Goal: Task Accomplishment & Management: Use online tool/utility

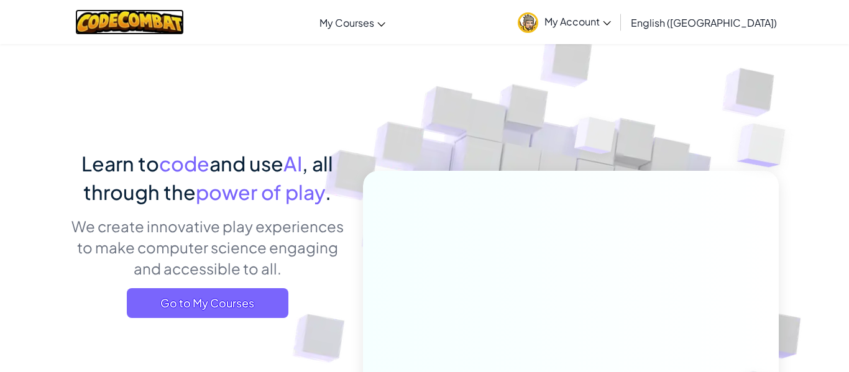
click at [154, 21] on img at bounding box center [129, 21] width 109 height 25
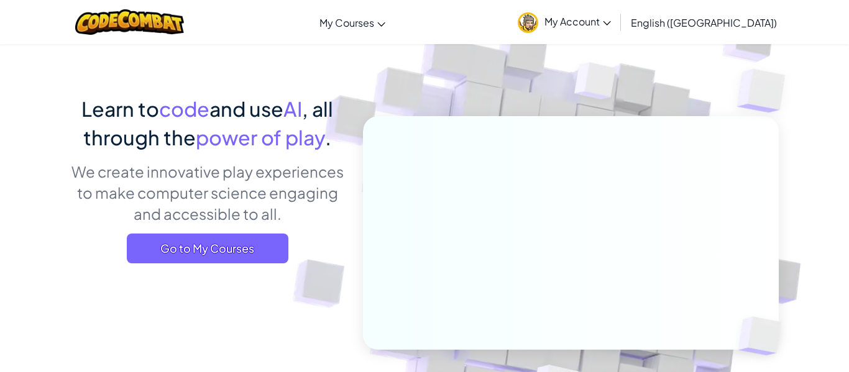
scroll to position [58, 0]
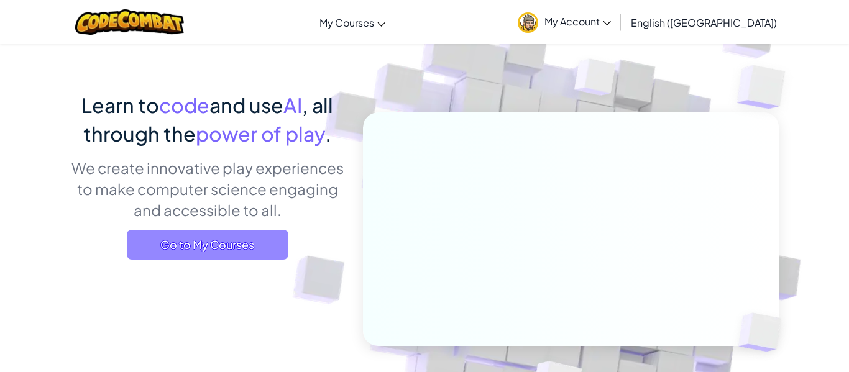
click at [173, 247] on span "Go to My Courses" at bounding box center [208, 245] width 162 height 30
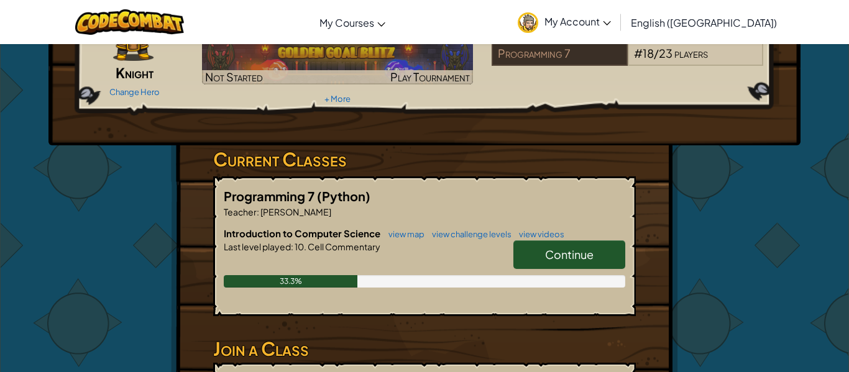
scroll to position [114, 0]
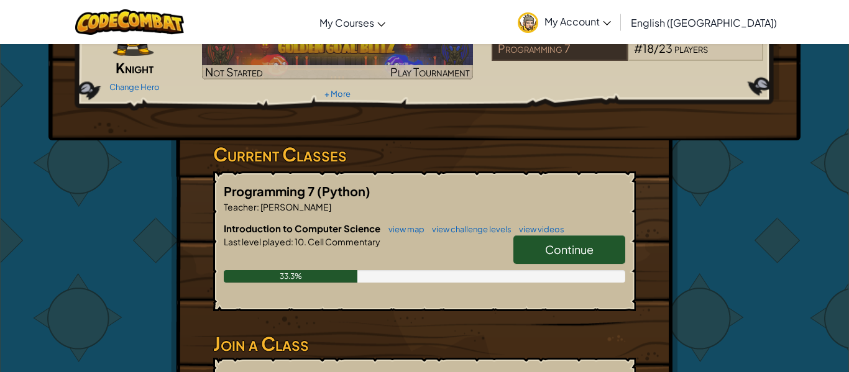
click at [568, 255] on span "Continue" at bounding box center [569, 249] width 48 height 14
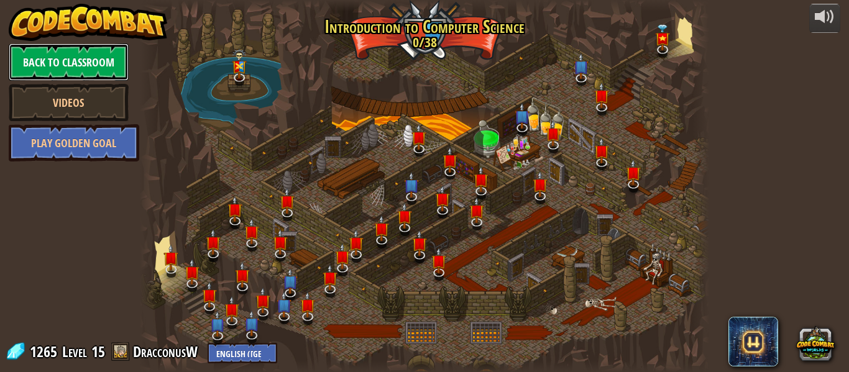
click at [45, 67] on link "Back to Classroom" at bounding box center [69, 62] width 120 height 37
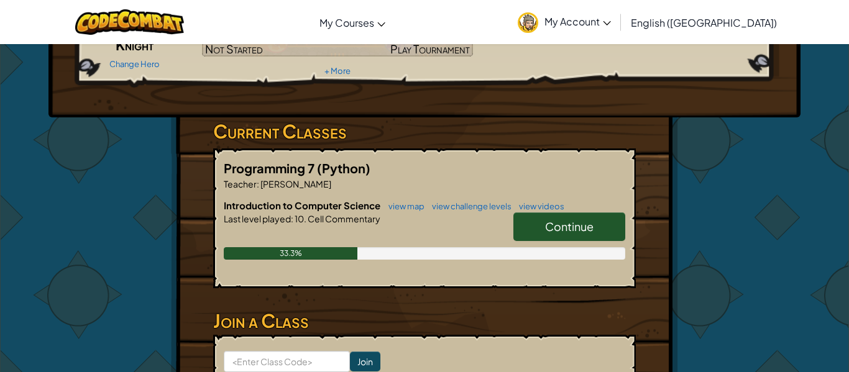
scroll to position [142, 0]
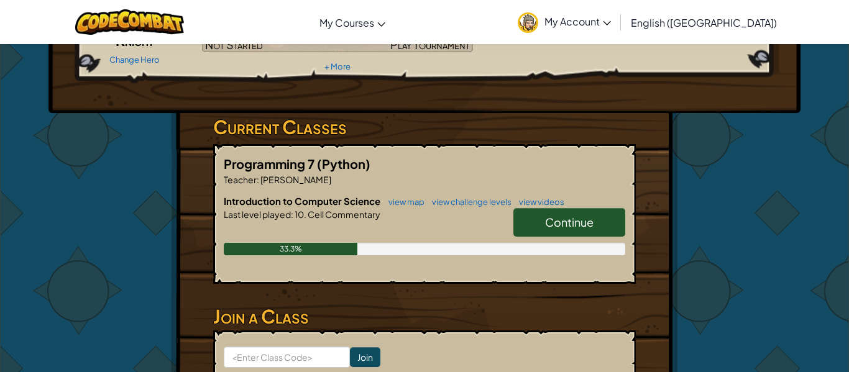
click at [306, 219] on span "10." at bounding box center [299, 214] width 13 height 11
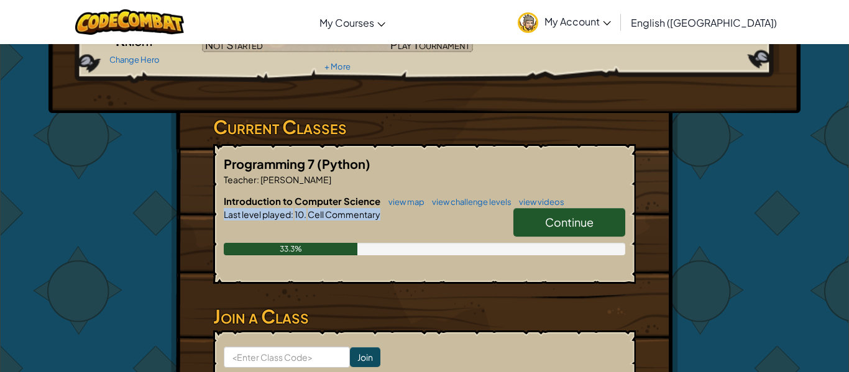
click at [306, 219] on span "10." at bounding box center [299, 214] width 13 height 11
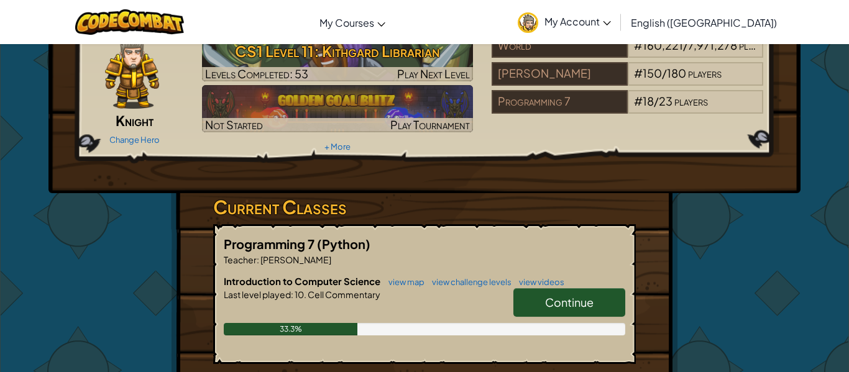
scroll to position [0, 0]
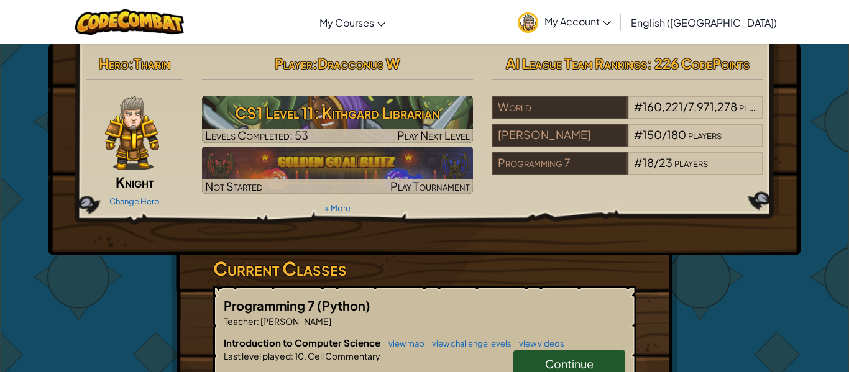
click at [560, 367] on span "Continue" at bounding box center [569, 364] width 48 height 14
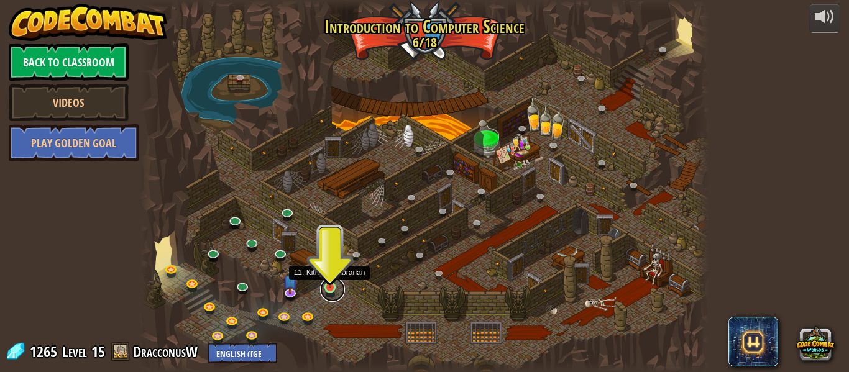
click at [331, 296] on link at bounding box center [332, 289] width 25 height 25
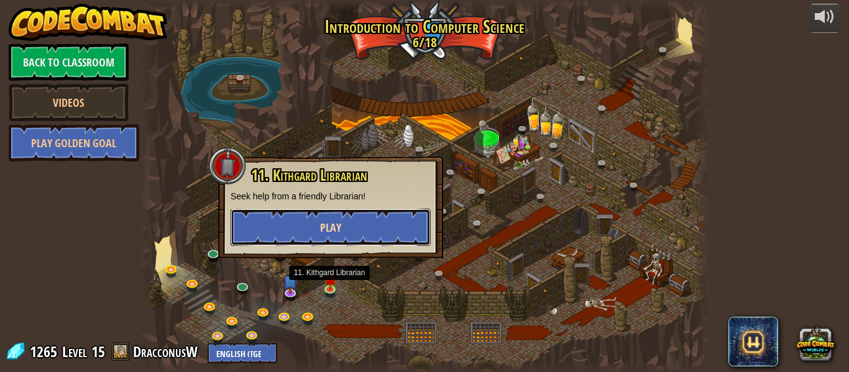
click at [316, 231] on button "Play" at bounding box center [331, 227] width 200 height 37
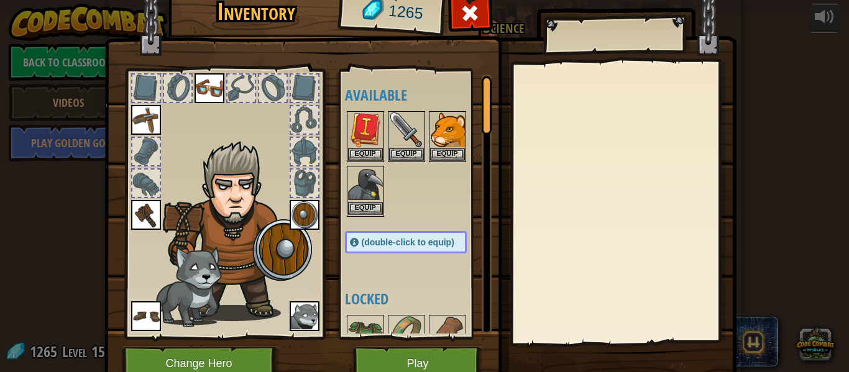
click at [378, 198] on img at bounding box center [365, 184] width 35 height 35
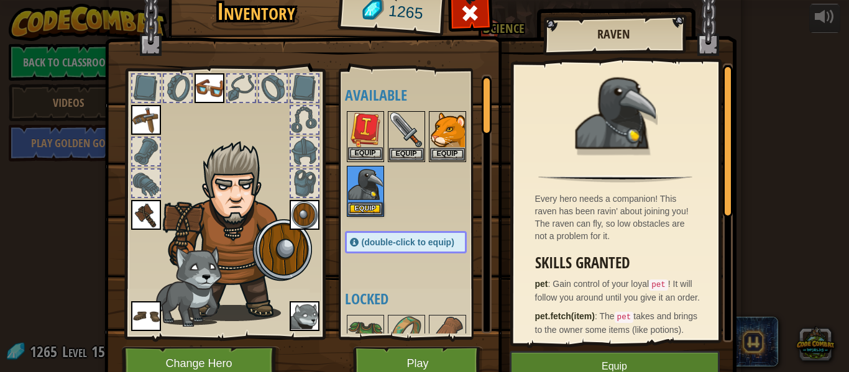
click at [369, 146] on img at bounding box center [365, 130] width 35 height 35
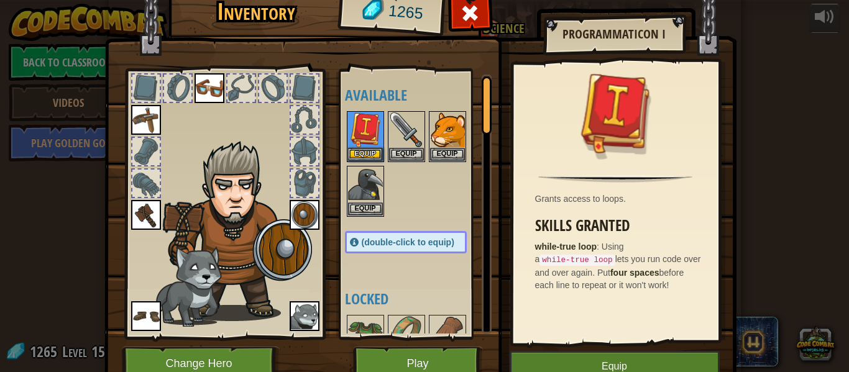
click at [385, 236] on div "(double-click to equip)" at bounding box center [406, 242] width 122 height 22
click at [366, 154] on button "Equip" at bounding box center [365, 153] width 35 height 13
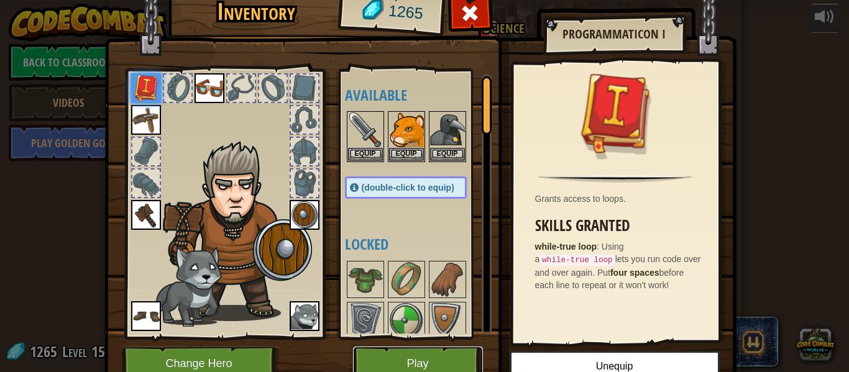
click at [435, 359] on button "Play" at bounding box center [418, 364] width 130 height 34
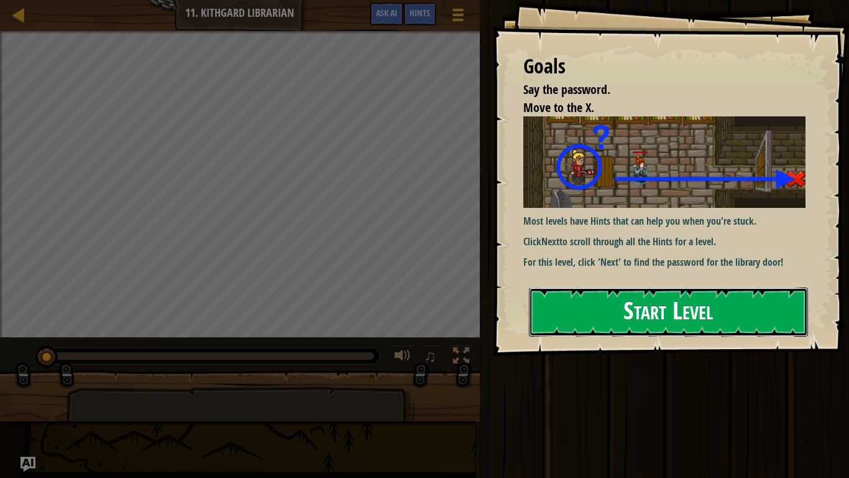
click at [609, 303] on button "Start Level" at bounding box center [668, 311] width 279 height 49
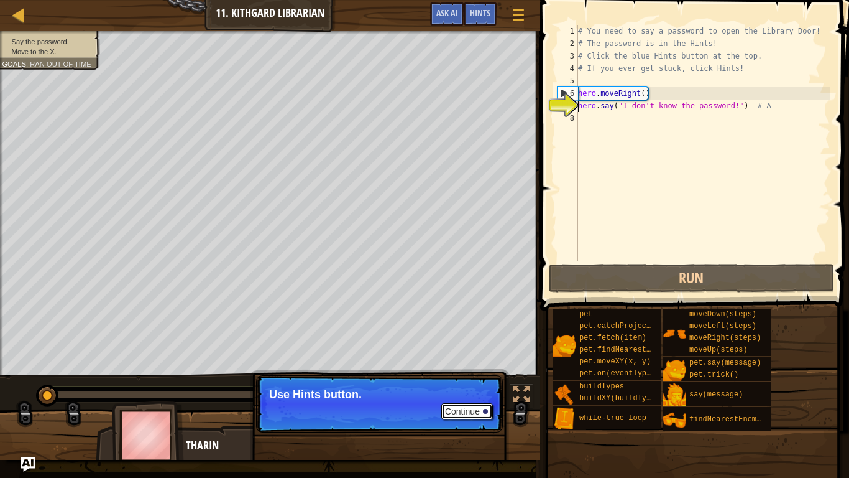
click at [476, 372] on button "Continue" at bounding box center [467, 411] width 52 height 16
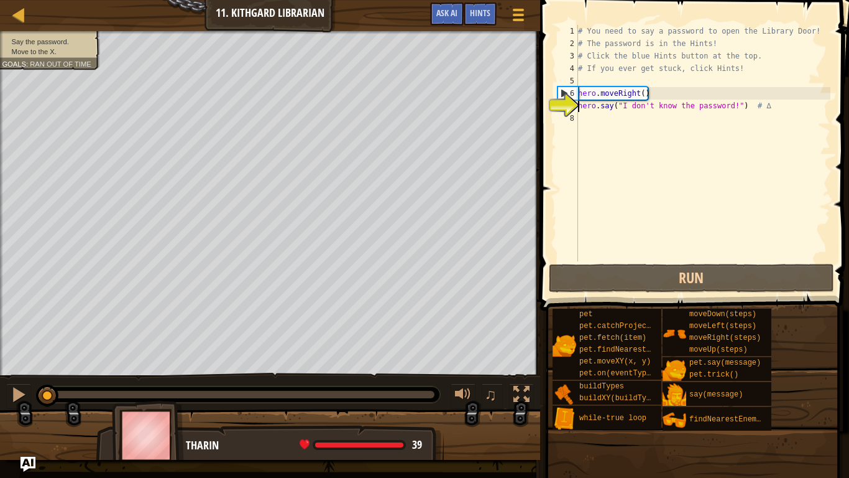
click at [599, 120] on div "# You need to say a password to open the Library Door! # The password is in the…" at bounding box center [703, 155] width 255 height 261
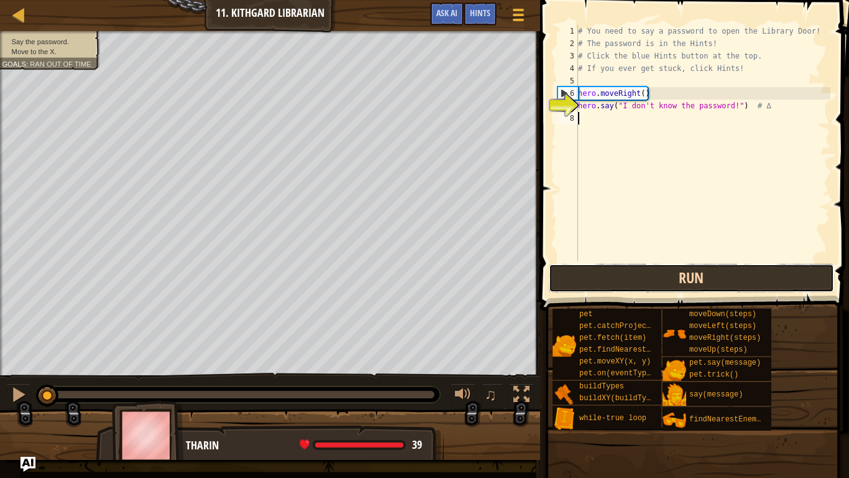
click at [713, 284] on button "Run" at bounding box center [691, 278] width 285 height 29
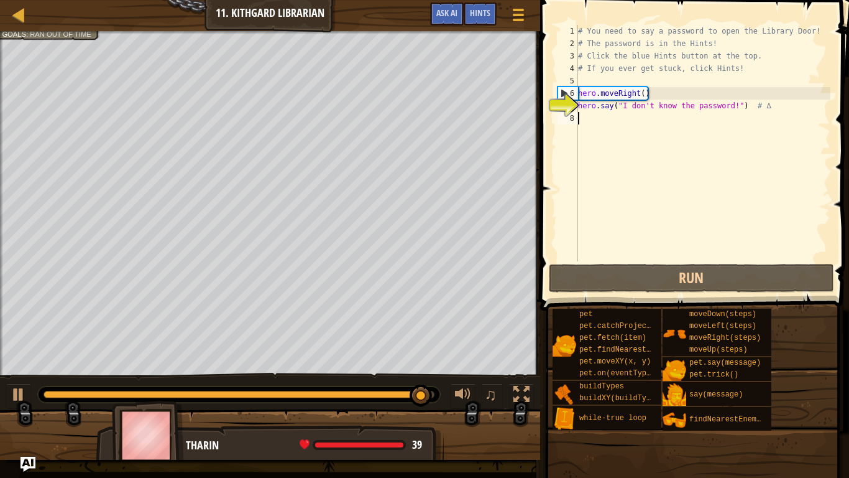
click at [653, 117] on div "# You need to say a password to open the Library Door! # The password is in the…" at bounding box center [703, 155] width 255 height 261
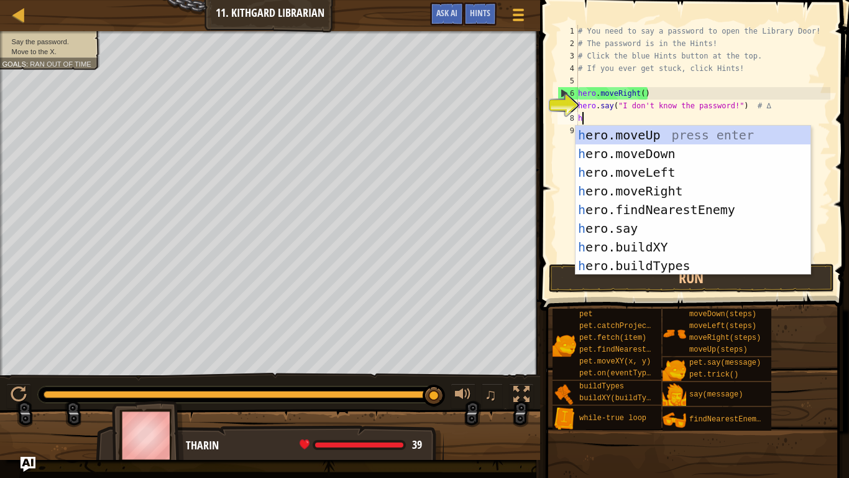
scroll to position [6, 0]
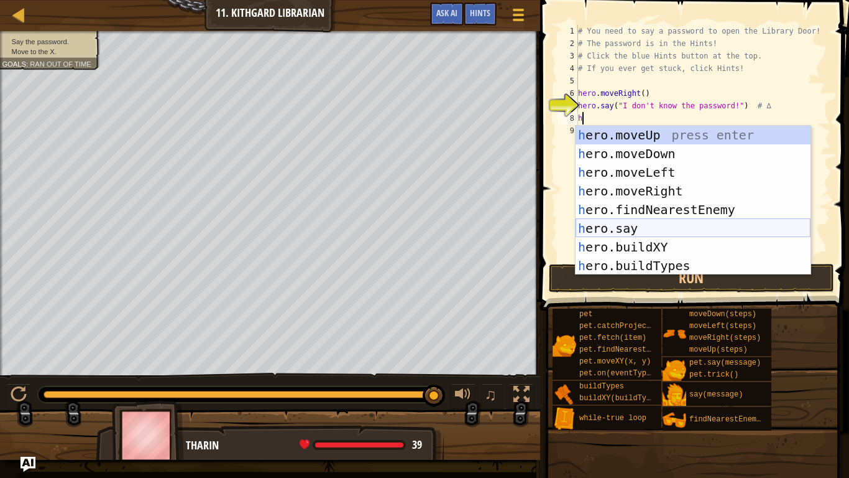
click at [629, 228] on div "h ero.moveUp press enter h ero.moveDown press enter h ero.moveLeft press enter …" at bounding box center [693, 219] width 235 height 187
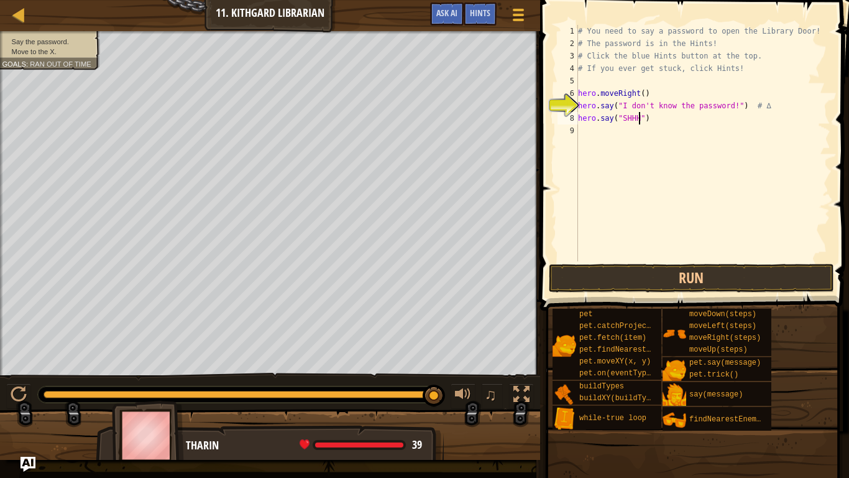
scroll to position [6, 9]
click at [741, 278] on button "Run" at bounding box center [691, 278] width 285 height 29
type textarea "hero.say("HUSH")"
click at [652, 129] on div "# You need to say a password to open the Library Door! # The password is in the…" at bounding box center [703, 155] width 255 height 261
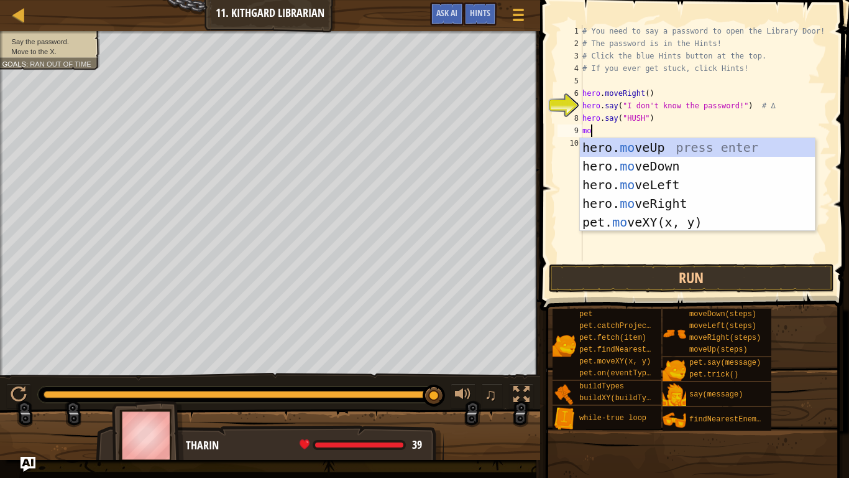
scroll to position [6, 2]
click at [686, 213] on div "hero. move Up press enter hero. move Down press enter hero. move Left press ent…" at bounding box center [697, 203] width 235 height 131
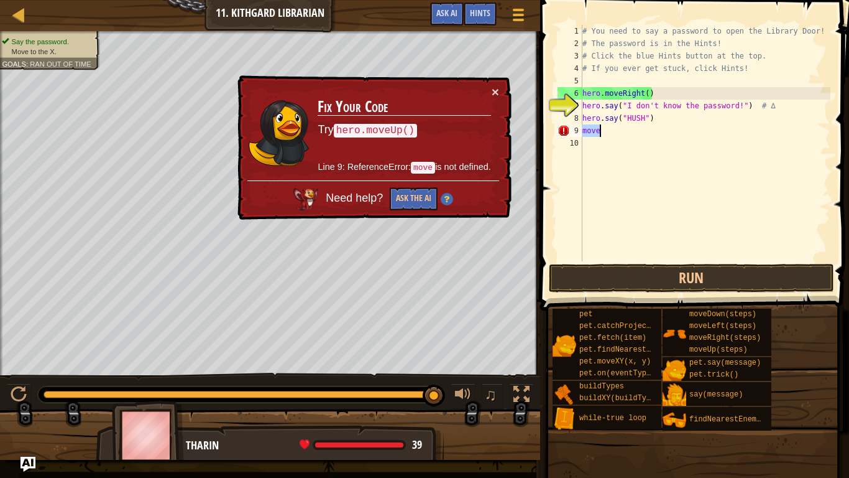
click at [617, 129] on div "# You need to say a password to open the Library Door! # The password is in the…" at bounding box center [705, 143] width 251 height 236
click at [596, 127] on div "# You need to say a password to open the Library Door! # The password is in the…" at bounding box center [705, 155] width 251 height 261
click at [617, 126] on div "# You need to say a password to open the Library Door! # The password is in the…" at bounding box center [705, 155] width 251 height 261
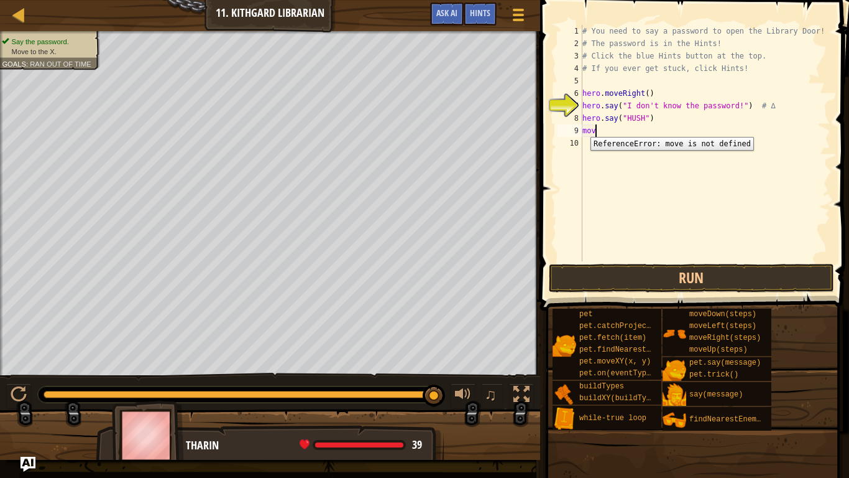
scroll to position [6, 1]
type textarea "m"
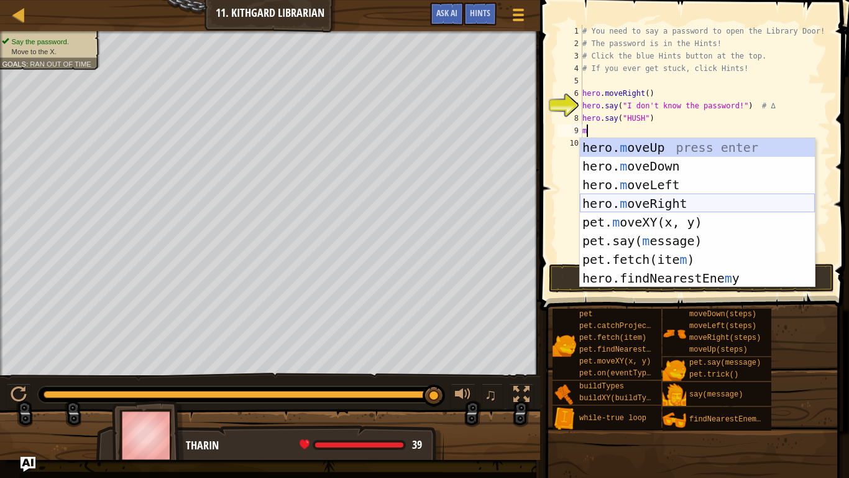
click at [655, 200] on div "hero. m oveUp press enter hero. m oveDown press enter hero. m oveLeft press ent…" at bounding box center [697, 231] width 235 height 187
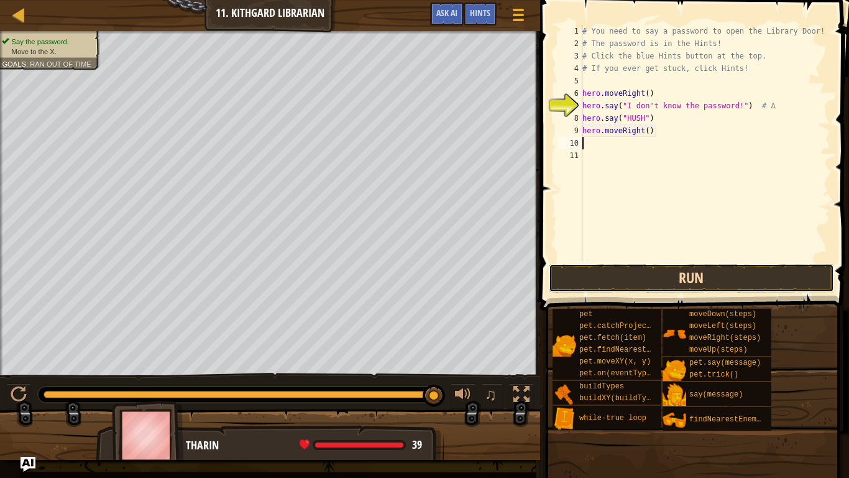
click at [662, 285] on button "Run" at bounding box center [691, 278] width 285 height 29
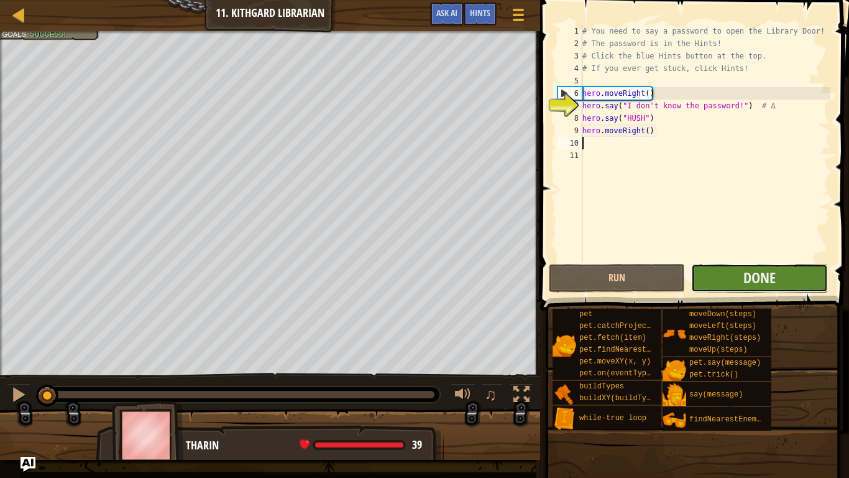
click at [727, 279] on button "Done" at bounding box center [759, 278] width 136 height 29
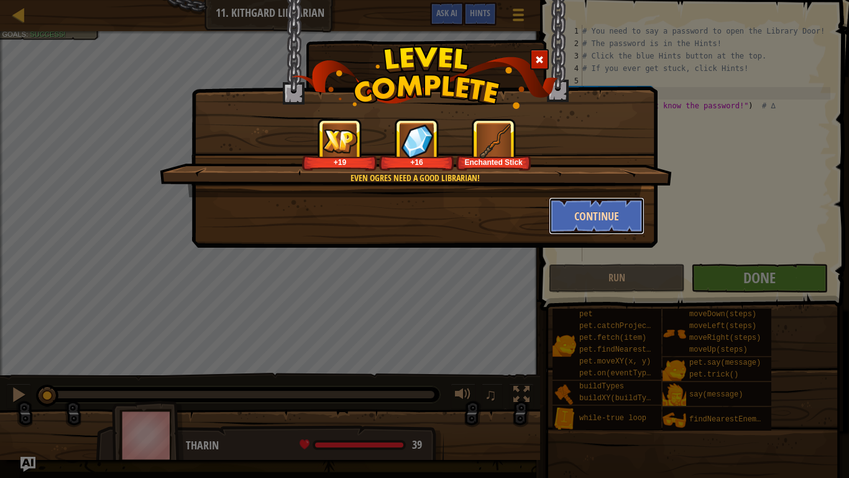
click at [607, 215] on button "Continue" at bounding box center [597, 215] width 96 height 37
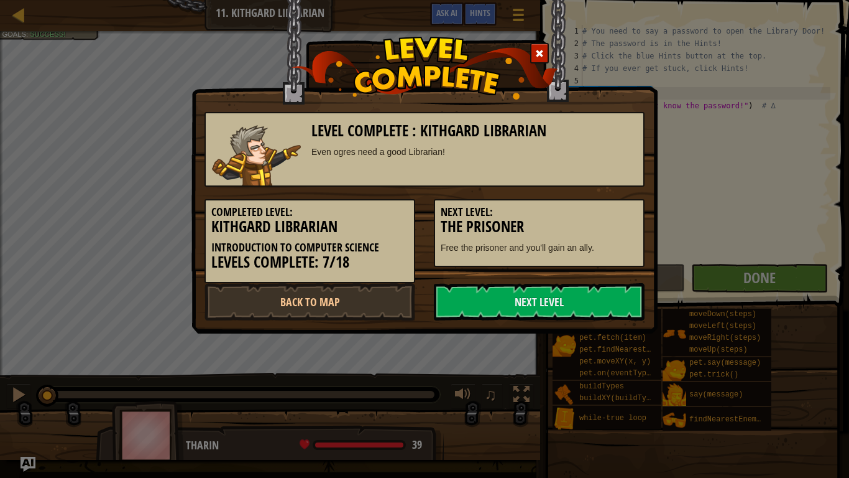
click at [609, 220] on h3 "The Prisoner" at bounding box center [539, 226] width 197 height 17
click at [530, 290] on link "Next Level" at bounding box center [539, 301] width 211 height 37
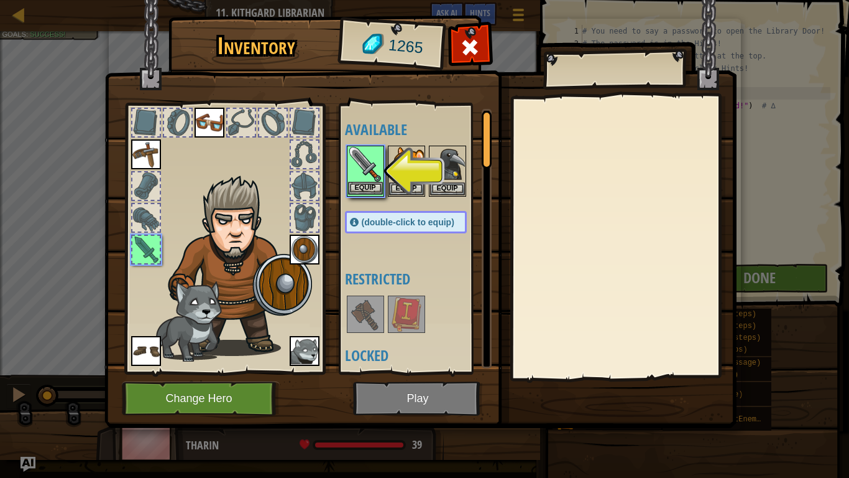
click at [373, 170] on img at bounding box center [365, 164] width 35 height 35
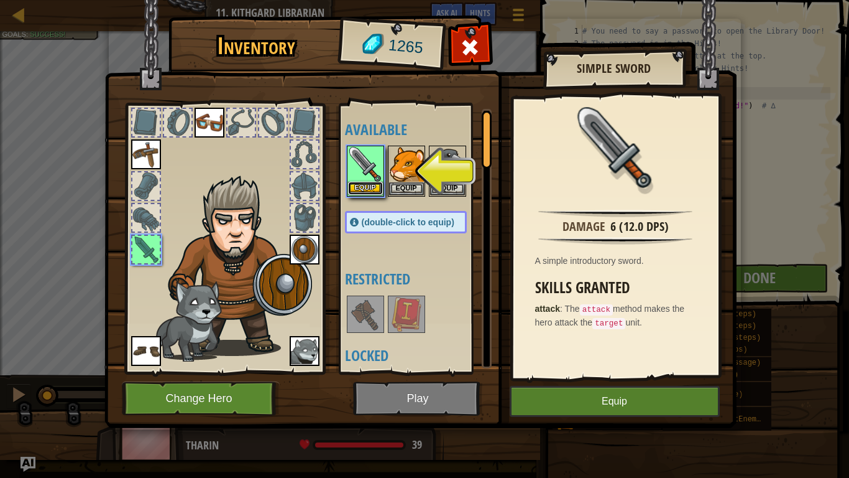
click at [373, 189] on button "Equip" at bounding box center [365, 188] width 35 height 13
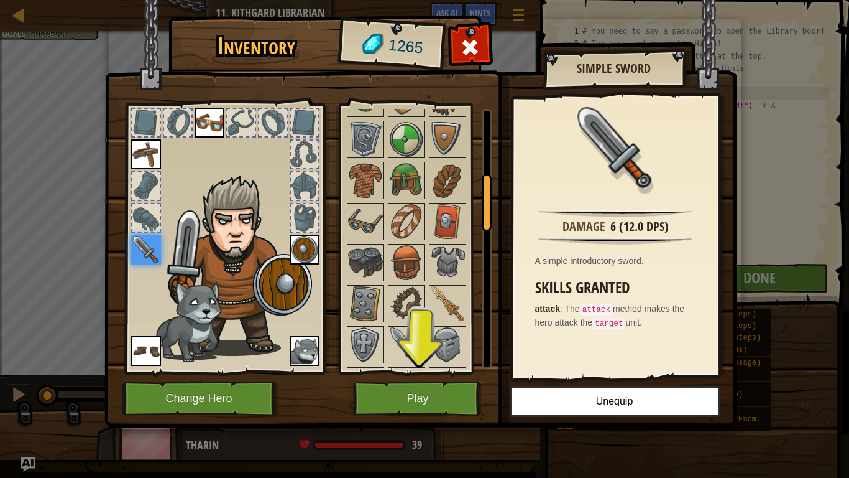
scroll to position [0, 0]
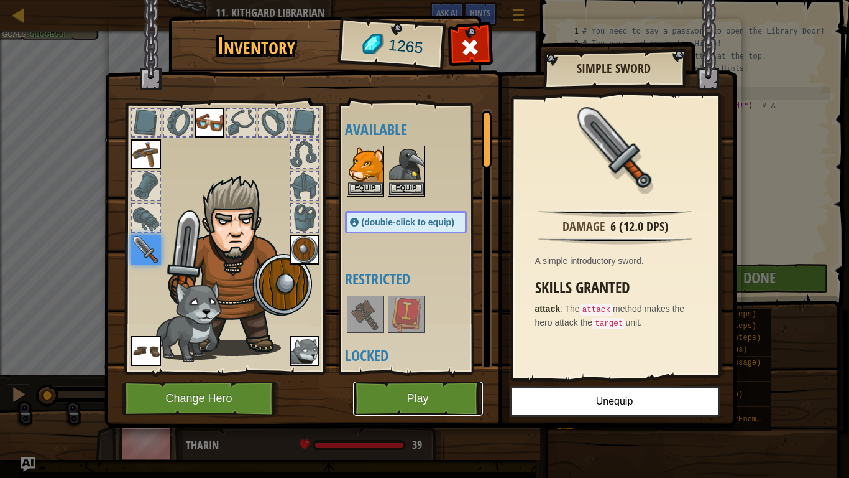
click at [423, 372] on button "Play" at bounding box center [418, 398] width 130 height 34
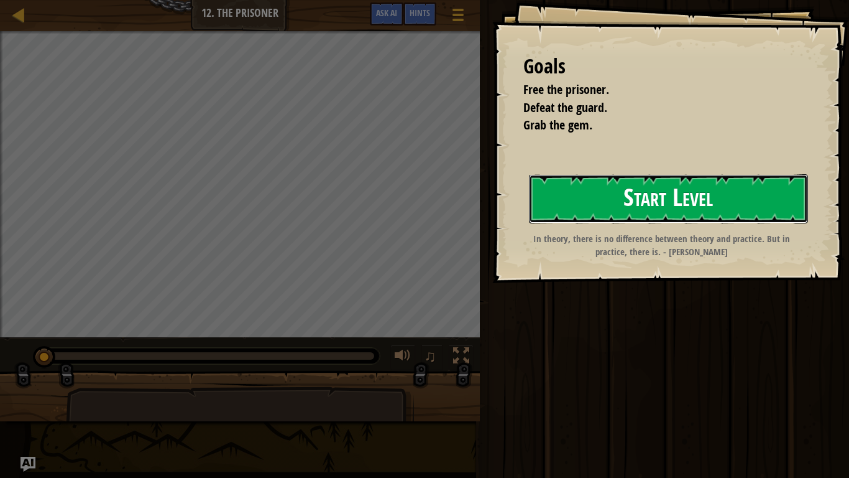
click at [641, 191] on button "Start Level" at bounding box center [668, 198] width 279 height 49
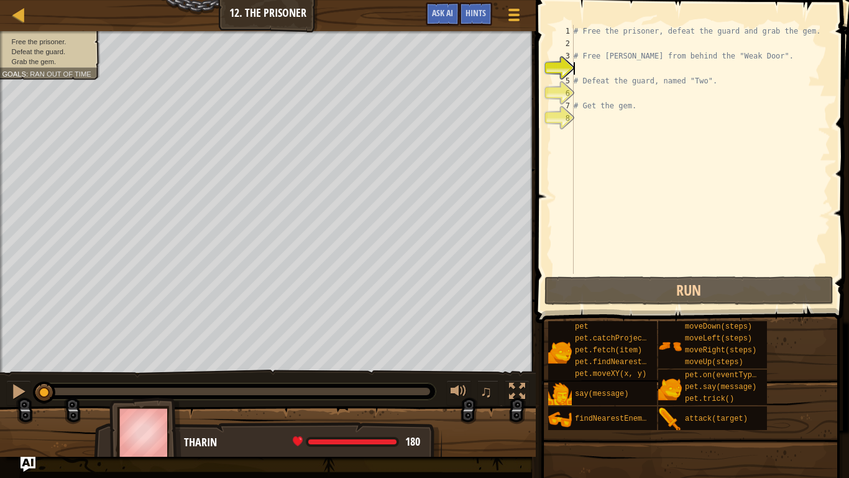
click at [634, 67] on div "# Free the prisoner, defeat the guard and grab the gem. # Free [PERSON_NAME] fr…" at bounding box center [700, 162] width 259 height 274
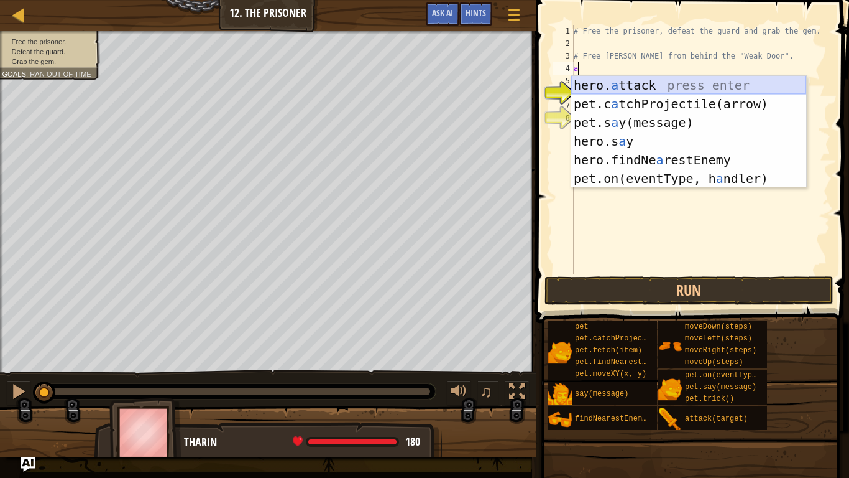
click at [677, 90] on div "hero. a ttack press enter pet.c a tchProjectile(arrow) press enter pet.s a y(me…" at bounding box center [688, 150] width 235 height 149
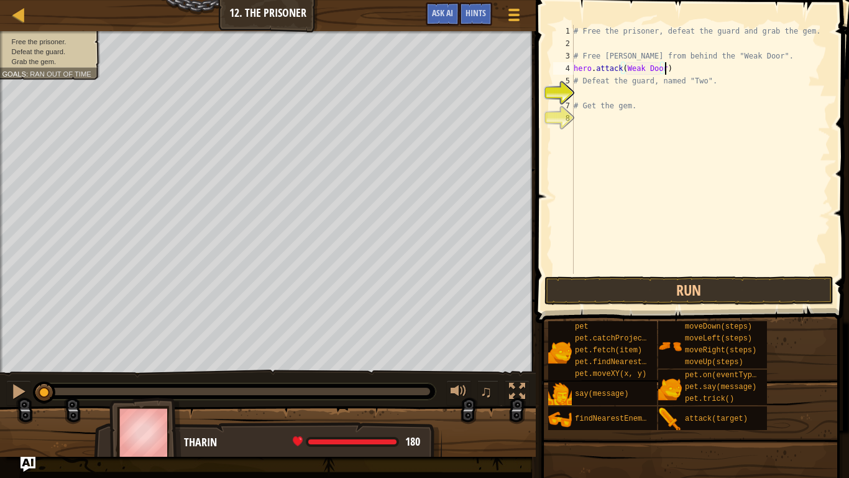
scroll to position [6, 13]
click at [624, 62] on div "# Free the prisoner, defeat the guard and grab the gem. # Free [PERSON_NAME] fr…" at bounding box center [700, 162] width 259 height 274
click at [626, 64] on div "# Free the prisoner, defeat the guard and grab the gem. # Free [PERSON_NAME] fr…" at bounding box center [700, 162] width 259 height 274
click at [667, 297] on button "Run" at bounding box center [690, 290] width 290 height 29
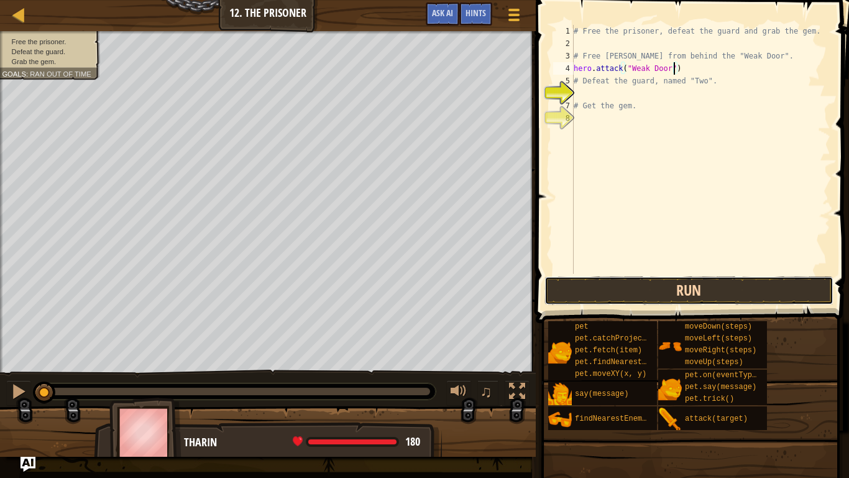
click at [667, 297] on button "Run" at bounding box center [690, 290] width 290 height 29
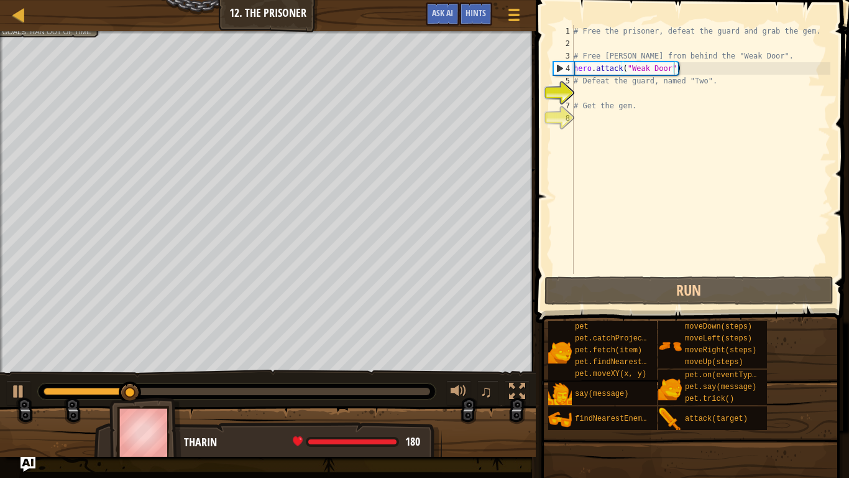
click at [358, 372] on div at bounding box center [237, 391] width 398 height 16
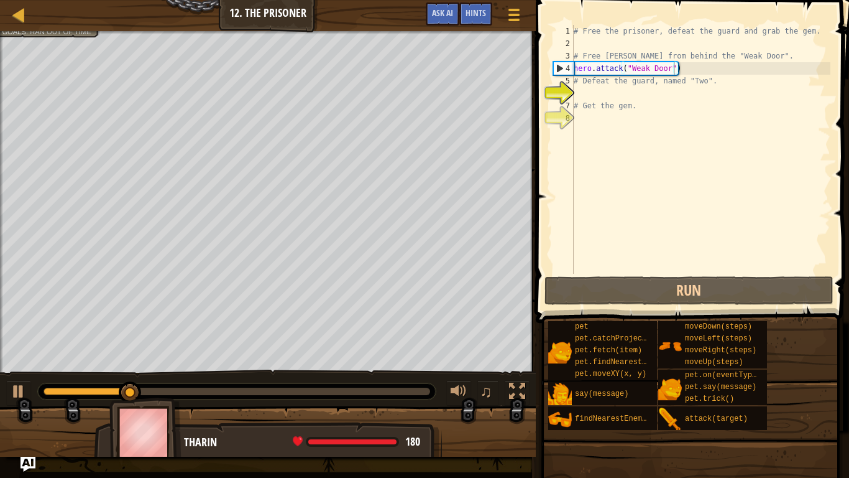
click at [358, 372] on div at bounding box center [237, 391] width 398 height 16
click at [370, 372] on div at bounding box center [237, 390] width 387 height 7
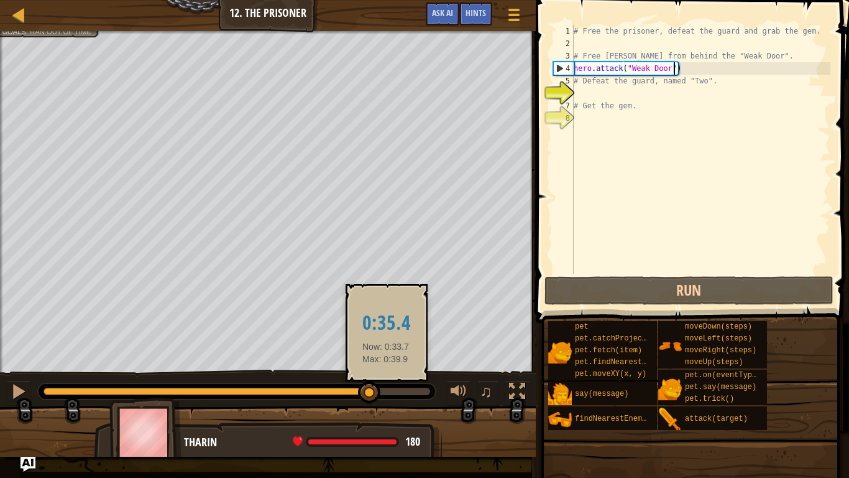
click at [390, 372] on div at bounding box center [237, 390] width 387 height 7
click at [381, 372] on div at bounding box center [369, 392] width 22 height 22
click at [390, 372] on div at bounding box center [389, 387] width 22 height 22
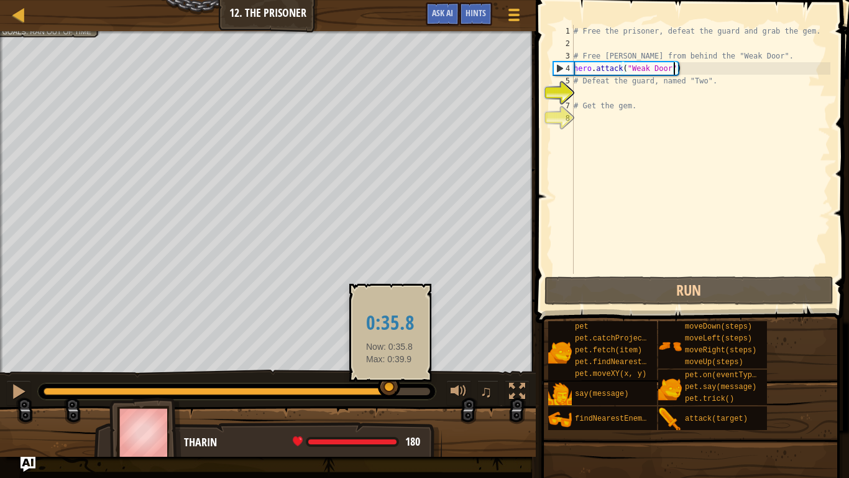
click at [390, 372] on div at bounding box center [389, 387] width 22 height 22
click at [390, 372] on div at bounding box center [389, 392] width 22 height 22
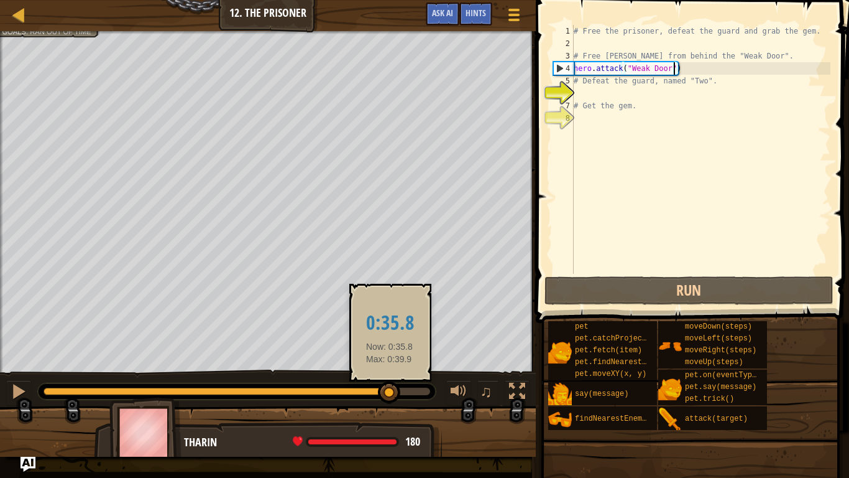
click at [390, 372] on div at bounding box center [389, 392] width 22 height 22
click at [390, 372] on div at bounding box center [389, 388] width 22 height 22
click at [390, 372] on div at bounding box center [389, 385] width 22 height 22
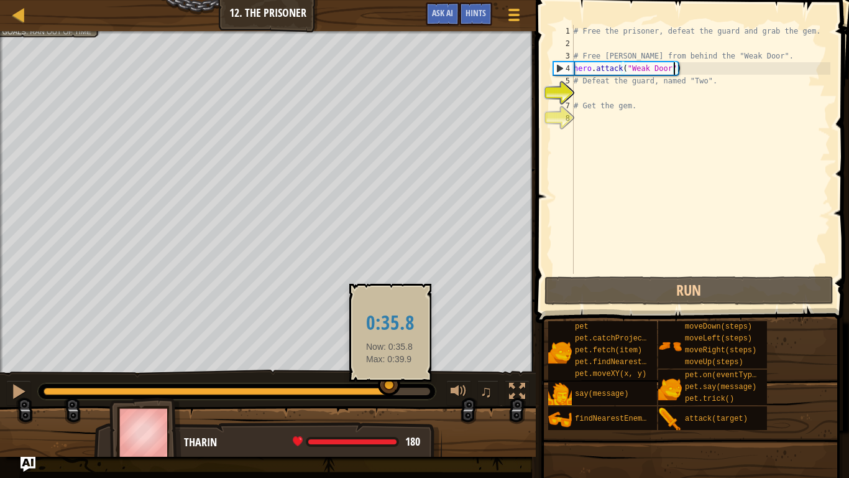
click at [390, 372] on div at bounding box center [389, 385] width 22 height 22
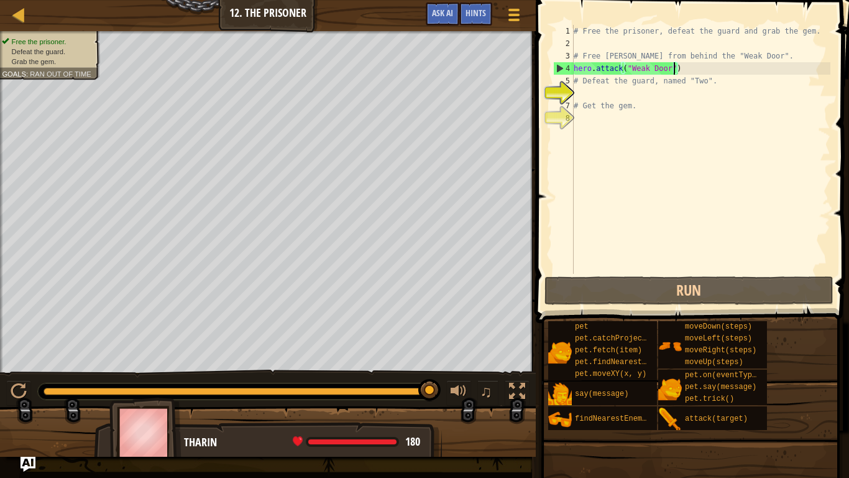
drag, startPoint x: 390, startPoint y: 389, endPoint x: 444, endPoint y: 390, distance: 54.1
click at [616, 99] on div "# Free the prisoner, defeat the guard and grab the gem. # Free [PERSON_NAME] fr…" at bounding box center [700, 162] width 259 height 274
click at [587, 85] on div "# Free the prisoner, defeat the guard and grab the gem. # Free [PERSON_NAME] fr…" at bounding box center [700, 162] width 259 height 274
type textarea "# Defeat the guard, named "Two"."
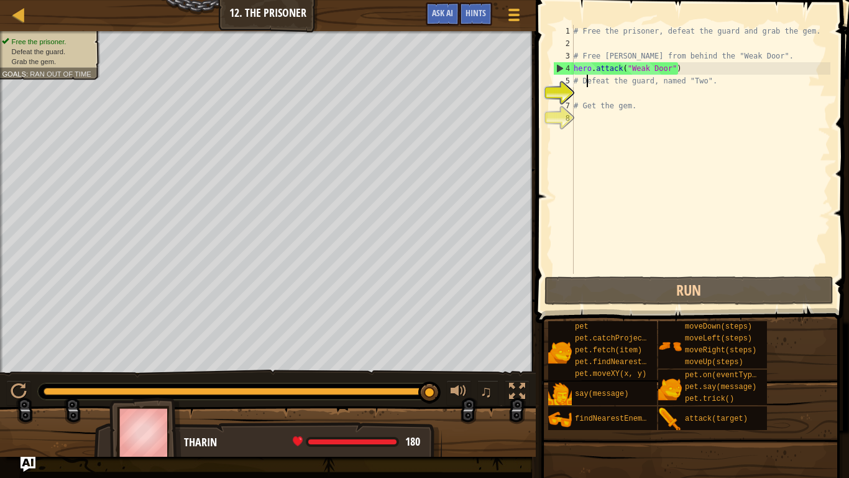
click at [585, 90] on div "# Free the prisoner, defeat the guard and grab the gem. # Free [PERSON_NAME] fr…" at bounding box center [700, 162] width 259 height 274
type textarea "m"
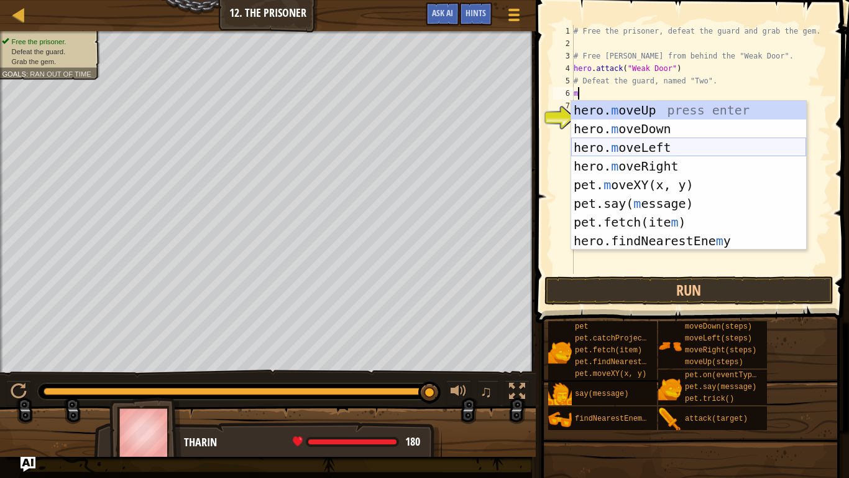
click at [620, 156] on div "hero. m oveUp press enter hero. m oveDown press enter hero. m oveLeft press ent…" at bounding box center [688, 194] width 235 height 187
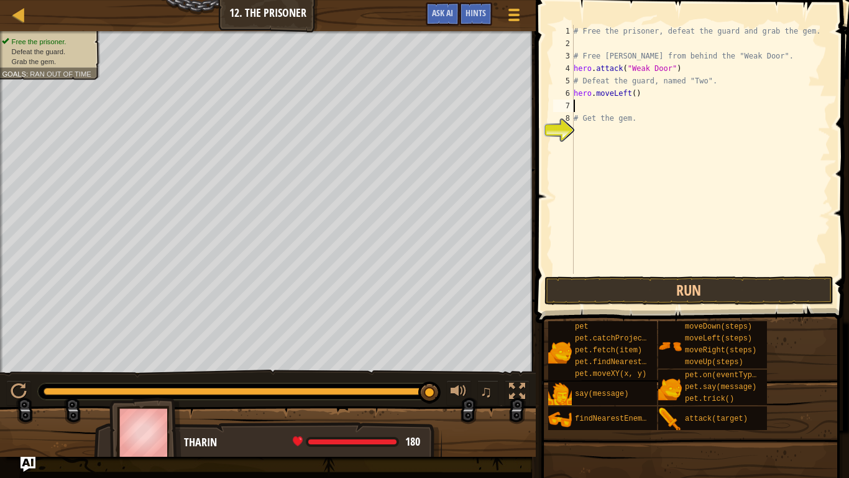
click at [629, 91] on div "# Free the prisoner, defeat the guard and grab the gem. # Free [PERSON_NAME] fr…" at bounding box center [700, 162] width 259 height 274
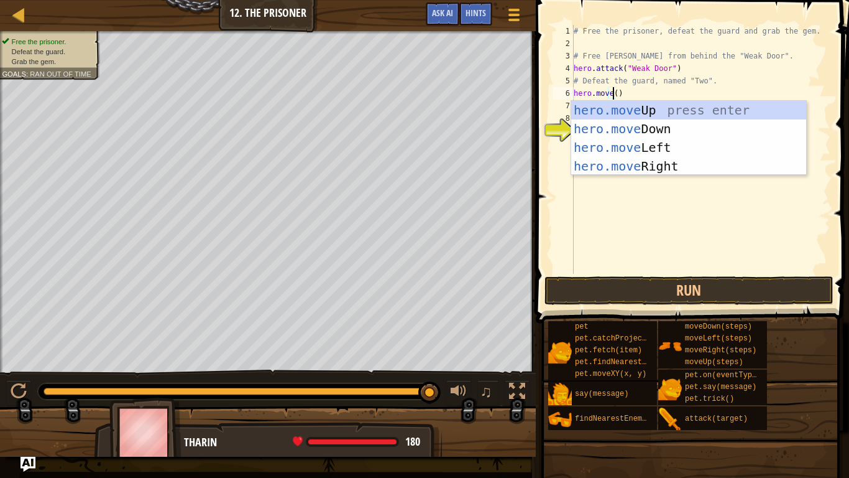
scroll to position [6, 6]
click at [645, 170] on div "hero.move Up press enter hero.move Down press enter hero.move Left press enter …" at bounding box center [688, 157] width 235 height 112
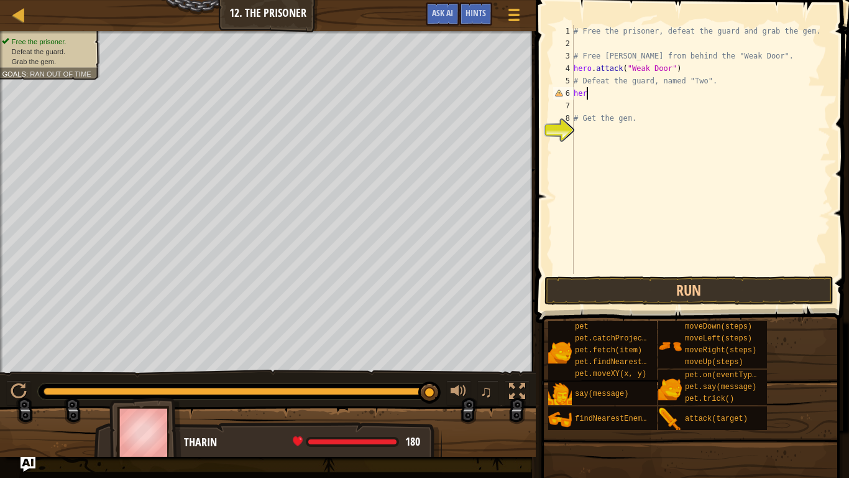
type textarea "hero"
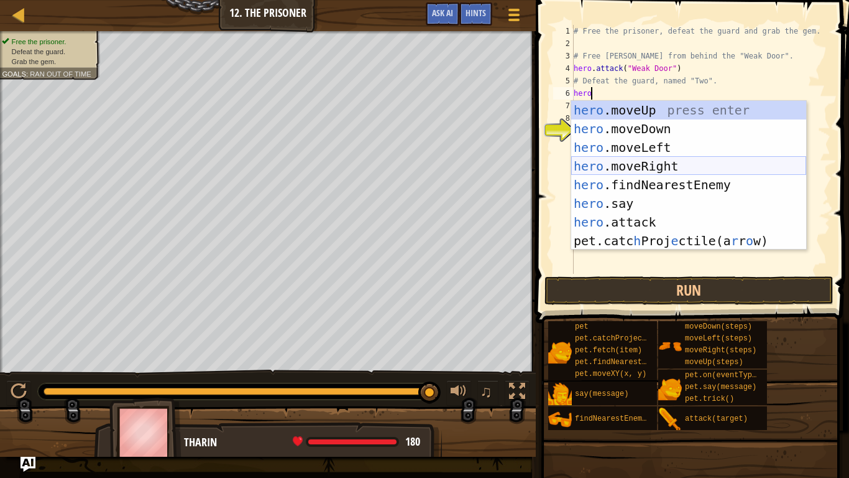
click at [657, 160] on div "hero .moveUp press enter hero .moveDown press enter hero .moveLeft press enter …" at bounding box center [688, 194] width 235 height 187
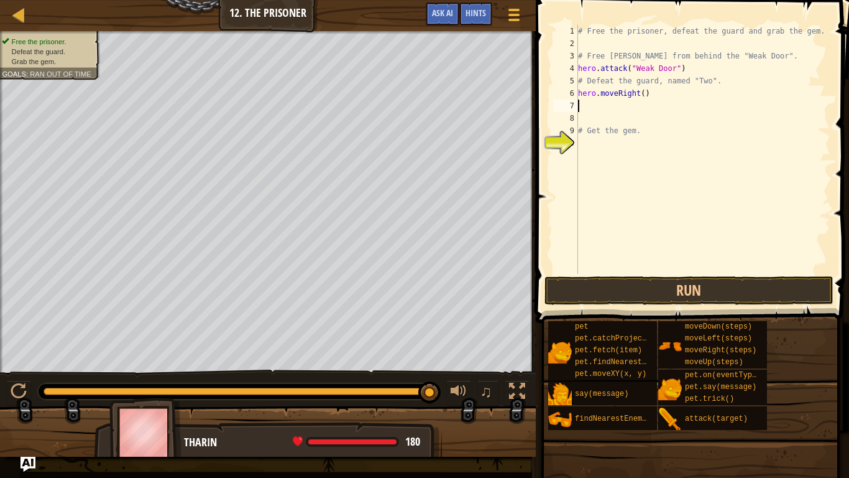
click at [642, 97] on div "# Free the prisoner, defeat the guard and grab the gem. # Free [PERSON_NAME] fr…" at bounding box center [703, 162] width 255 height 274
click at [615, 131] on div "# Free the prisoner, defeat the guard and grab the gem. # Free [PERSON_NAME] fr…" at bounding box center [703, 162] width 255 height 274
type textarea "# Get the gem."
click at [603, 122] on div "# Free the prisoner, defeat the guard and grab the gem. # Free [PERSON_NAME] fr…" at bounding box center [703, 162] width 255 height 274
click at [640, 87] on div "# Free the prisoner, defeat the guard and grab the gem. # Free [PERSON_NAME] fr…" at bounding box center [700, 162] width 259 height 274
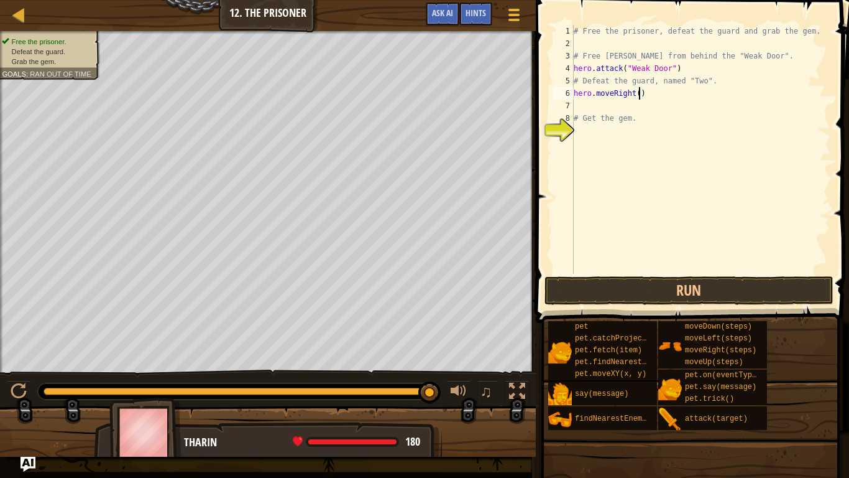
scroll to position [6, 10]
type textarea "hero.moveRight(3)"
click at [618, 105] on div "# Free the prisoner, defeat the guard and grab the gem. # Free [PERSON_NAME] fr…" at bounding box center [700, 162] width 259 height 274
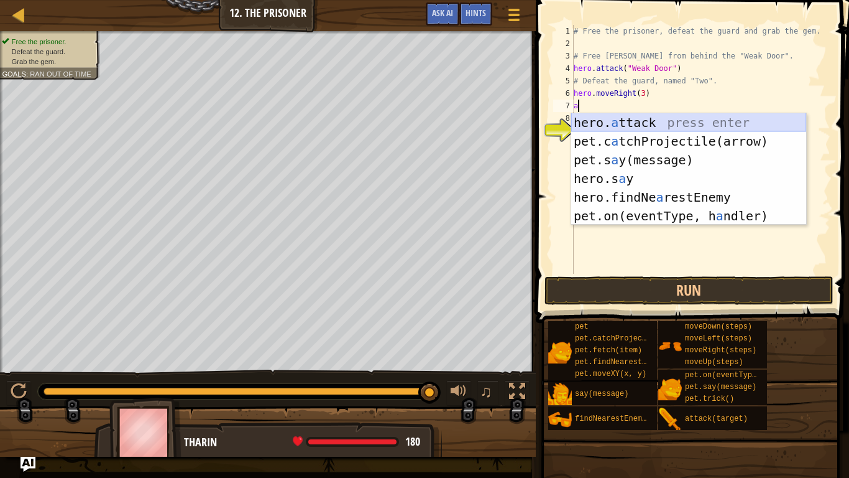
click at [644, 121] on div "hero. a ttack press enter pet.c a tchProjectile(arrow) press enter pet.s a y(me…" at bounding box center [688, 187] width 235 height 149
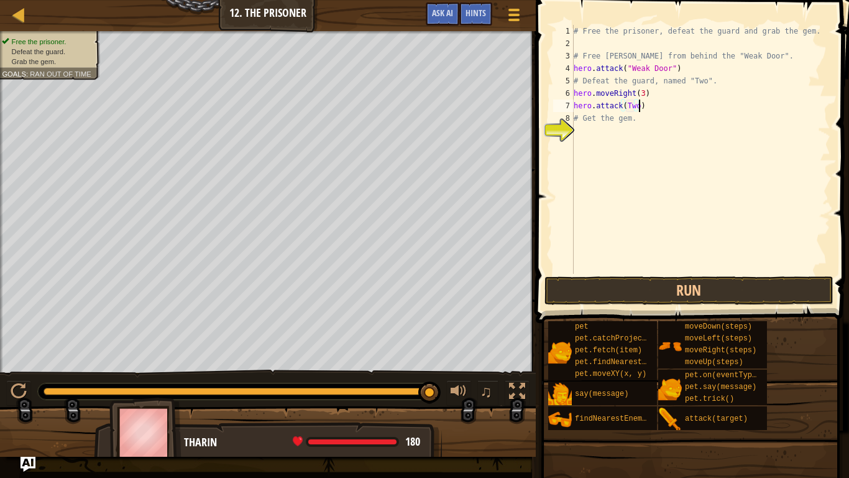
scroll to position [6, 9]
click at [650, 114] on div "# Free the prisoner, defeat the guard and grab the gem. # Free [PERSON_NAME] fr…" at bounding box center [700, 162] width 259 height 274
click at [665, 105] on div "# Free the prisoner, defeat the guard and grab the gem. # Free [PERSON_NAME] fr…" at bounding box center [700, 162] width 259 height 274
type textarea "hero.attack(Two)"
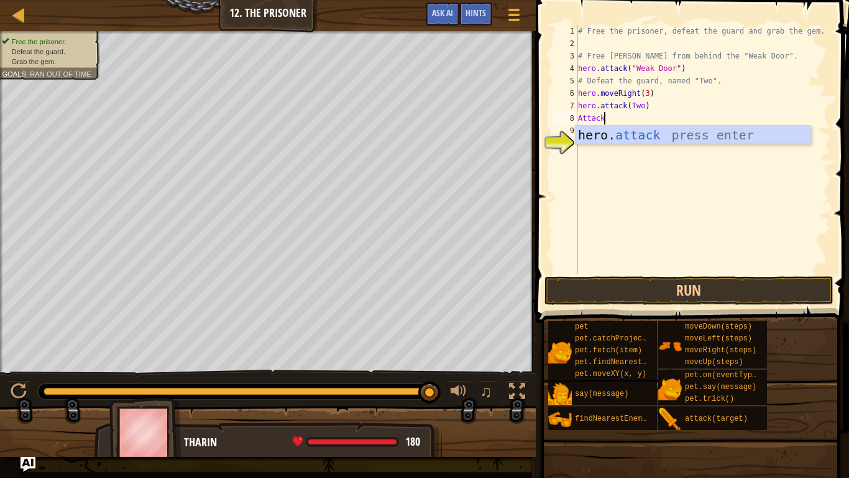
scroll to position [6, 3]
click at [686, 136] on div "hero. attack press enter" at bounding box center [693, 154] width 235 height 56
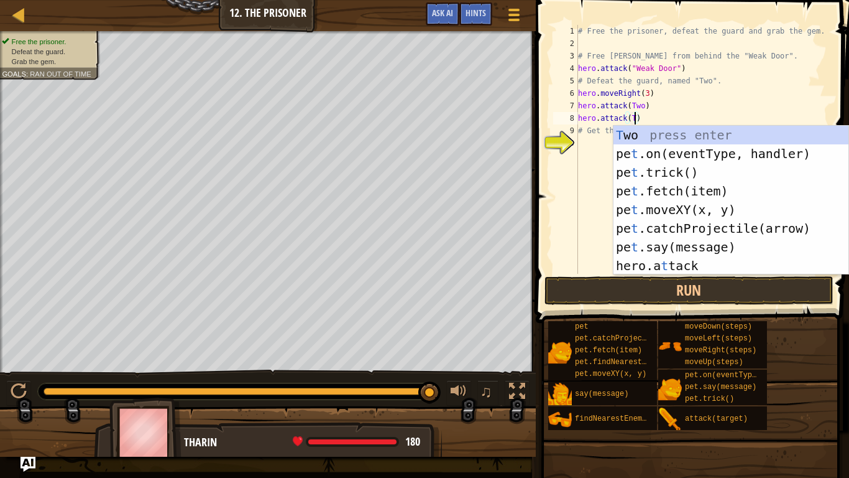
type textarea "hero.attack(Two)"
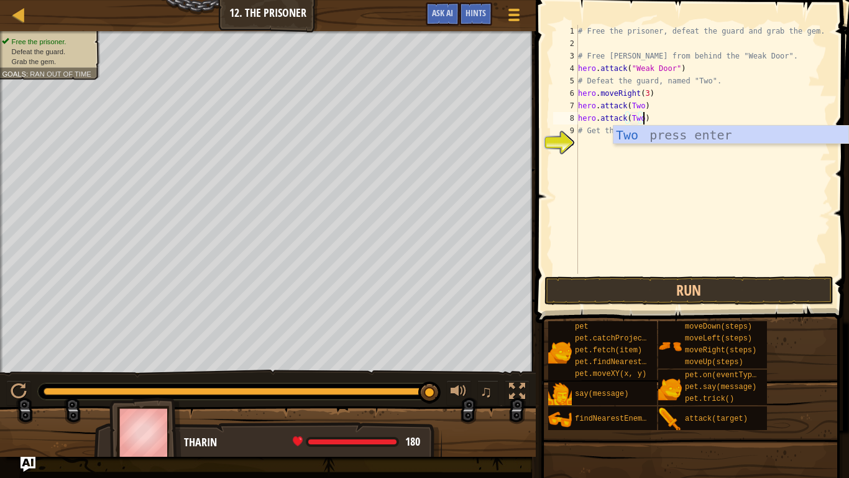
scroll to position [6, 9]
click at [663, 137] on div "Two press enter" at bounding box center [731, 154] width 235 height 56
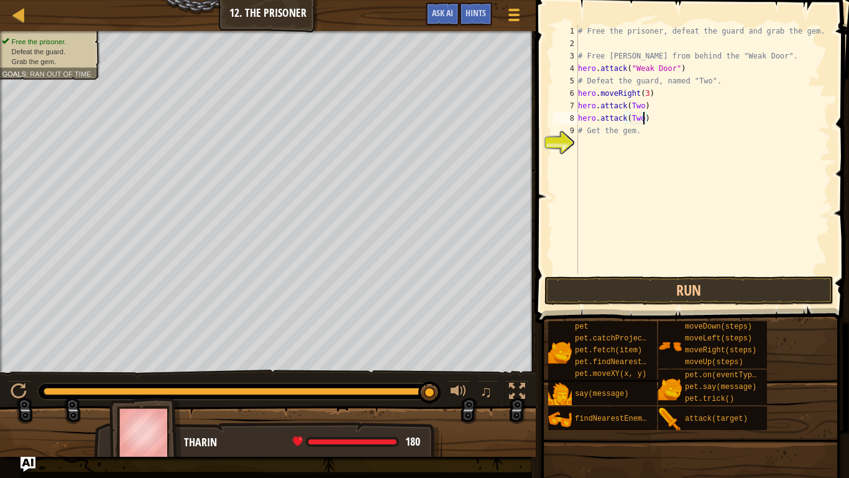
click at [639, 142] on div "# Free the prisoner, defeat the guard and grab the gem. # Free [PERSON_NAME] fr…" at bounding box center [703, 162] width 255 height 274
type textarea "d"
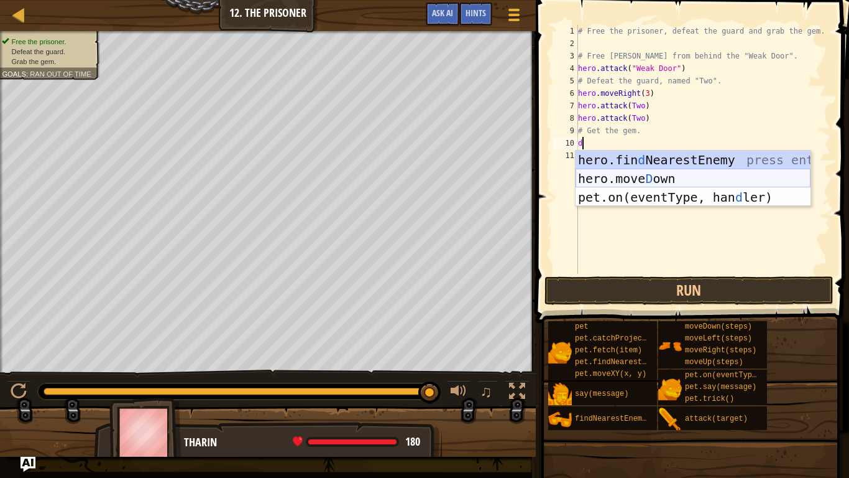
click at [657, 180] on div "hero.fin d NearestEnemy press enter hero.[PERSON_NAME] own press enter pet.on(e…" at bounding box center [693, 196] width 235 height 93
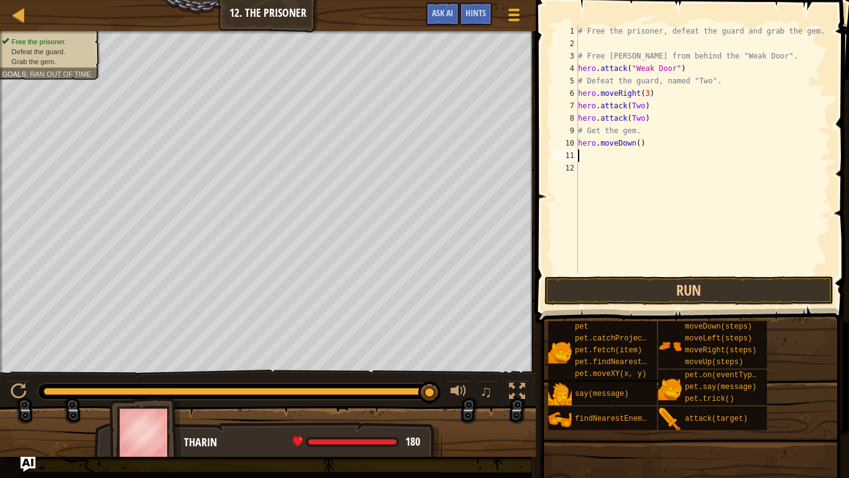
click at [639, 141] on div "# Free the prisoner, defeat the guard and grab the gem. # Free [PERSON_NAME] fr…" at bounding box center [703, 162] width 255 height 274
click at [698, 288] on button "Run" at bounding box center [690, 290] width 290 height 29
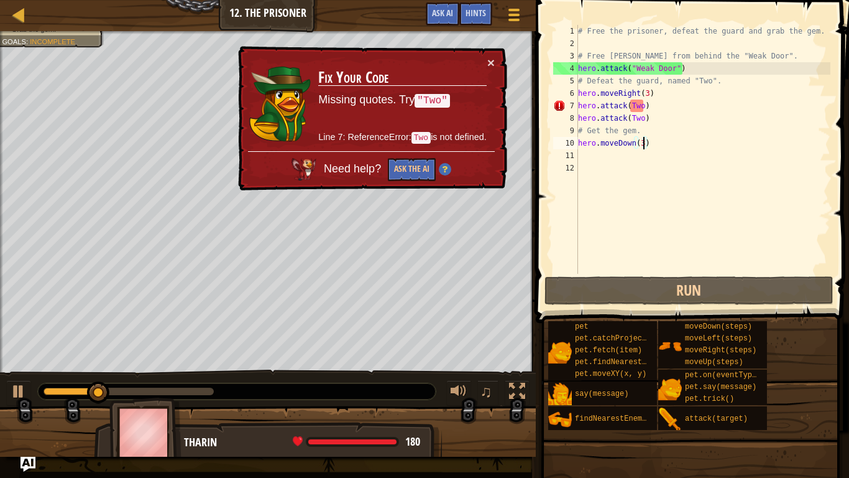
click at [643, 106] on div "# Free the prisoner, defeat the guard and grab the gem. # Free [PERSON_NAME] fr…" at bounding box center [703, 162] width 255 height 274
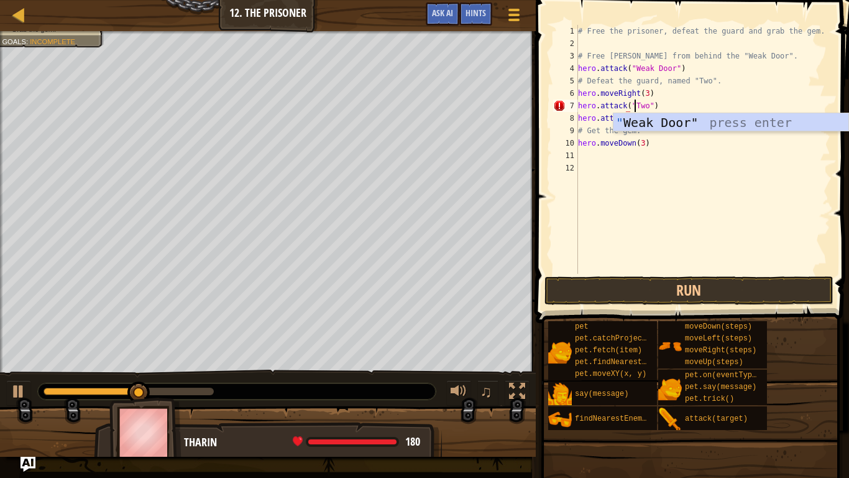
scroll to position [6, 8]
click at [690, 84] on div "# Free the prisoner, defeat the guard and grab the gem. # Free [PERSON_NAME] fr…" at bounding box center [703, 162] width 255 height 274
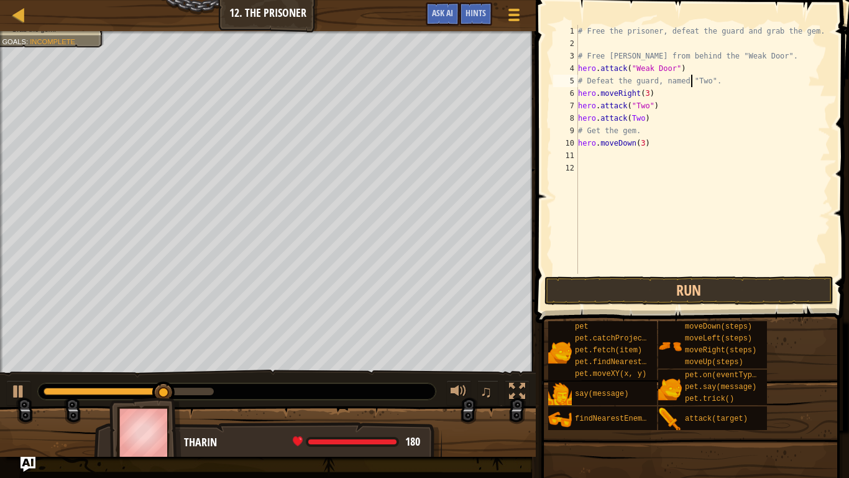
click at [642, 113] on div "# Free the prisoner, defeat the guard and grab the gem. # Free [PERSON_NAME] fr…" at bounding box center [703, 162] width 255 height 274
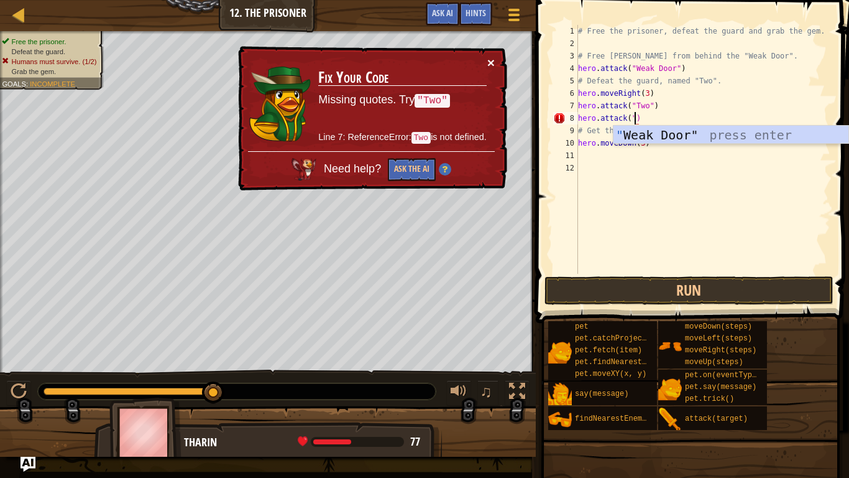
click at [492, 62] on button "×" at bounding box center [490, 62] width 7 height 13
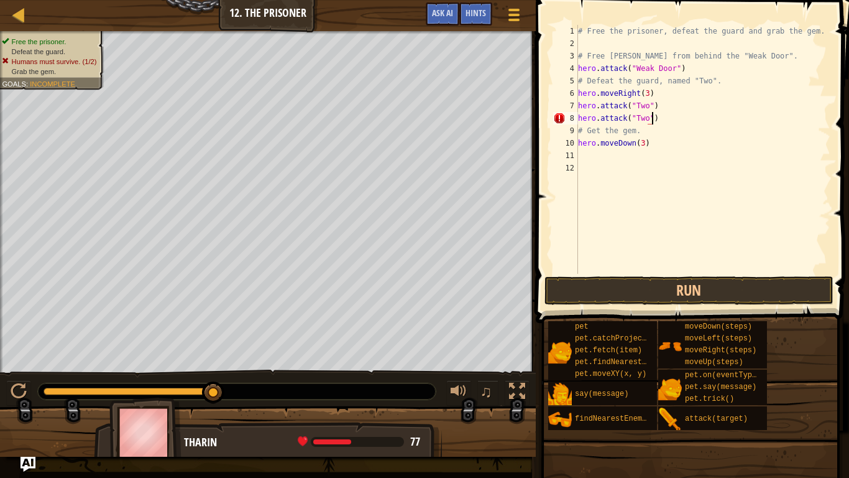
scroll to position [6, 11]
type textarea "hero.attack("Two")"
click at [693, 286] on button "Run" at bounding box center [690, 290] width 290 height 29
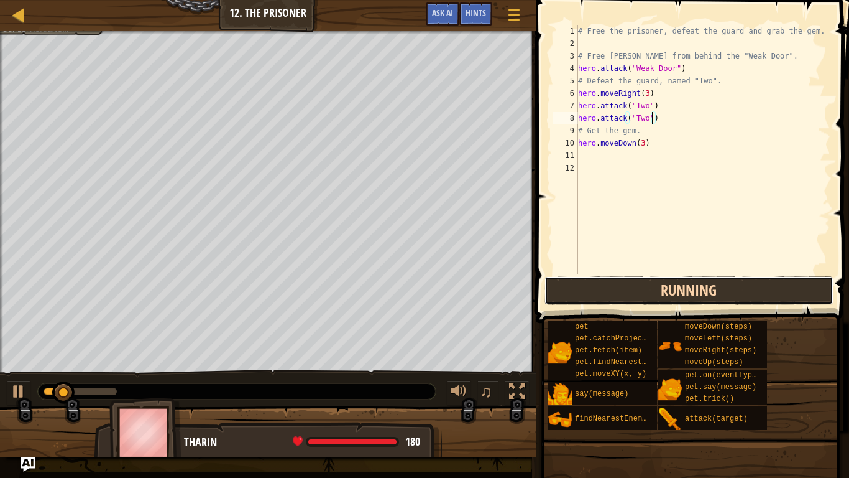
click at [625, 298] on button "Running" at bounding box center [690, 290] width 290 height 29
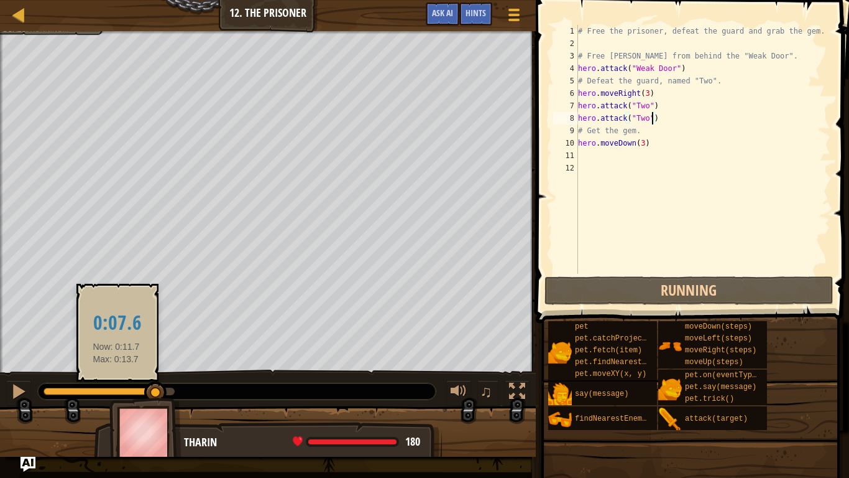
drag, startPoint x: 101, startPoint y: 389, endPoint x: 119, endPoint y: 389, distance: 17.4
click at [119, 372] on div at bounding box center [109, 390] width 131 height 7
click at [119, 372] on div at bounding box center [100, 390] width 113 height 7
click at [144, 372] on div at bounding box center [155, 392] width 22 height 22
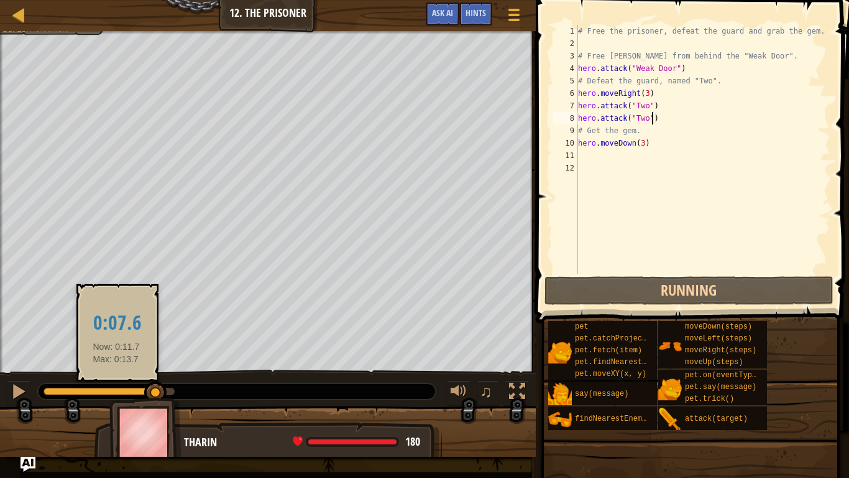
click at [144, 372] on div at bounding box center [155, 392] width 22 height 22
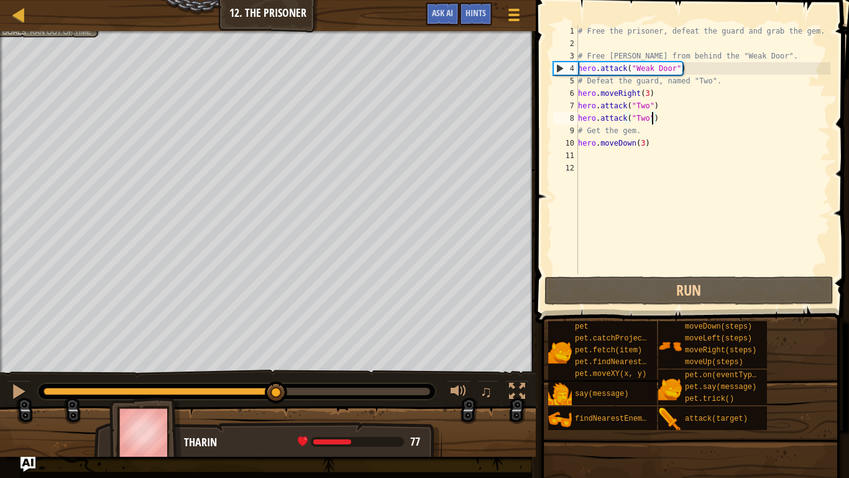
drag, startPoint x: 292, startPoint y: 390, endPoint x: 249, endPoint y: 375, distance: 45.6
click at [249, 372] on div "♫" at bounding box center [268, 387] width 536 height 37
click at [624, 161] on div "# Free the prisoner, defeat the guard and grab the gem. # Free [PERSON_NAME] fr…" at bounding box center [703, 162] width 255 height 274
type textarea "r"
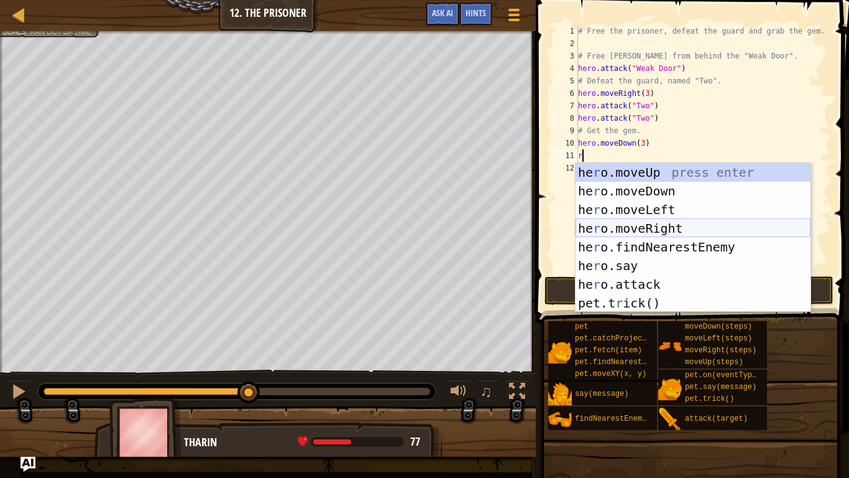
click at [676, 234] on div "he r o.moveUp press enter he r o.moveDown press enter he r o.moveLeft press ent…" at bounding box center [693, 256] width 235 height 187
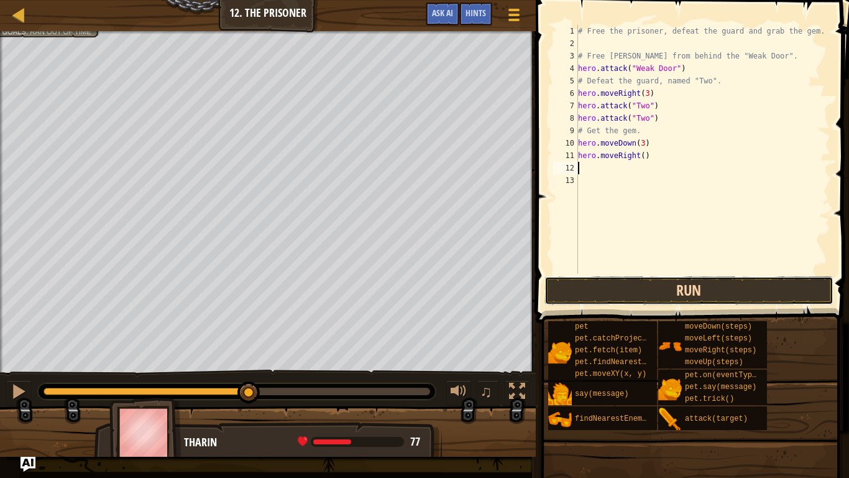
click at [673, 278] on button "Run" at bounding box center [690, 290] width 290 height 29
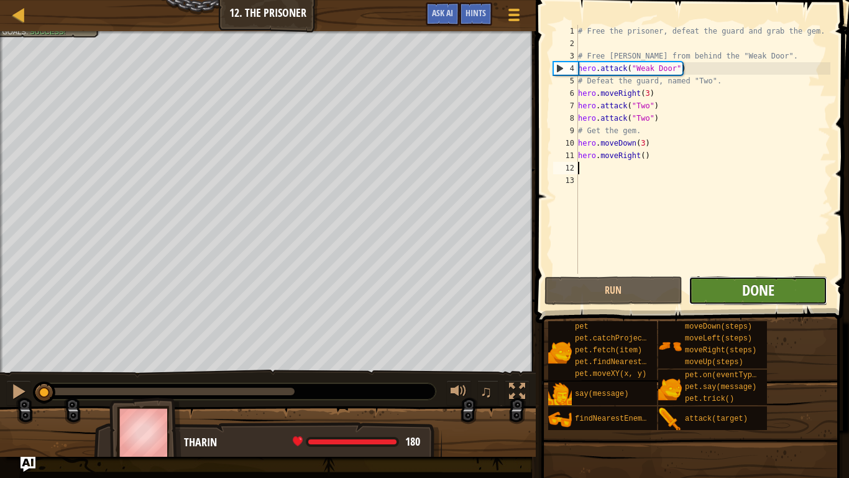
click at [766, 285] on span "Done" at bounding box center [758, 290] width 32 height 20
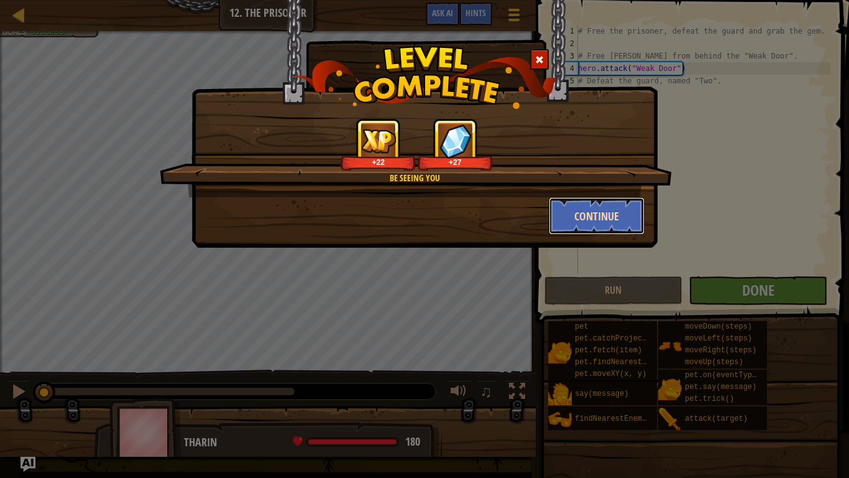
click at [586, 215] on button "Continue" at bounding box center [597, 215] width 96 height 37
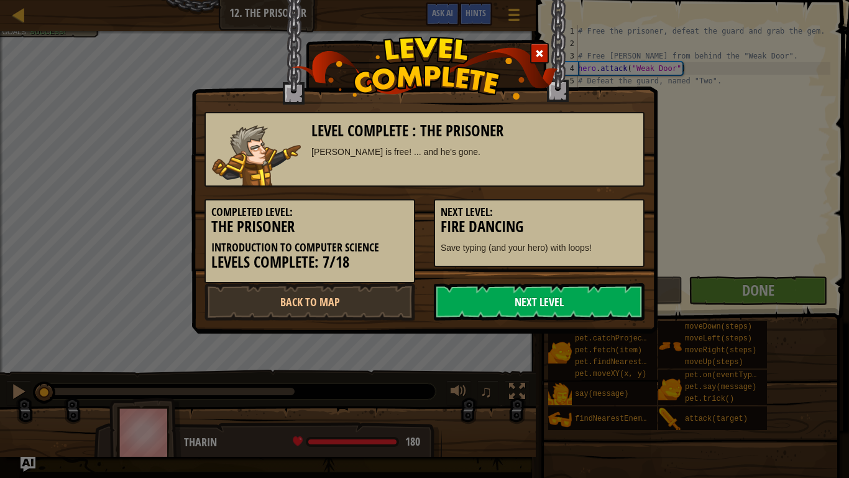
click at [566, 298] on link "Next Level" at bounding box center [539, 301] width 211 height 37
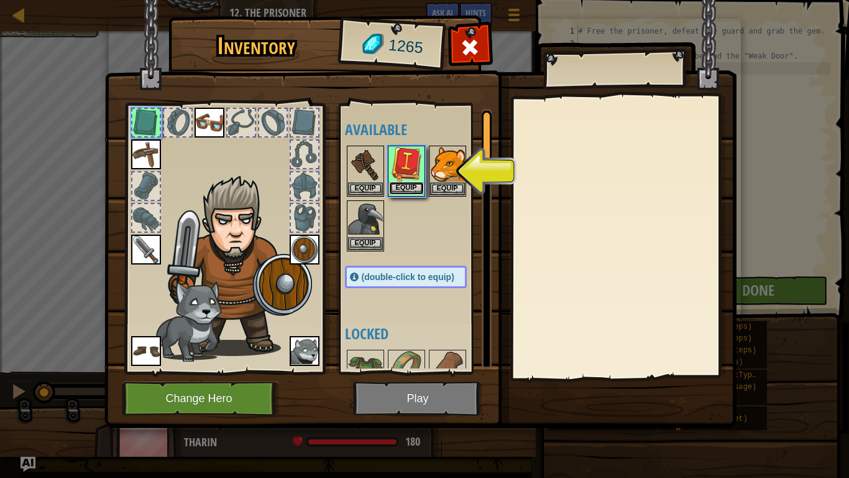
click at [401, 187] on button "Equip" at bounding box center [406, 188] width 35 height 13
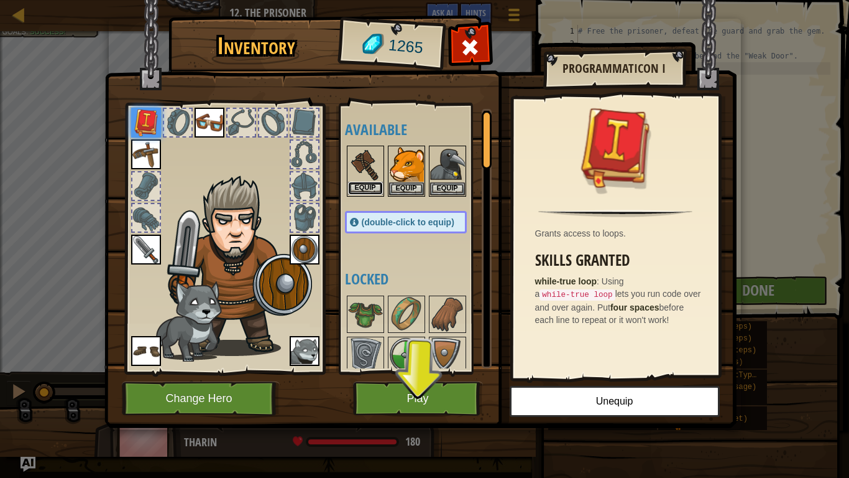
click at [361, 190] on button "Equip" at bounding box center [365, 188] width 35 height 13
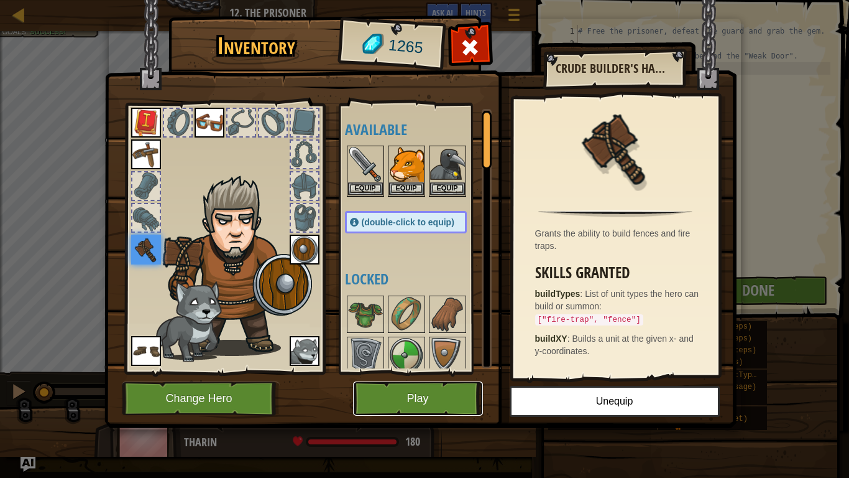
click at [451, 372] on button "Play" at bounding box center [418, 398] width 130 height 34
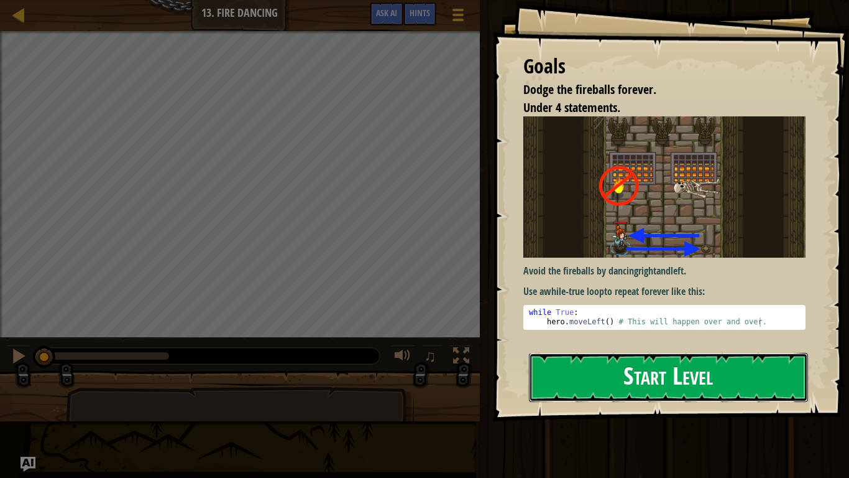
click at [596, 356] on button "Start Level" at bounding box center [668, 377] width 279 height 49
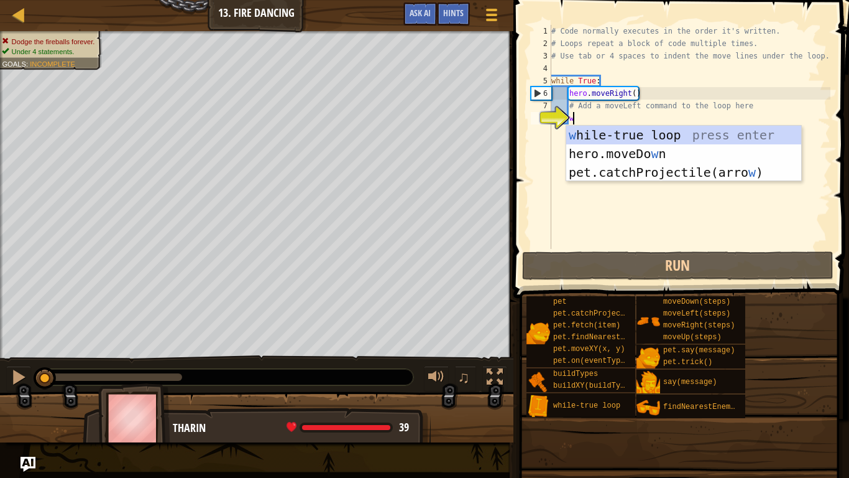
type textarea "wh"
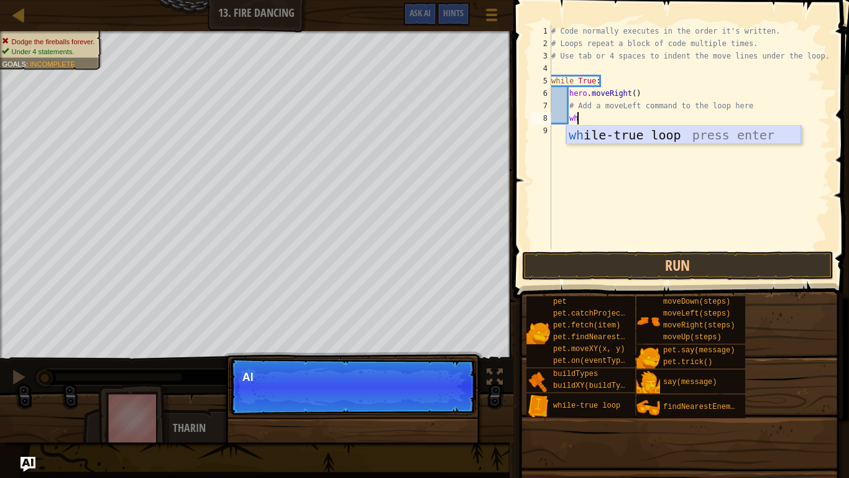
click at [601, 139] on div "wh ile-true loop press enter" at bounding box center [683, 154] width 235 height 56
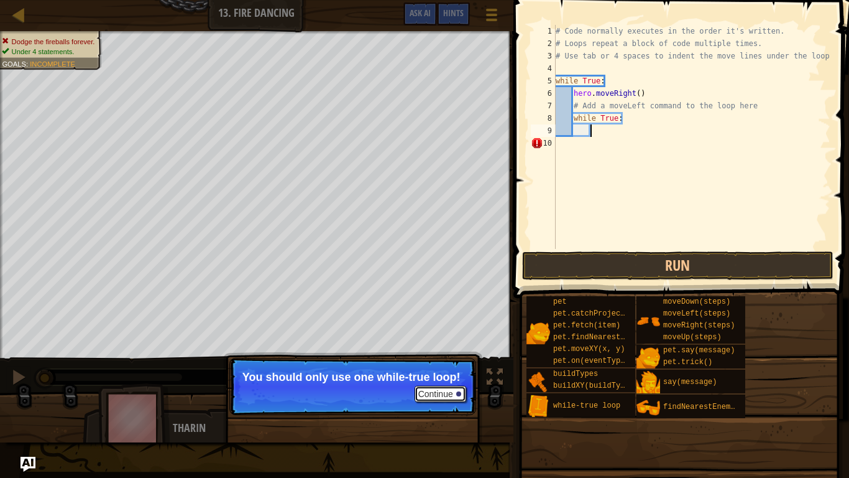
click at [445, 372] on button "Continue" at bounding box center [441, 393] width 52 height 16
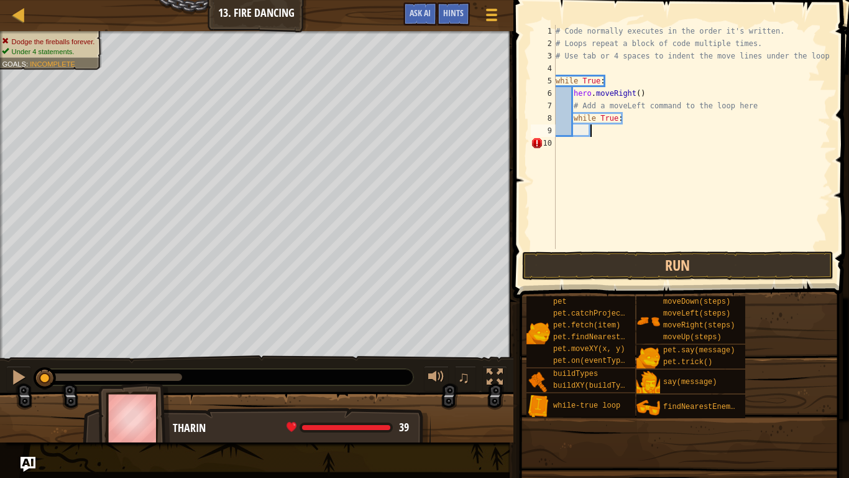
type textarea "d"
type textarea "m"
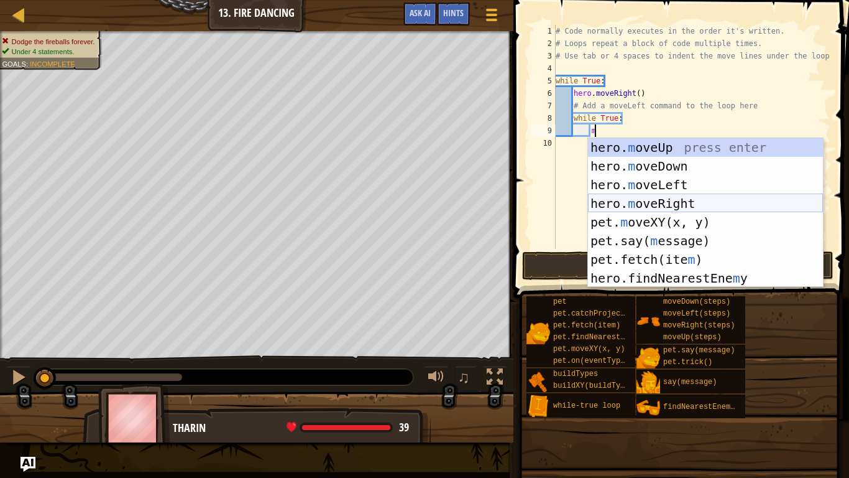
click at [657, 195] on div "hero. m oveUp press enter hero. m oveDown press enter hero. m oveLeft press ent…" at bounding box center [705, 231] width 235 height 187
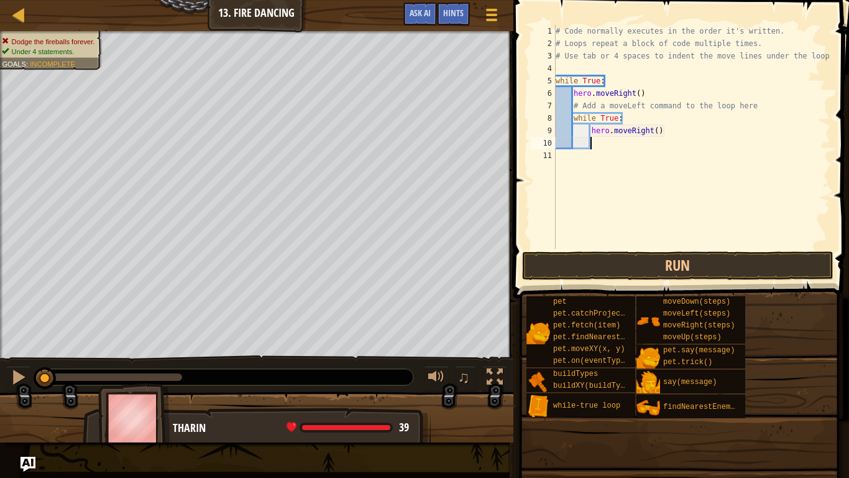
scroll to position [6, 4]
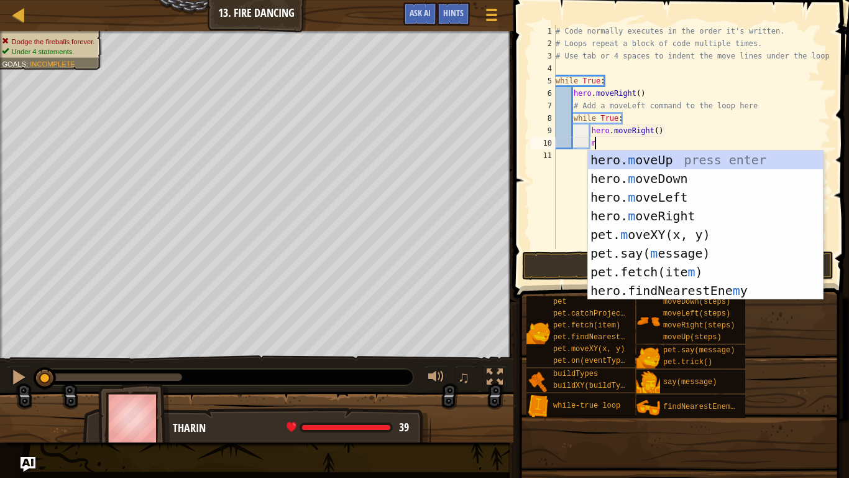
type textarea "mo"
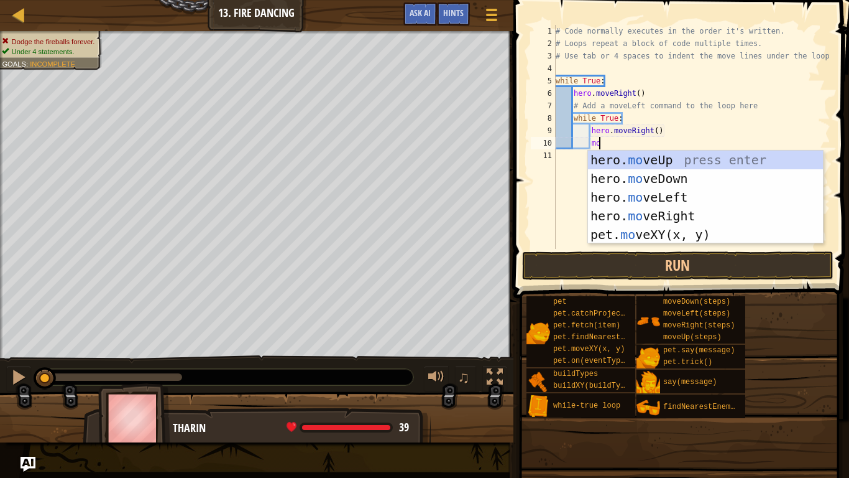
scroll to position [6, 6]
click at [642, 193] on div "hero. mo veUp press enter hero. mo veDown press enter hero. mo veLeft press ent…" at bounding box center [705, 215] width 235 height 131
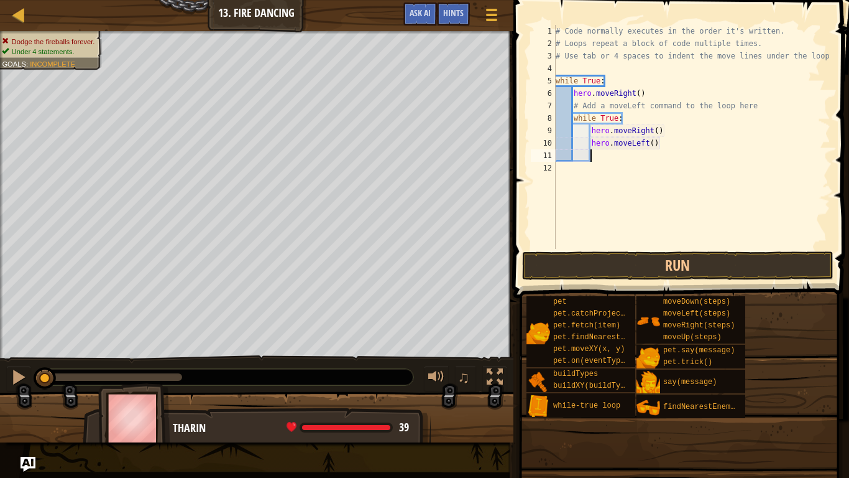
click at [584, 134] on div "# Code normally executes in the order it's written. # Loops repeat a block of c…" at bounding box center [691, 149] width 277 height 249
click at [565, 131] on div "# Code normally executes in the order it's written. # Loops repeat a block of c…" at bounding box center [691, 149] width 277 height 249
click at [573, 133] on div "# Code normally executes in the order it's written. # Loops repeat a block of c…" at bounding box center [691, 149] width 277 height 249
click at [572, 130] on div "# Code normally executes in the order it's written. # Loops repeat a block of c…" at bounding box center [691, 149] width 277 height 249
click at [561, 131] on div "# Code normally executes in the order it's written. # Loops repeat a block of c…" at bounding box center [691, 149] width 277 height 249
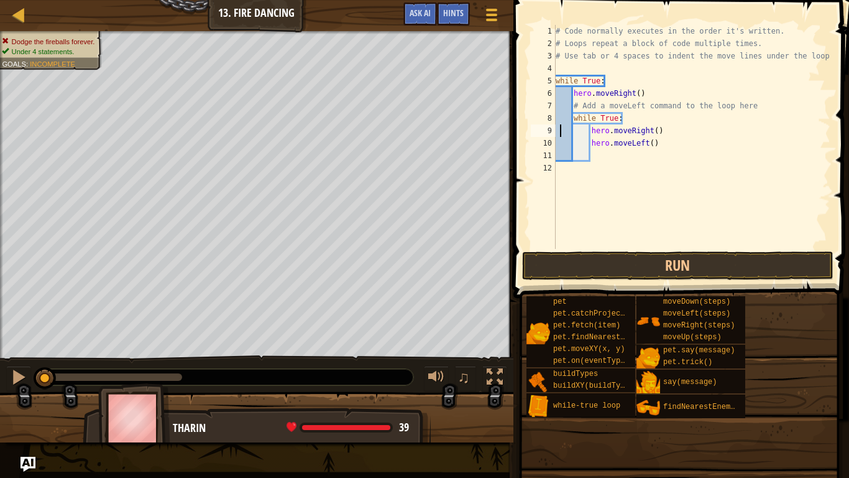
click at [576, 130] on div "# Code normally executes in the order it's written. # Loops repeat a block of c…" at bounding box center [691, 149] width 277 height 249
click at [621, 149] on div "# Code normally executes in the order it's written. # Loops repeat a block of c…" at bounding box center [691, 149] width 277 height 249
type textarea "hero.moveLeft()"
click at [619, 154] on div "# Code normally executes in the order it's written. # Loops repeat a block of c…" at bounding box center [691, 149] width 277 height 249
click at [662, 145] on div "# Code normally executes in the order it's written. # Loops repeat a block of c…" at bounding box center [691, 149] width 277 height 249
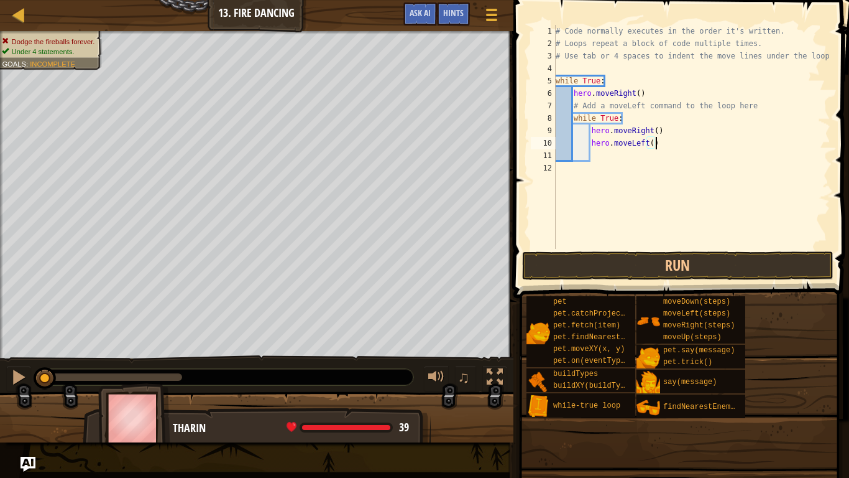
click at [640, 140] on div "# Code normally executes in the order it's written. # Loops repeat a block of c…" at bounding box center [691, 149] width 277 height 249
click at [640, 140] on div "# Code normally executes in the order it's written. # Loops repeat a block of c…" at bounding box center [691, 137] width 277 height 224
click at [640, 140] on div "# Code normally executes in the order it's written. # Loops repeat a block of c…" at bounding box center [691, 149] width 277 height 249
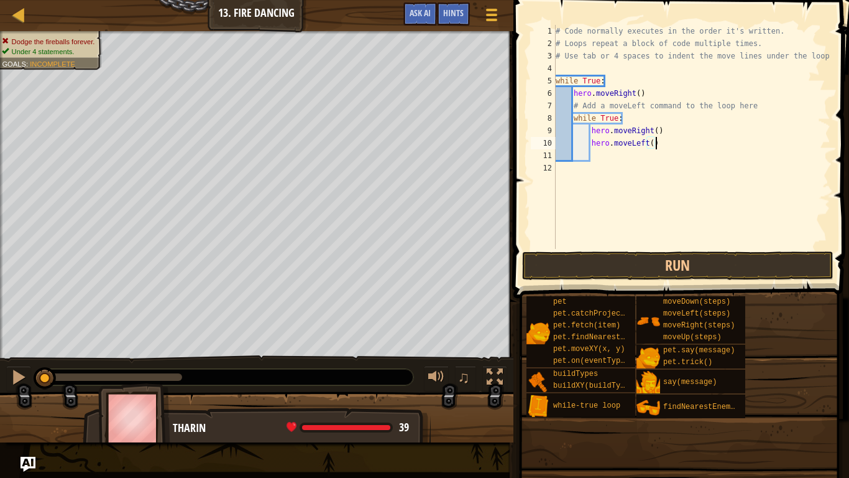
click at [640, 140] on div "# Code normally executes in the order it's written. # Loops repeat a block of c…" at bounding box center [691, 149] width 277 height 249
click at [640, 140] on div "# Code normally executes in the order it's written. # Loops repeat a block of c…" at bounding box center [691, 137] width 277 height 224
click at [640, 140] on div "# Code normally executes in the order it's written. # Loops repeat a block of c…" at bounding box center [691, 149] width 277 height 249
click at [640, 140] on div "# Code normally executes in the order it's written. # Loops repeat a block of c…" at bounding box center [691, 137] width 277 height 224
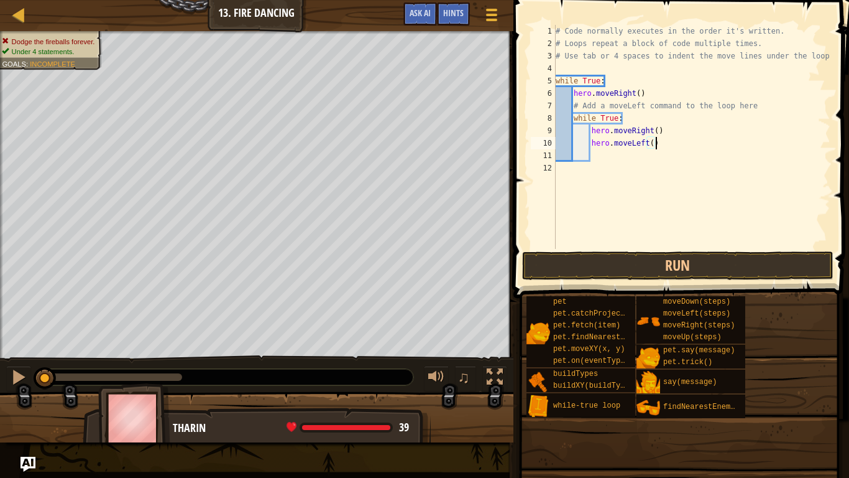
click at [640, 140] on div "# Code normally executes in the order it's written. # Loops repeat a block of c…" at bounding box center [691, 149] width 277 height 249
click at [640, 140] on div "# Code normally executes in the order it's written. # Loops repeat a block of c…" at bounding box center [691, 137] width 277 height 224
click at [640, 140] on div "# Code normally executes in the order it's written. # Loops repeat a block of c…" at bounding box center [691, 149] width 277 height 249
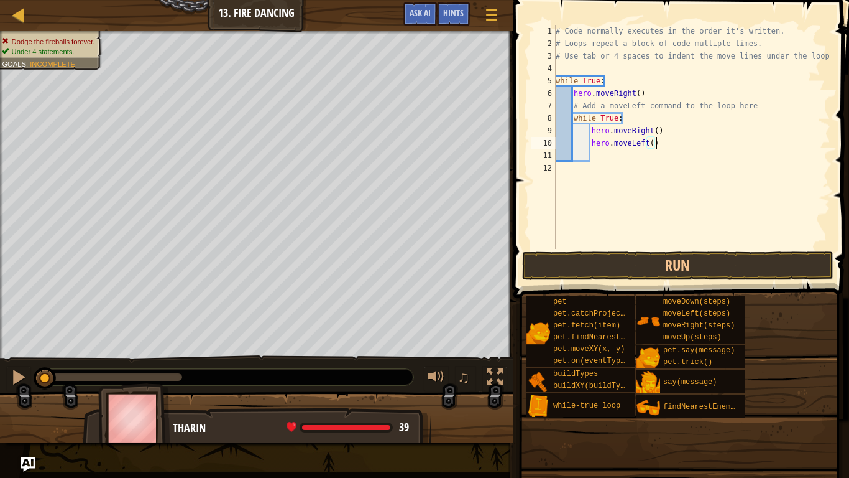
click at [640, 140] on div "# Code normally executes in the order it's written. # Loops repeat a block of c…" at bounding box center [691, 137] width 277 height 224
click at [640, 140] on div "# Code normally executes in the order it's written. # Loops repeat a block of c…" at bounding box center [691, 149] width 277 height 249
click at [640, 140] on div "# Code normally executes in the order it's written. # Loops repeat a block of c…" at bounding box center [691, 137] width 277 height 224
click at [640, 140] on div "# Code normally executes in the order it's written. # Loops repeat a block of c…" at bounding box center [691, 149] width 277 height 249
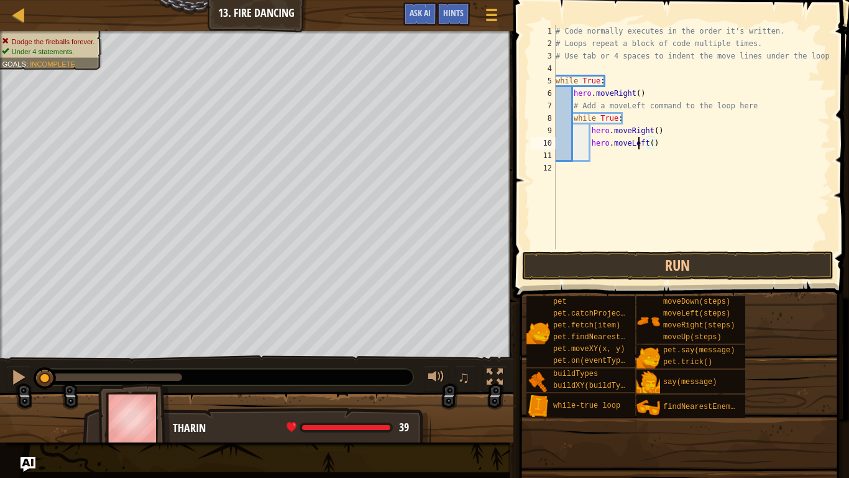
click at [640, 140] on div "# Code normally executes in the order it's written. # Loops repeat a block of c…" at bounding box center [691, 149] width 277 height 249
click at [640, 140] on div "# Code normally executes in the order it's written. # Loops repeat a block of c…" at bounding box center [691, 137] width 277 height 224
click at [640, 140] on div "# Code normally executes in the order it's written. # Loops repeat a block of c…" at bounding box center [691, 149] width 277 height 249
type textarea "hero.moveLeft()"
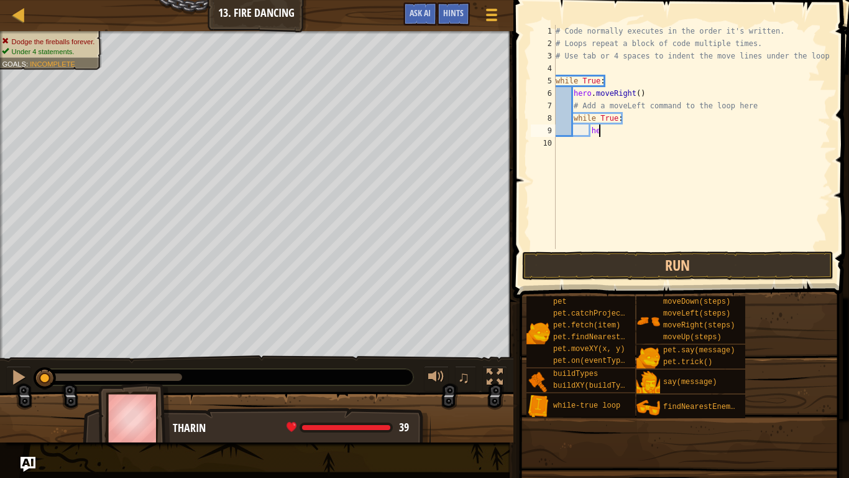
type textarea "h"
type textarea "w"
click at [664, 98] on div "# Code normally executes in the order it's written. # Loops repeat a block of c…" at bounding box center [690, 149] width 282 height 249
type textarea "hero.moveRight()"
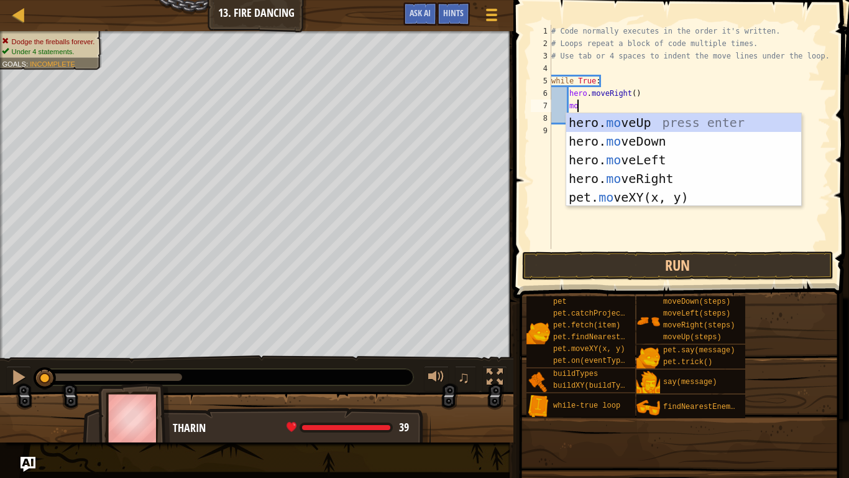
type textarea "move"
click at [678, 166] on div "hero. move Up press enter hero. move Down press enter hero. move Left press ent…" at bounding box center [683, 178] width 235 height 131
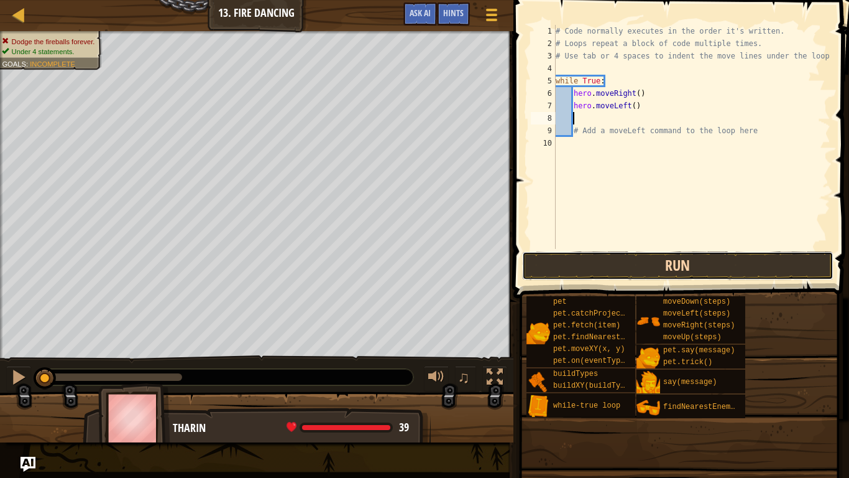
click at [713, 261] on button "Run" at bounding box center [678, 265] width 312 height 29
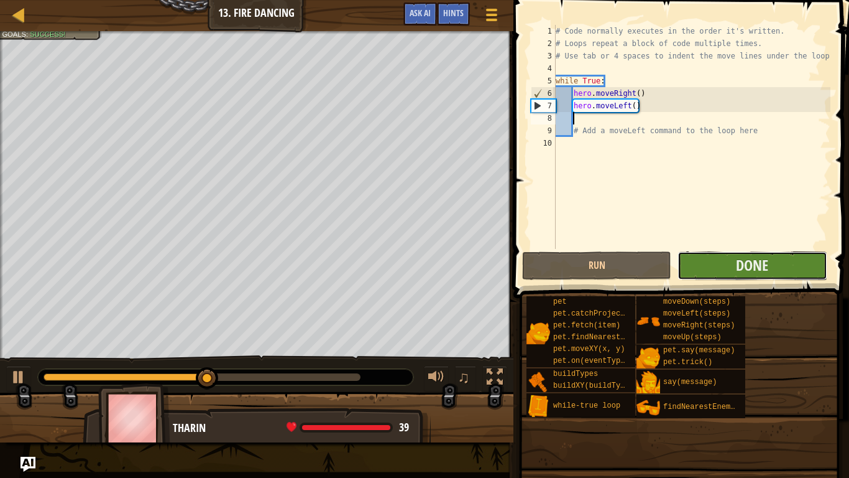
click at [760, 251] on button "Done" at bounding box center [752, 265] width 149 height 29
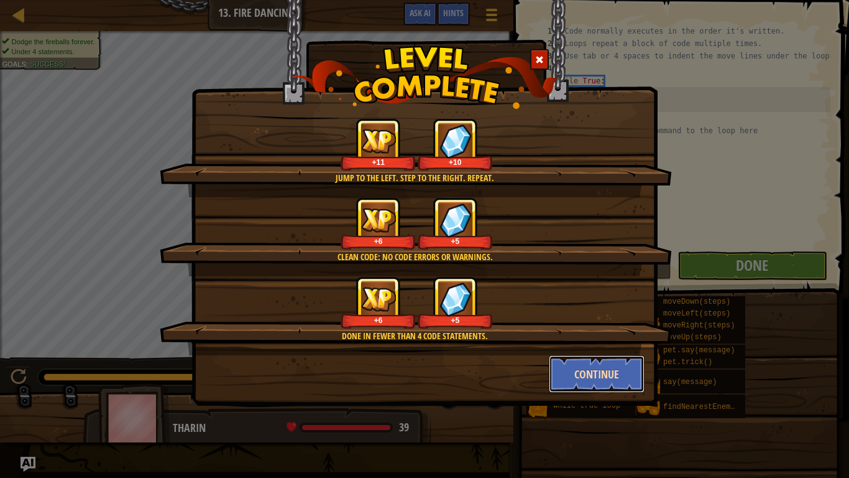
click at [596, 372] on button "Continue" at bounding box center [597, 373] width 96 height 37
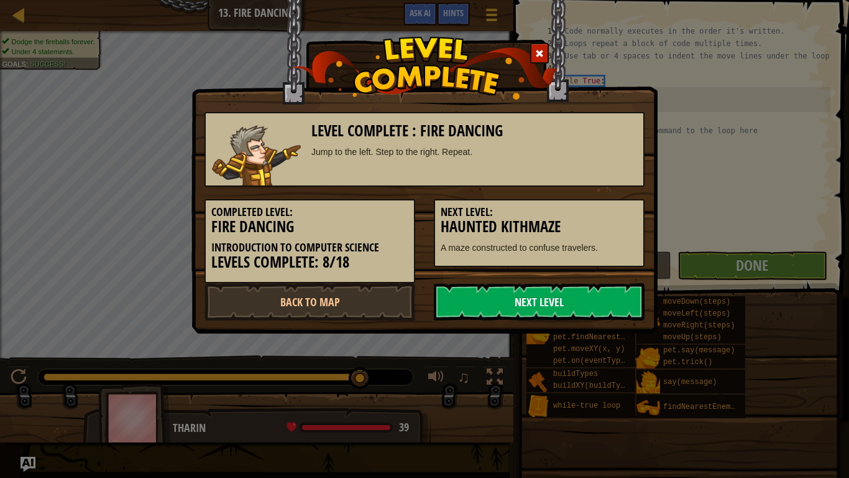
click at [538, 299] on link "Next Level" at bounding box center [539, 301] width 211 height 37
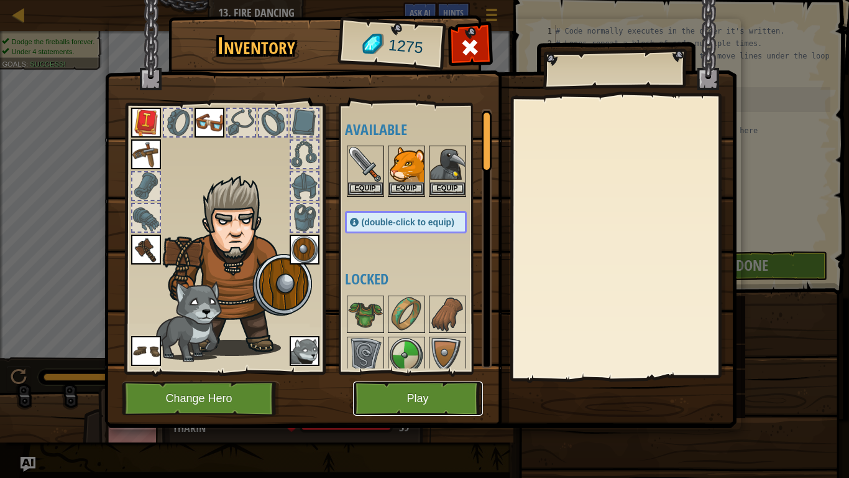
click at [404, 372] on button "Play" at bounding box center [418, 398] width 130 height 34
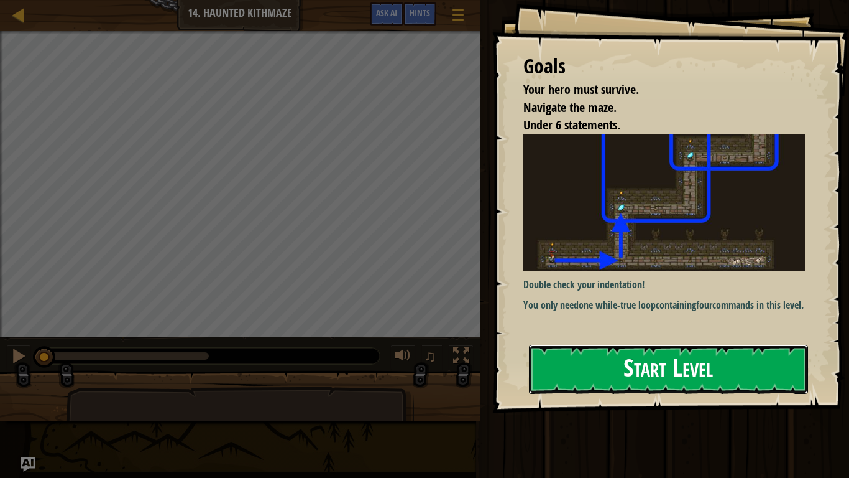
click at [624, 359] on button "Start Level" at bounding box center [668, 368] width 279 height 49
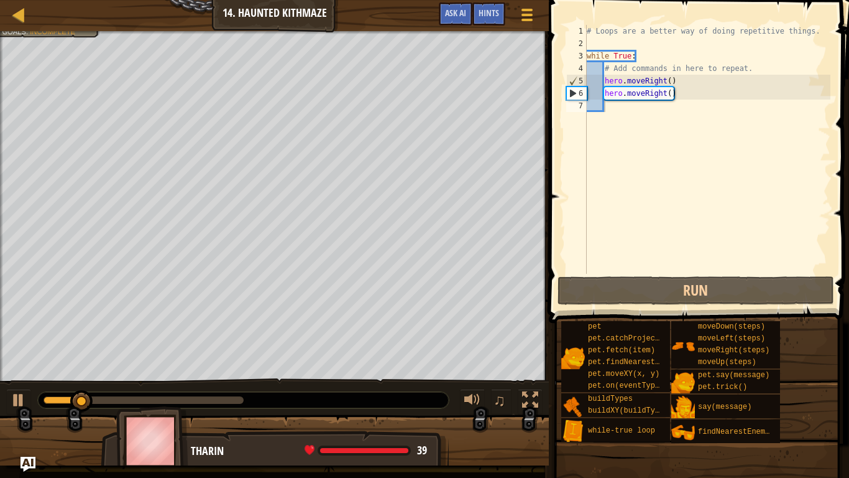
click at [228, 372] on div at bounding box center [243, 400] width 411 height 16
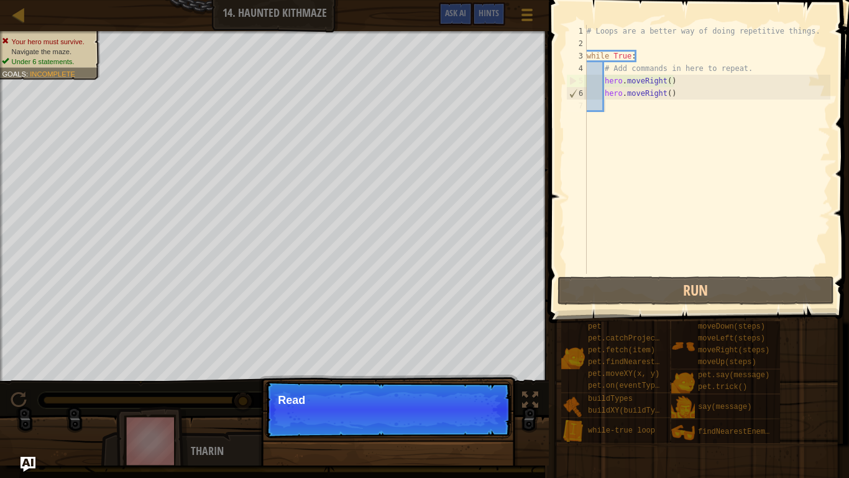
drag, startPoint x: 228, startPoint y: 395, endPoint x: 260, endPoint y: 402, distance: 32.3
click at [260, 372] on div "Your hero must survive. Navigate the maze. Under 6 statements. Goals : Incomple…" at bounding box center [424, 248] width 849 height 434
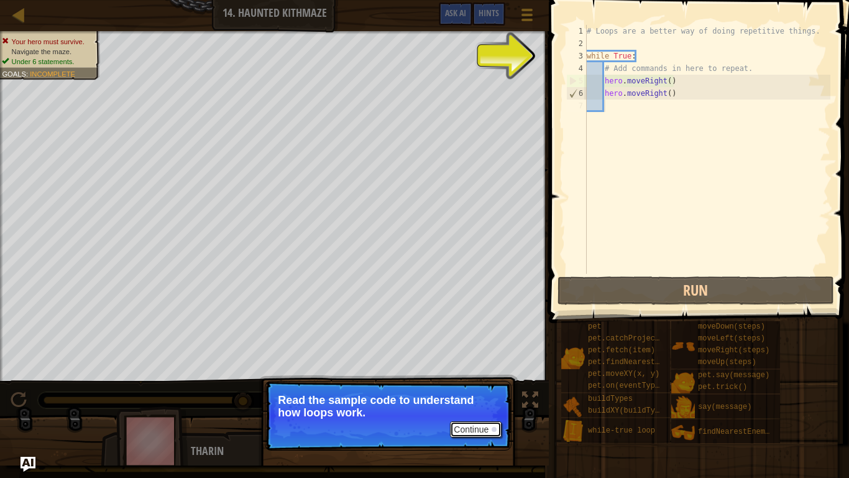
click at [475, 372] on button "Continue" at bounding box center [476, 429] width 52 height 16
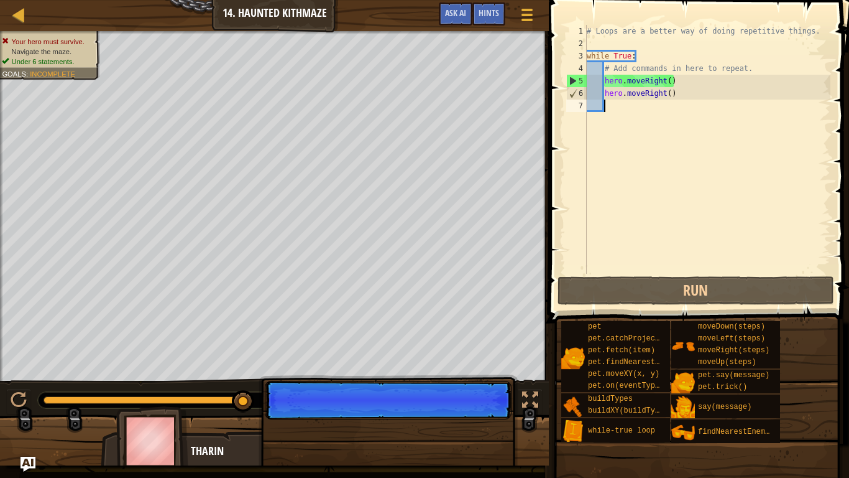
scroll to position [6, 2]
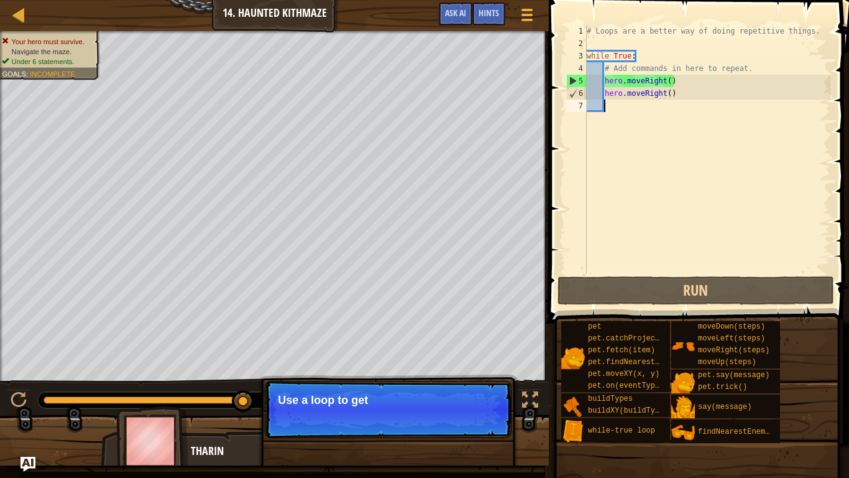
click at [453, 372] on p "Continue Use a loop to get" at bounding box center [388, 409] width 247 height 57
click at [469, 372] on button "Continue" at bounding box center [476, 416] width 52 height 16
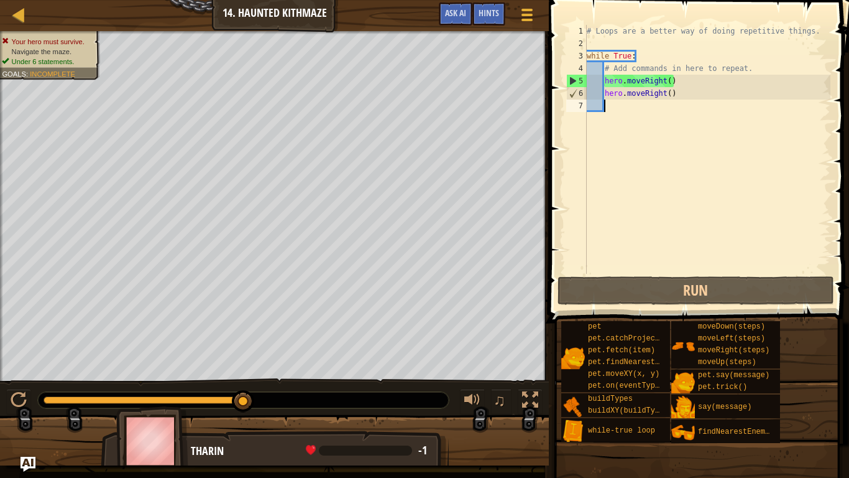
click at [686, 92] on div "# Loops are a better way of doing repetitive things. while True : # Add command…" at bounding box center [707, 162] width 246 height 274
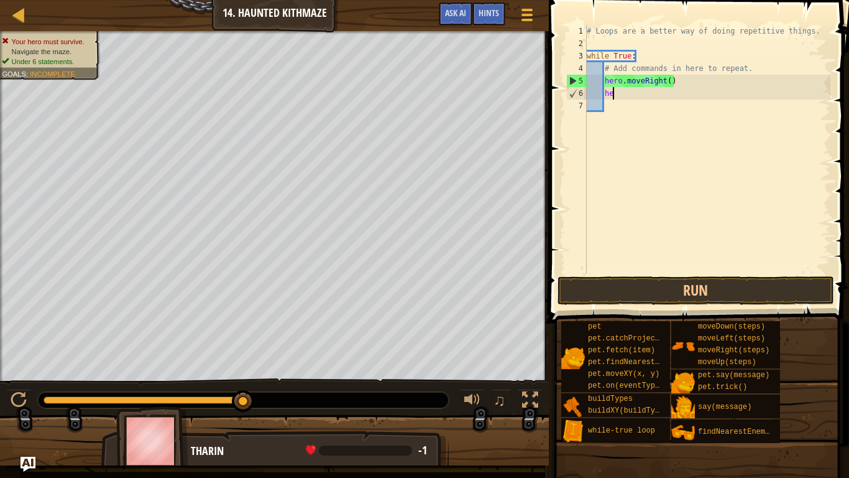
type textarea "h"
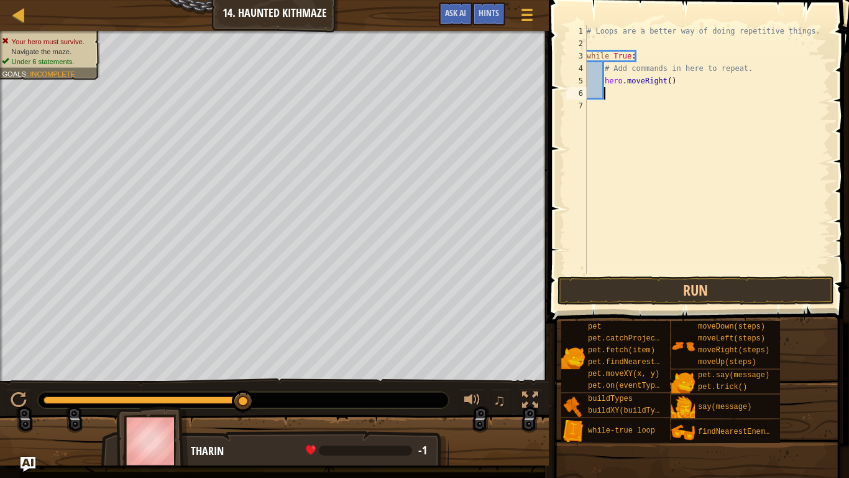
type textarea "m"
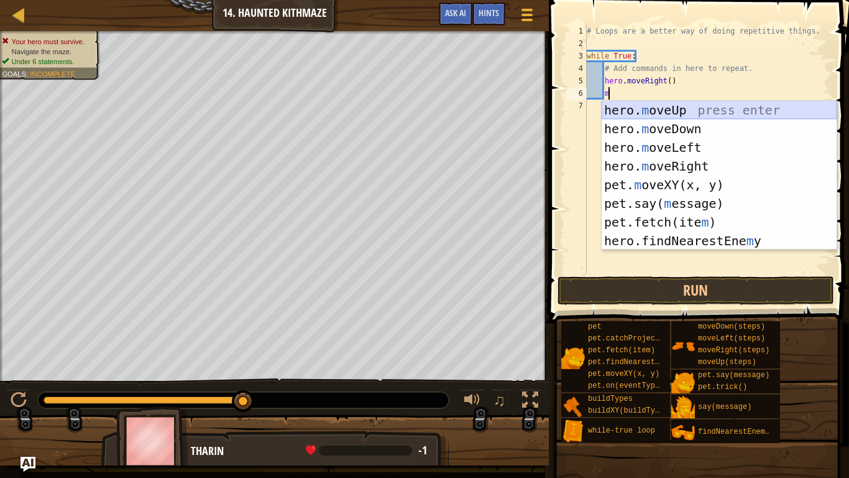
click at [696, 111] on div "hero. m oveUp press enter hero. m oveDown press enter hero. m oveLeft press ent…" at bounding box center [719, 194] width 235 height 187
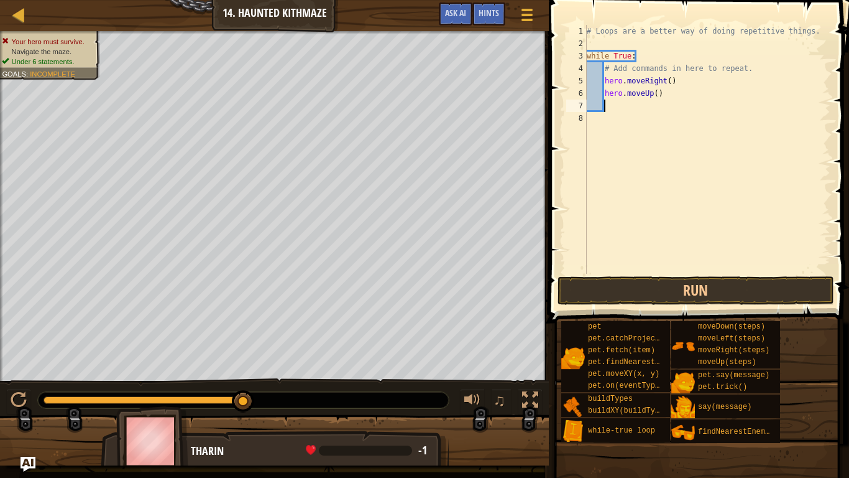
click at [655, 89] on div "# Loops are a better way of doing repetitive things. while True : # Add command…" at bounding box center [707, 162] width 246 height 274
click at [670, 76] on div "# Loops are a better way of doing repetitive things. while True : # Add command…" at bounding box center [707, 162] width 246 height 274
click at [726, 285] on button "Run" at bounding box center [696, 290] width 277 height 29
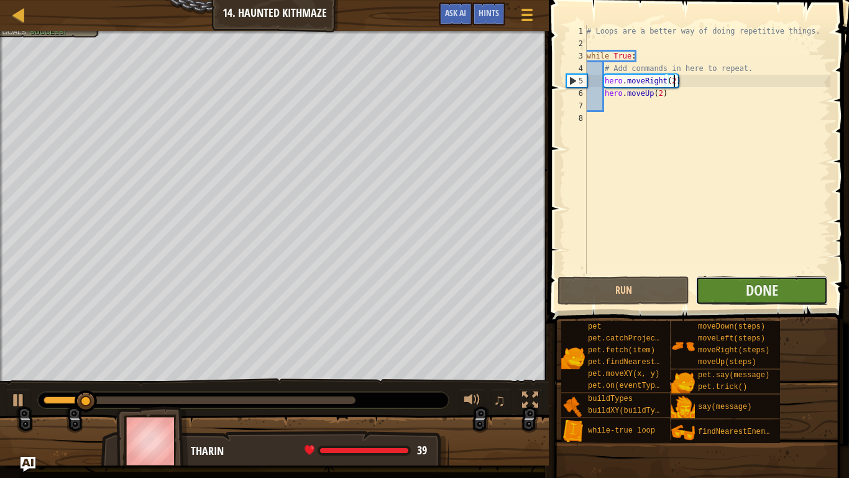
click at [745, 286] on button "Done" at bounding box center [762, 290] width 132 height 29
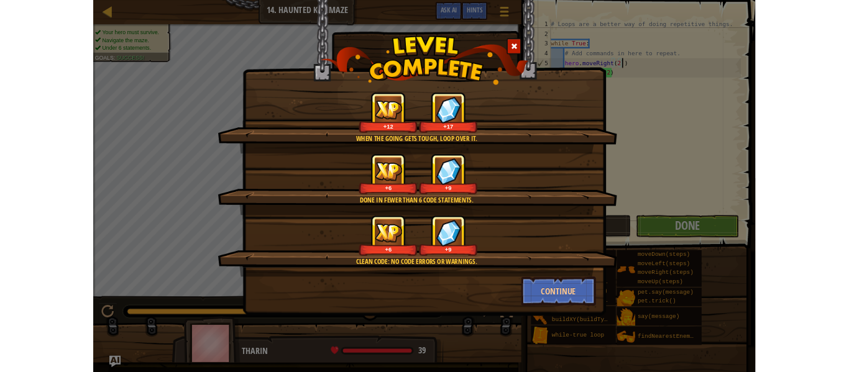
scroll to position [6, 13]
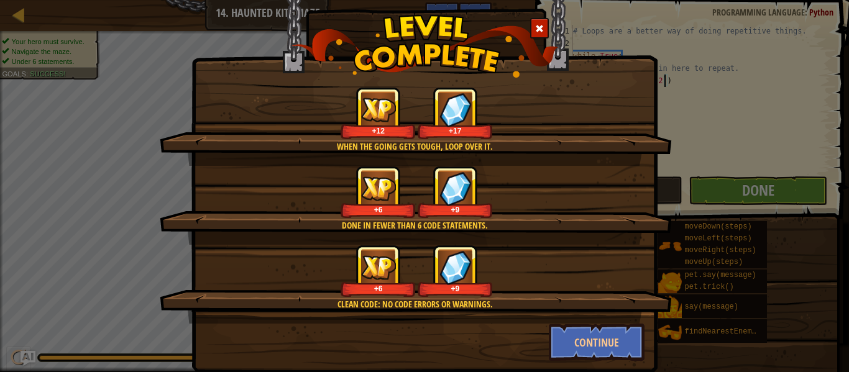
type textarea "hero.moveRight(2`)"
click at [614, 371] on div "When the going gets tough, loop over it. +12 +17 Done in fewer than 6 code stat…" at bounding box center [425, 171] width 466 height 405
click at [592, 353] on button "Continue" at bounding box center [597, 342] width 96 height 37
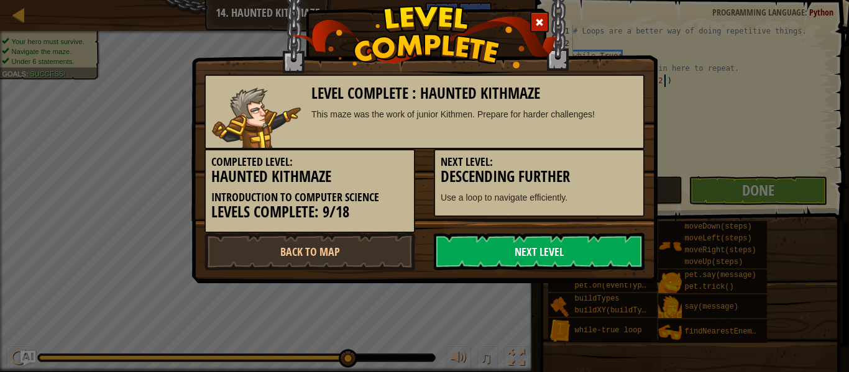
click at [525, 261] on link "Next Level" at bounding box center [539, 251] width 211 height 37
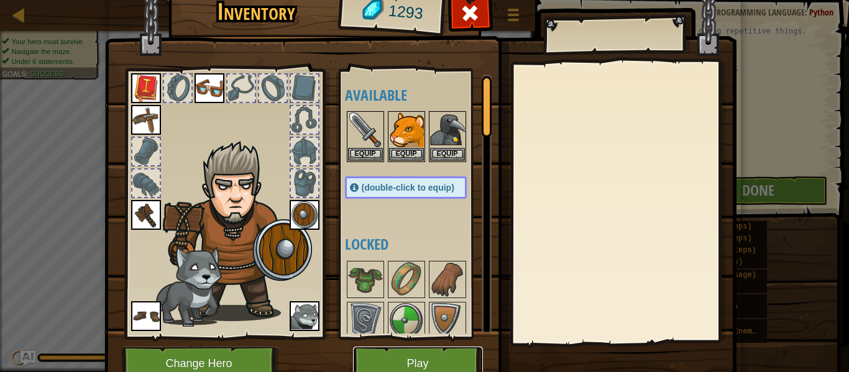
click at [466, 363] on button "Play" at bounding box center [418, 364] width 130 height 34
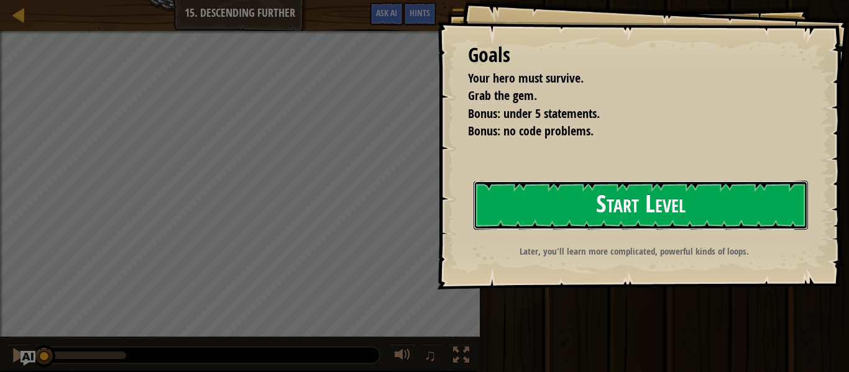
click at [577, 203] on button "Start Level" at bounding box center [641, 205] width 335 height 49
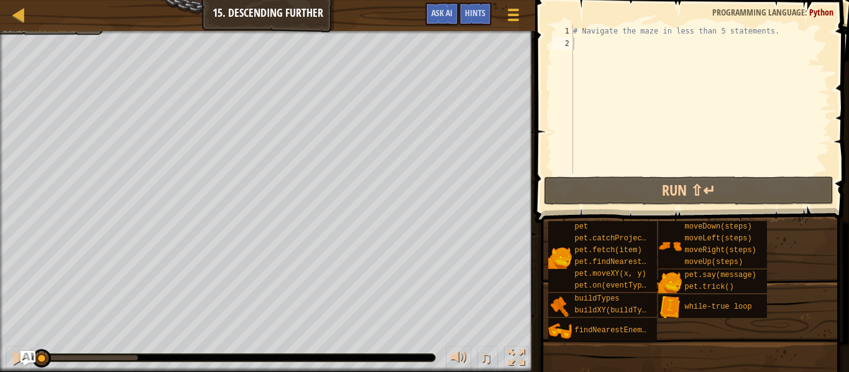
drag, startPoint x: 112, startPoint y: 361, endPoint x: 119, endPoint y: 357, distance: 8.3
click at [119, 357] on div at bounding box center [236, 357] width 397 height 7
drag, startPoint x: 119, startPoint y: 357, endPoint x: 23, endPoint y: 348, distance: 96.8
click at [23, 348] on div "♫" at bounding box center [267, 354] width 535 height 37
type textarea "l"
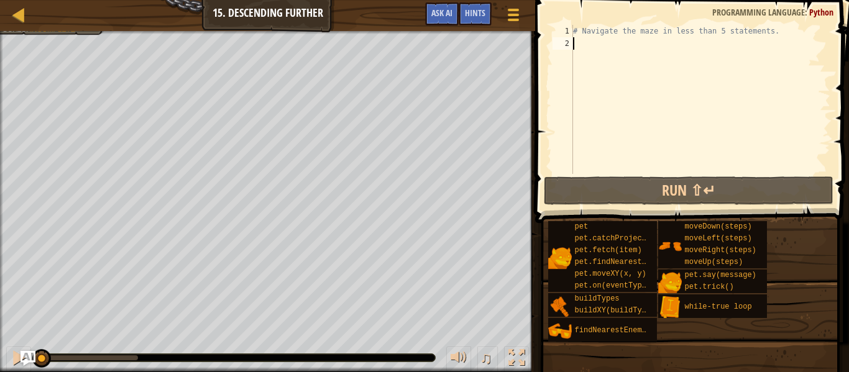
scroll to position [6, 0]
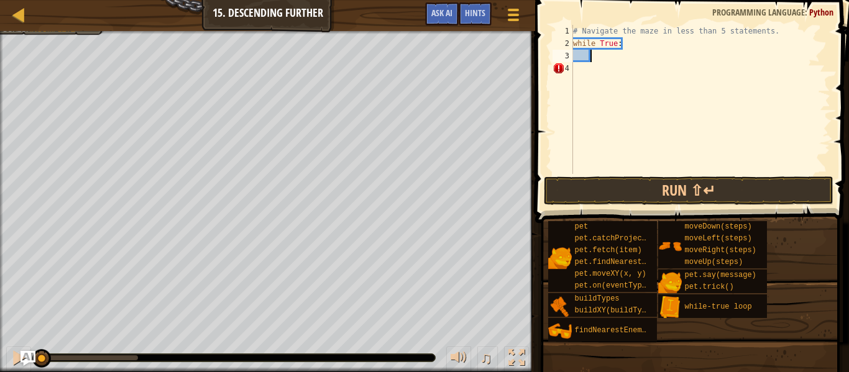
type textarea "r"
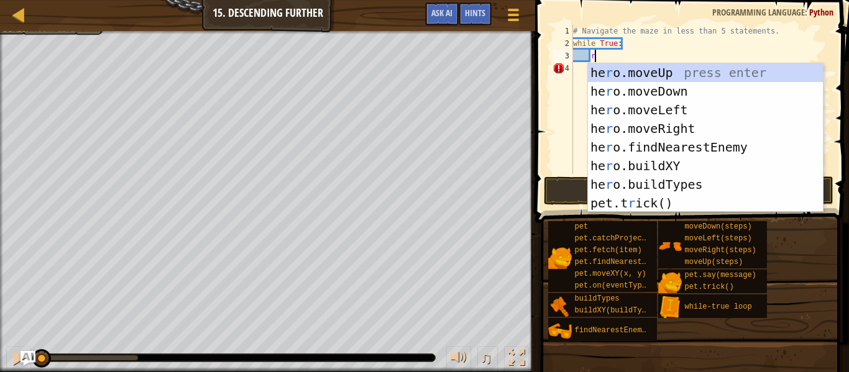
scroll to position [6, 2]
click at [665, 132] on div "he r o.moveUp press enter he r o.moveDown press enter he r o.moveLeft press ent…" at bounding box center [705, 156] width 235 height 187
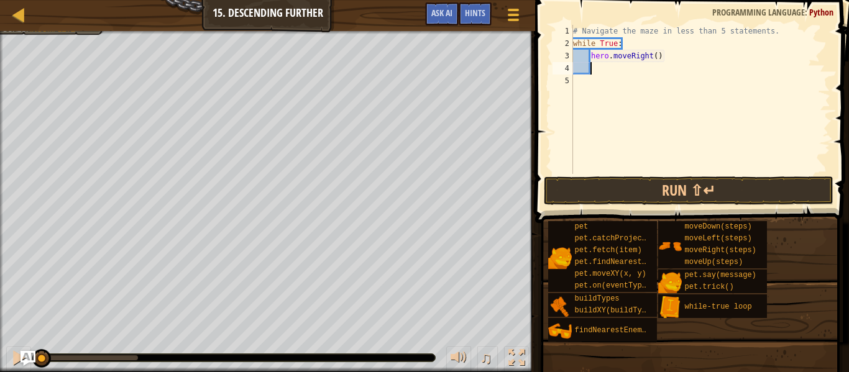
scroll to position [6, 2]
click at [606, 72] on div "# Navigate the maze in less than 5 statements. while True : hero . moveRight ( )" at bounding box center [701, 112] width 260 height 174
click at [659, 56] on div "# Navigate the maze in less than 5 statements. while True : hero . moveRight ( )" at bounding box center [701, 112] width 260 height 174
click at [658, 56] on div "# Navigate the maze in less than 5 statements. while True : hero . moveRight ( )" at bounding box center [701, 112] width 260 height 174
type textarea "hero.moveRight(2)"
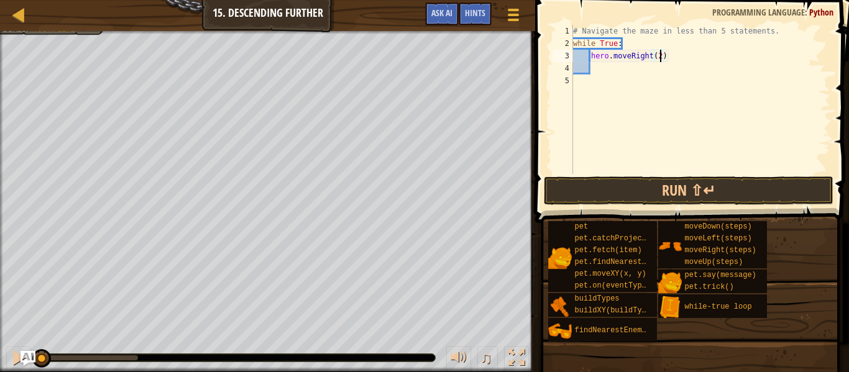
click at [642, 67] on div "# Navigate the maze in less than 5 statements. while True : hero . moveRight ( …" at bounding box center [701, 112] width 260 height 174
type textarea "d"
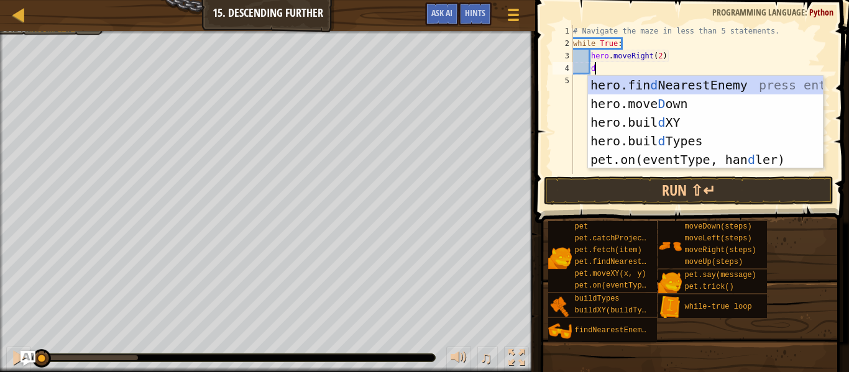
scroll to position [6, 2]
click at [673, 108] on div "hero.fin d NearestEnemy press enter hero.[PERSON_NAME] own press enter hero.bui…" at bounding box center [705, 141] width 235 height 131
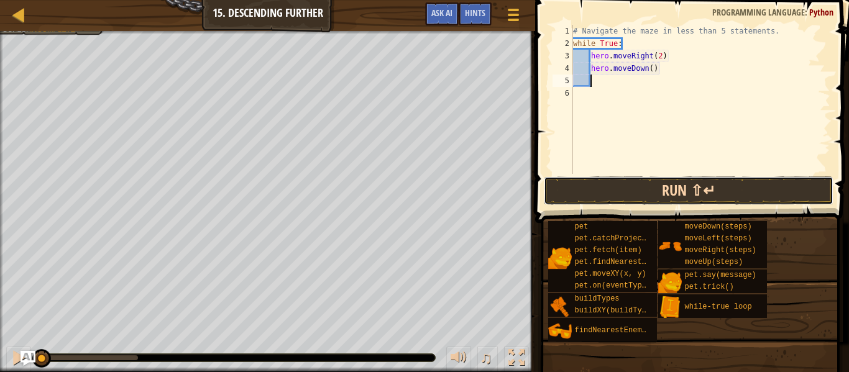
click at [680, 184] on button "Run ⇧↵" at bounding box center [689, 191] width 290 height 29
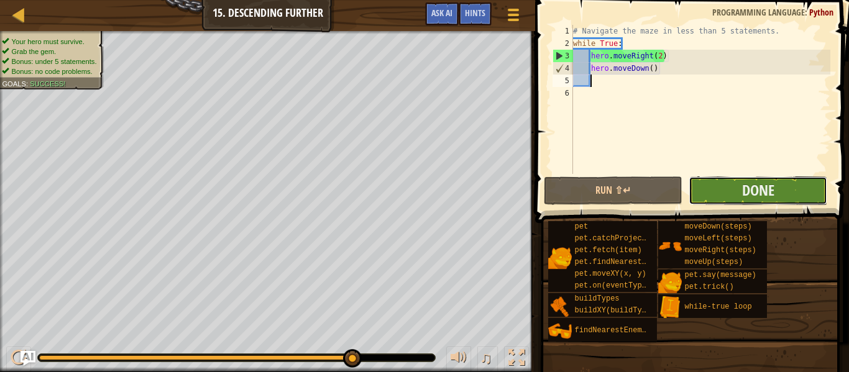
click at [800, 182] on button "Done" at bounding box center [758, 191] width 139 height 29
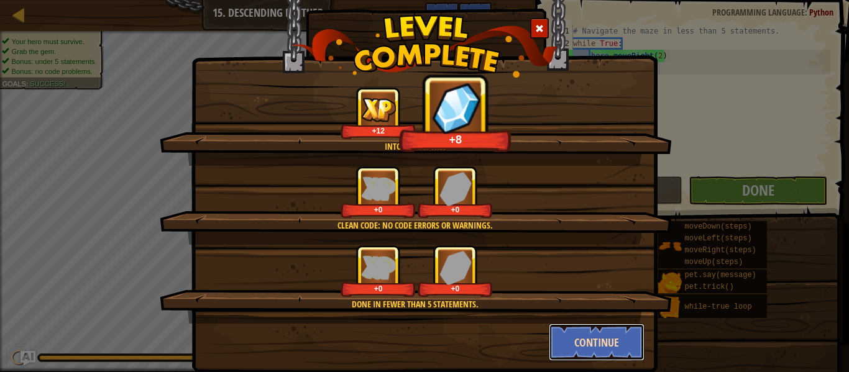
click at [580, 333] on button "Continue" at bounding box center [597, 342] width 96 height 37
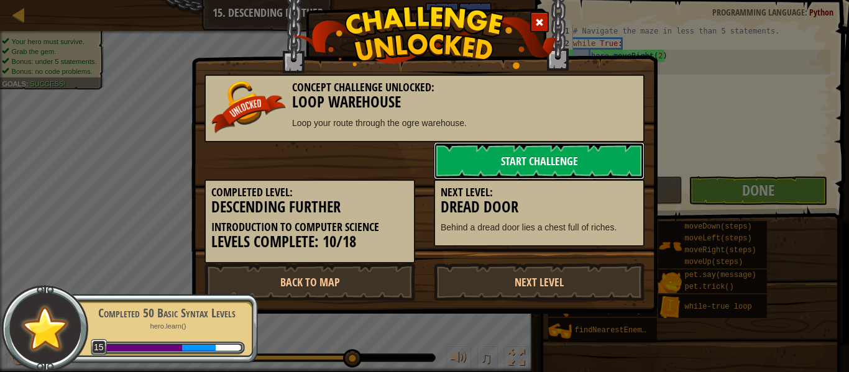
click at [528, 157] on link "Start Challenge" at bounding box center [539, 160] width 211 height 37
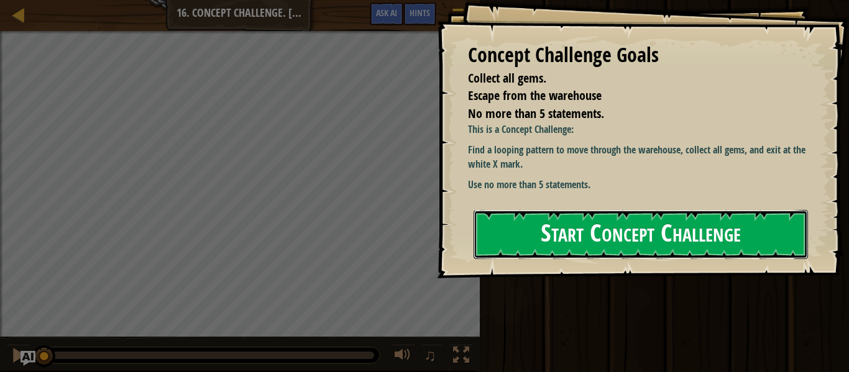
click at [525, 228] on button "Start Concept Challenge" at bounding box center [641, 234] width 335 height 49
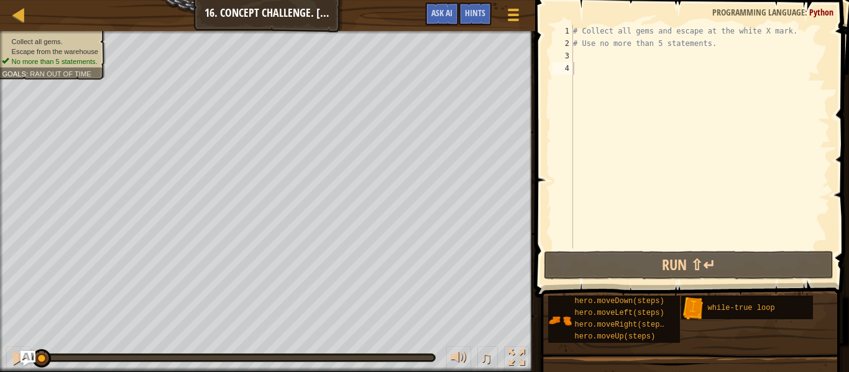
drag, startPoint x: 112, startPoint y: 352, endPoint x: 550, endPoint y: 383, distance: 439.4
click at [550, 0] on html "Map Introduction to Computer Science 16. Concept Challenge. Loop Warehouse Game…" at bounding box center [424, 0] width 849 height 0
drag, startPoint x: 418, startPoint y: 359, endPoint x: 9, endPoint y: 380, distance: 409.7
click at [9, 0] on html "Map Introduction to Computer Science 16. Concept Challenge. Loop Warehouse Game…" at bounding box center [424, 0] width 849 height 0
click at [596, 60] on div "# Collect all gems and escape at the white X mark. # Use no more than 5 stateme…" at bounding box center [701, 149] width 260 height 249
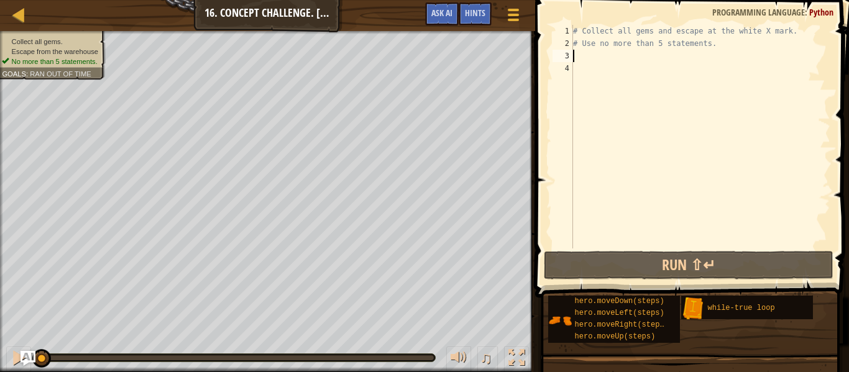
type textarea "l"
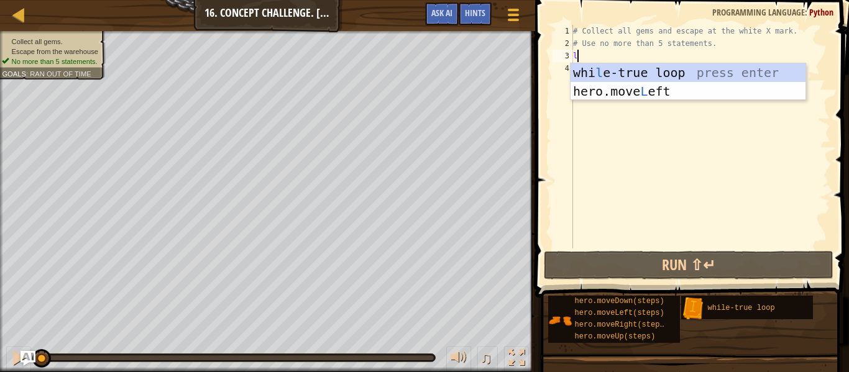
scroll to position [6, 0]
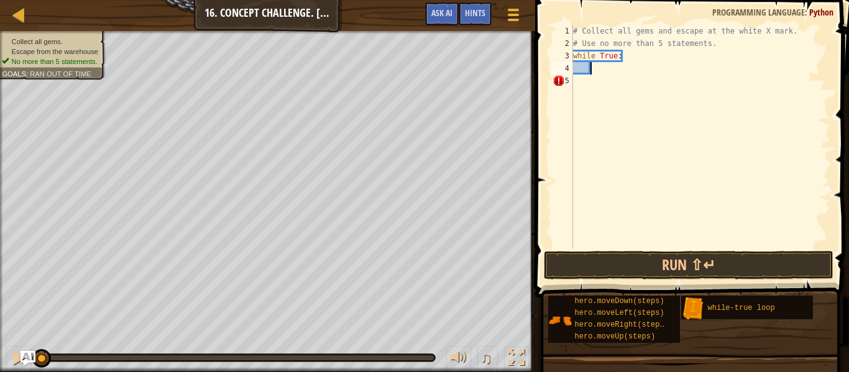
type textarea "r"
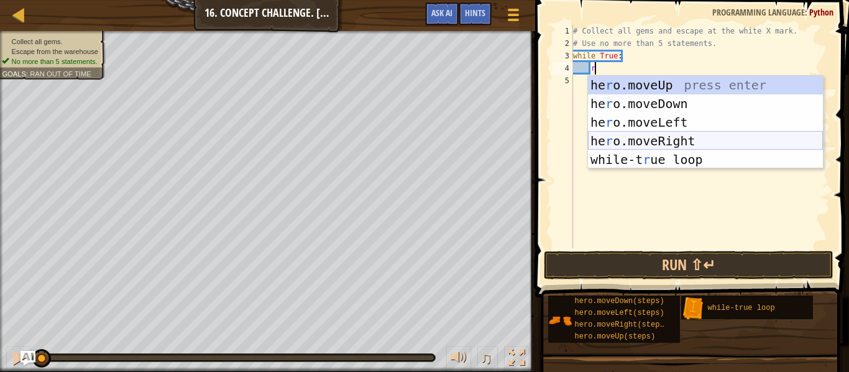
click at [665, 136] on div "he r o.moveUp press enter he r o.moveDown press enter he r o.moveLeft press ent…" at bounding box center [705, 141] width 235 height 131
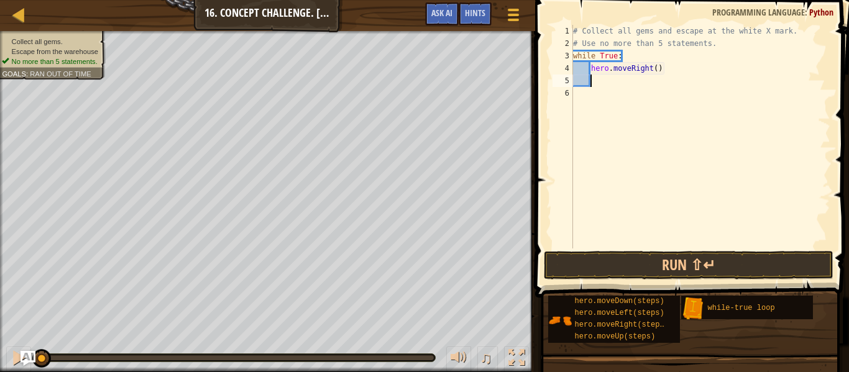
scroll to position [6, 2]
click at [621, 64] on div "# Collect all gems and escape at the white X mark. # Use no more than 5 stateme…" at bounding box center [701, 149] width 260 height 249
click at [628, 62] on div "# Collect all gems and escape at the white X mark. # Use no more than 5 stateme…" at bounding box center [701, 149] width 260 height 249
type textarea "while True:"
type textarea "u"
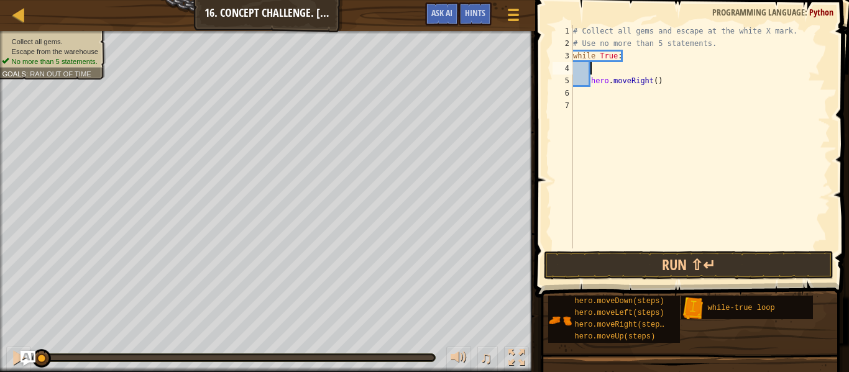
scroll to position [6, 2]
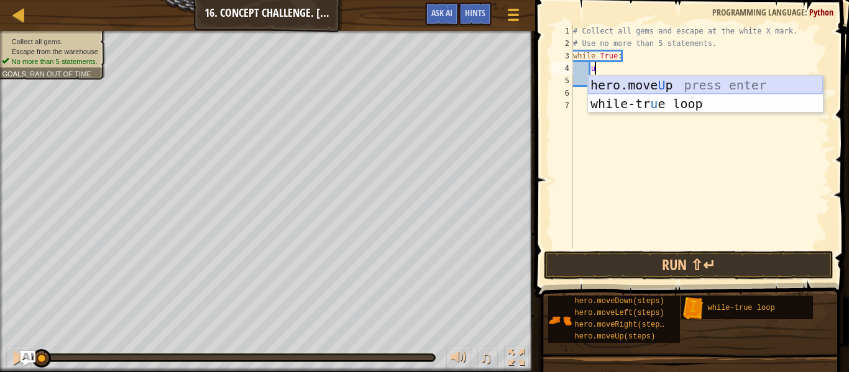
click at [729, 83] on div "hero.move U p press enter while-tr u e loop press enter" at bounding box center [705, 113] width 235 height 75
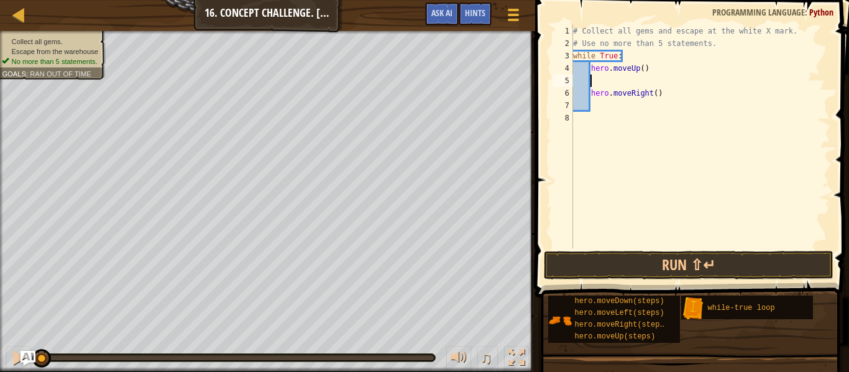
scroll to position [6, 0]
type textarea "hero.moveUp()"
click at [629, 105] on div "# Collect all gems and escape at the white X mark. # Use no more than 5 stateme…" at bounding box center [701, 149] width 260 height 249
click at [614, 95] on div "# Collect all gems and escape at the white X mark. # Use no more than 5 stateme…" at bounding box center [701, 149] width 260 height 249
type textarea "u"
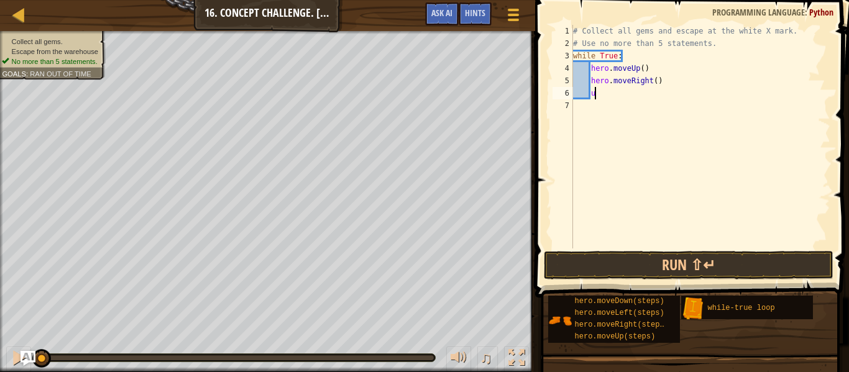
scroll to position [6, 2]
type textarea "d"
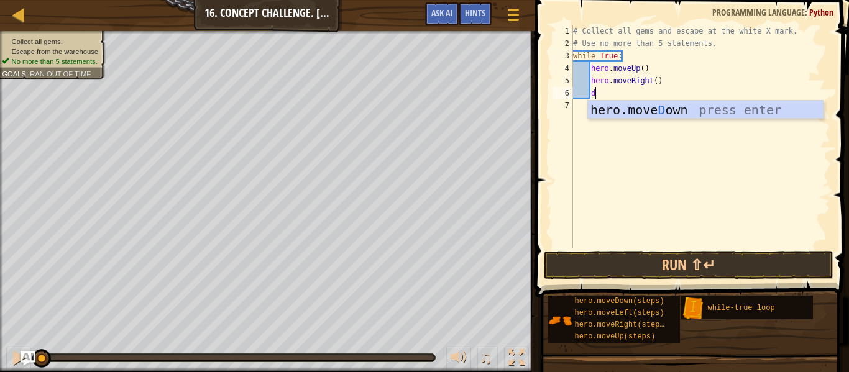
scroll to position [6, 2]
click at [629, 106] on div "hero.[PERSON_NAME] own press enter" at bounding box center [705, 129] width 235 height 56
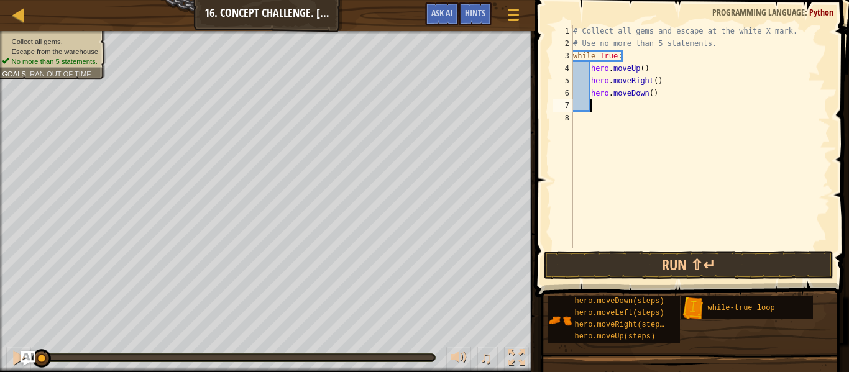
scroll to position [6, 2]
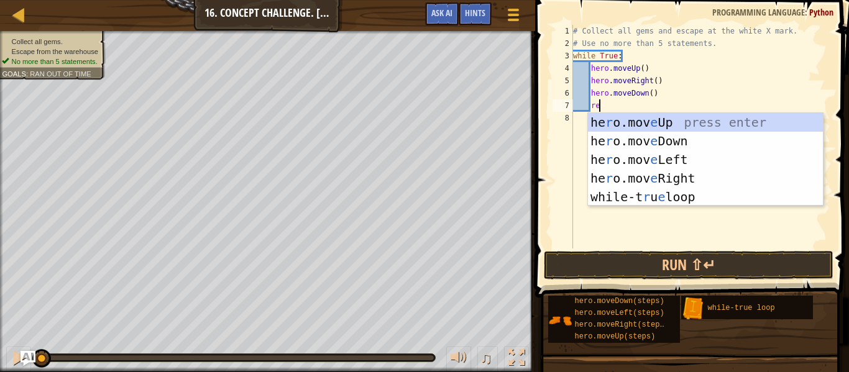
type textarea "r"
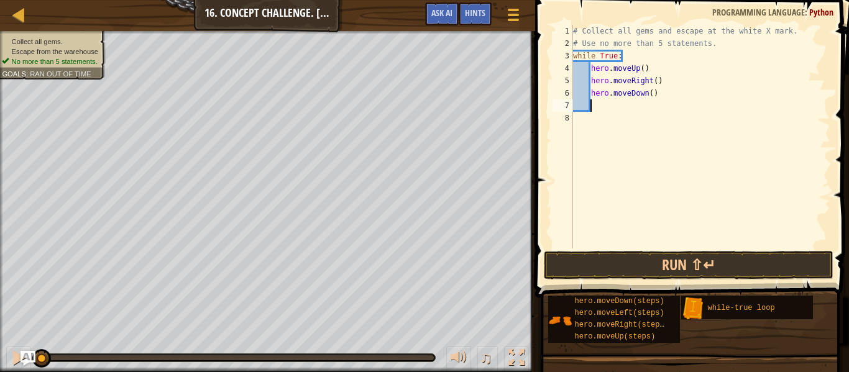
type textarea "r"
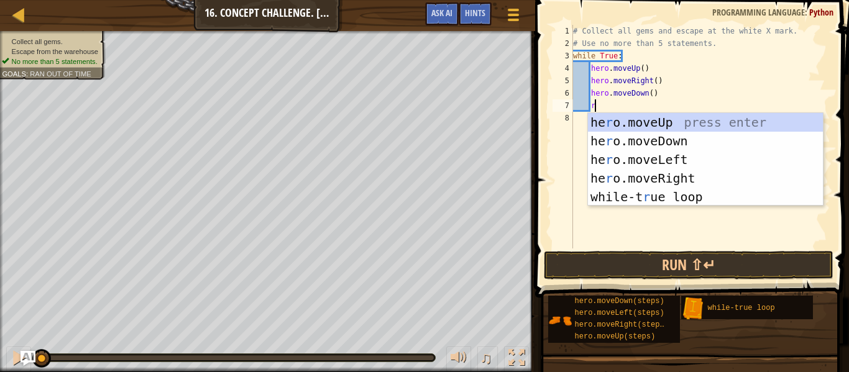
scroll to position [6, 2]
click at [655, 177] on div "he r o.moveUp press enter he r o.moveDown press enter he r o.moveLeft press ent…" at bounding box center [705, 178] width 235 height 131
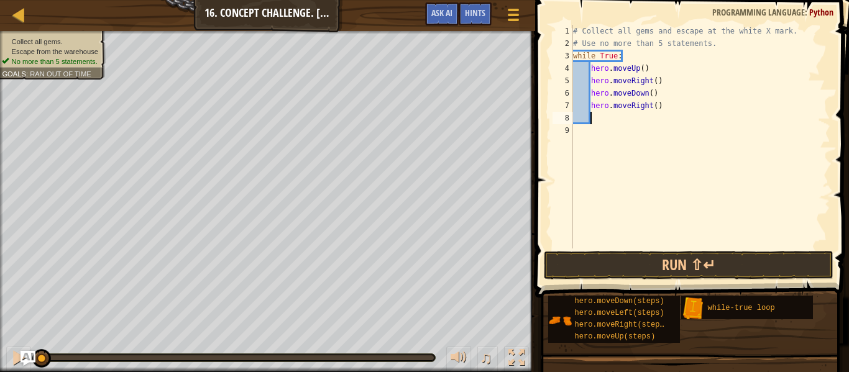
scroll to position [6, 2]
drag, startPoint x: 662, startPoint y: 95, endPoint x: 591, endPoint y: 88, distance: 71.2
click at [591, 88] on div "# Collect all gems and escape at the white X mark. # Use no more than 5 stateme…" at bounding box center [701, 149] width 260 height 249
click at [652, 106] on div "# Collect all gems and escape at the white X mark. # Use no more than 5 stateme…" at bounding box center [701, 149] width 260 height 249
click at [662, 108] on div "# Collect all gems and escape at the white X mark. # Use no more than 5 stateme…" at bounding box center [701, 149] width 260 height 249
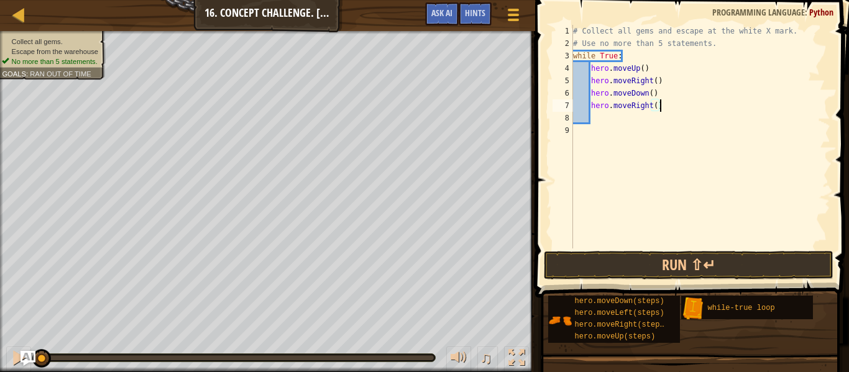
click at [662, 108] on div "# Collect all gems and escape at the white X mark. # Use no more than 5 stateme…" at bounding box center [701, 149] width 260 height 249
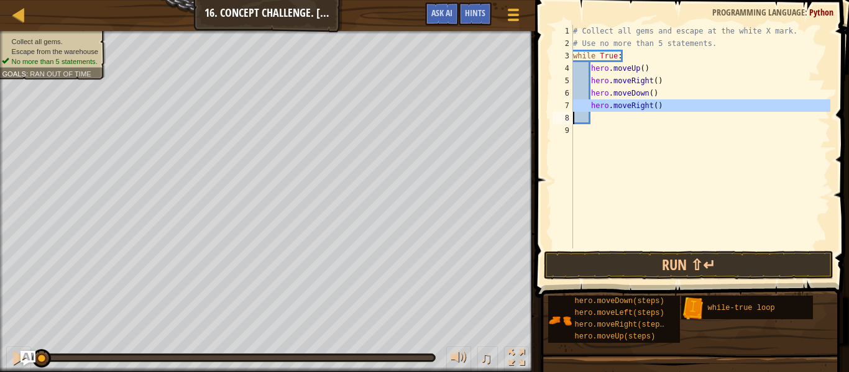
click at [660, 107] on div "# Collect all gems and escape at the white X mark. # Use no more than 5 stateme…" at bounding box center [701, 137] width 260 height 224
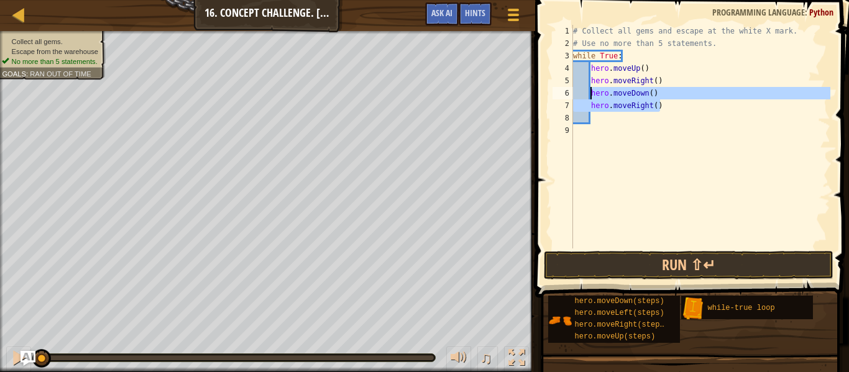
drag, startPoint x: 660, startPoint y: 107, endPoint x: 591, endPoint y: 91, distance: 70.3
click at [591, 91] on div "# Collect all gems and escape at the white X mark. # Use no more than 5 stateme…" at bounding box center [701, 149] width 260 height 249
type textarea "hero.moveDown() hero.moveRight()"
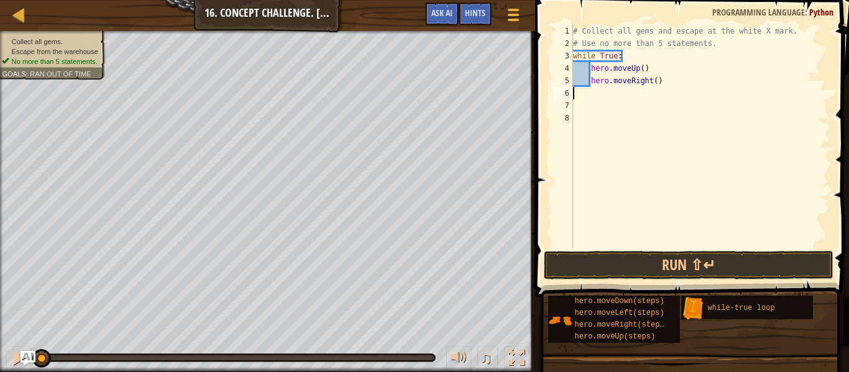
scroll to position [6, 0]
click at [619, 88] on div "# Collect all gems and escape at the white X mark. # Use no more than 5 stateme…" at bounding box center [701, 149] width 260 height 249
type textarea "n"
click at [640, 62] on div "# Collect all gems and escape at the white X mark. # Use no more than 5 stateme…" at bounding box center [701, 149] width 260 height 249
click at [643, 63] on div "# Collect all gems and escape at the white X mark. # Use no more than 5 stateme…" at bounding box center [701, 149] width 260 height 249
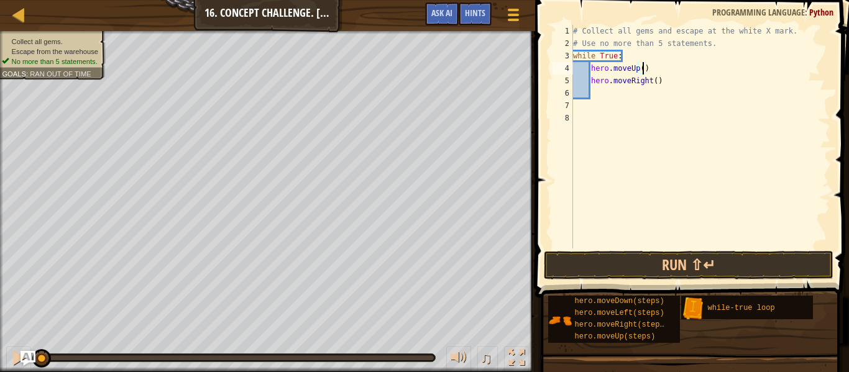
scroll to position [6, 11]
click at [194, 361] on div at bounding box center [236, 357] width 397 height 7
click at [198, 359] on div at bounding box center [236, 358] width 395 height 5
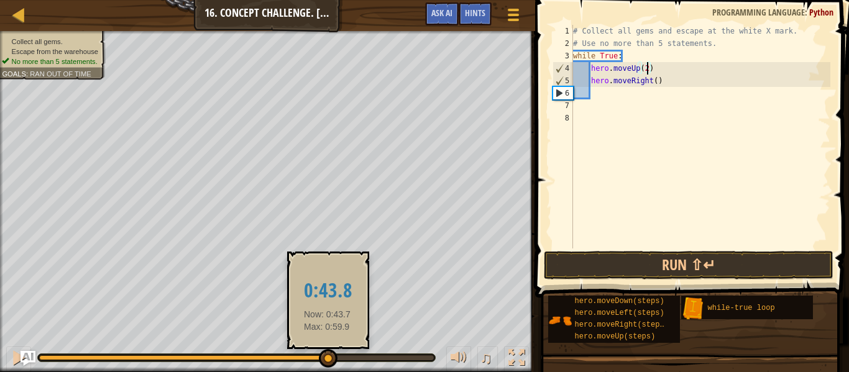
drag, startPoint x: 198, startPoint y: 359, endPoint x: 446, endPoint y: 343, distance: 248.0
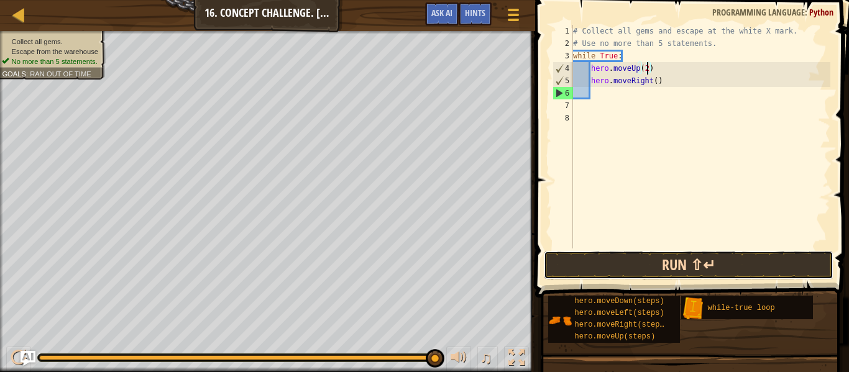
click at [688, 256] on button "Run ⇧↵" at bounding box center [689, 265] width 290 height 29
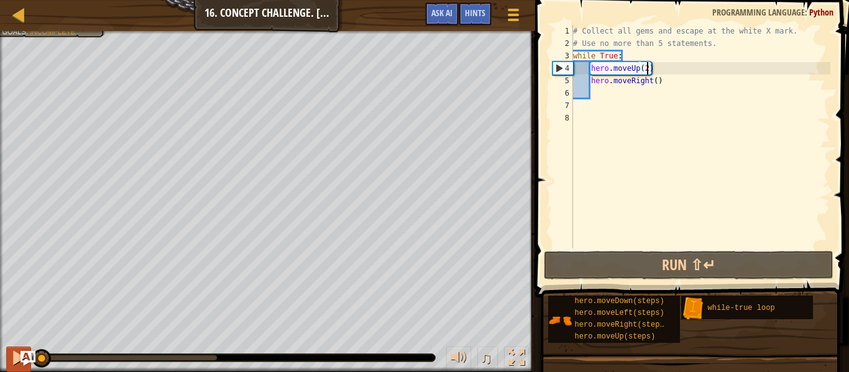
drag, startPoint x: 139, startPoint y: 360, endPoint x: 17, endPoint y: 352, distance: 122.8
click at [17, 352] on div "♫" at bounding box center [267, 354] width 535 height 37
click at [12, 358] on div at bounding box center [19, 358] width 16 height 16
click at [657, 77] on div "# Collect all gems and escape at the white X mark. # Use no more than 5 stateme…" at bounding box center [701, 149] width 260 height 249
type textarea "hero.moveRight(2)"
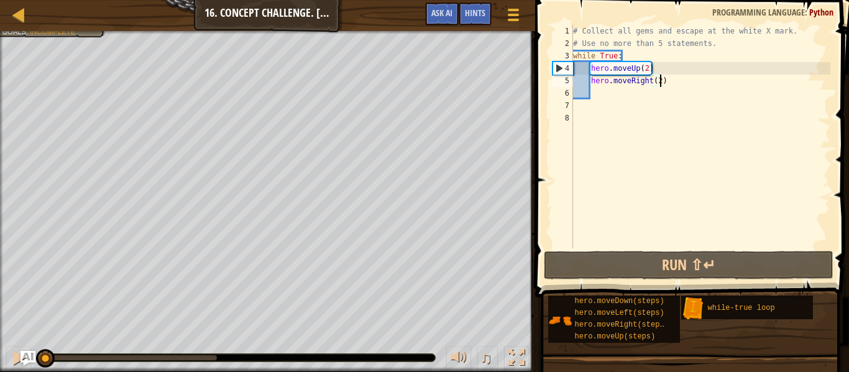
scroll to position [6, 12]
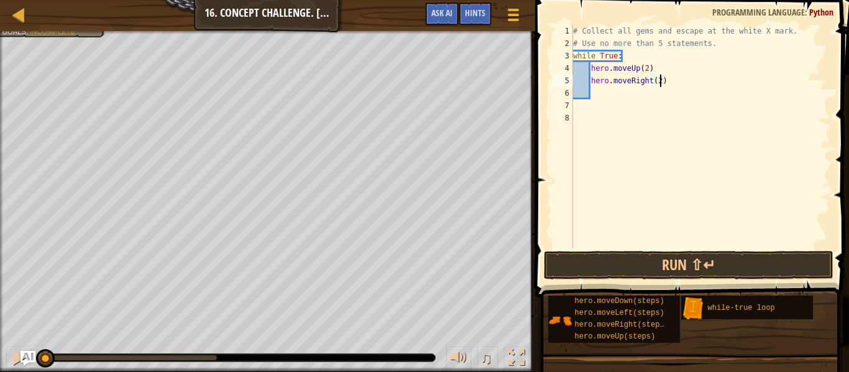
click at [649, 84] on div "# Collect all gems and escape at the white X mark. # Use no more than 5 stateme…" at bounding box center [701, 149] width 260 height 249
click at [639, 96] on div "# Collect all gems and escape at the white X mark. # Use no more than 5 stateme…" at bounding box center [701, 149] width 260 height 249
type textarea "d"
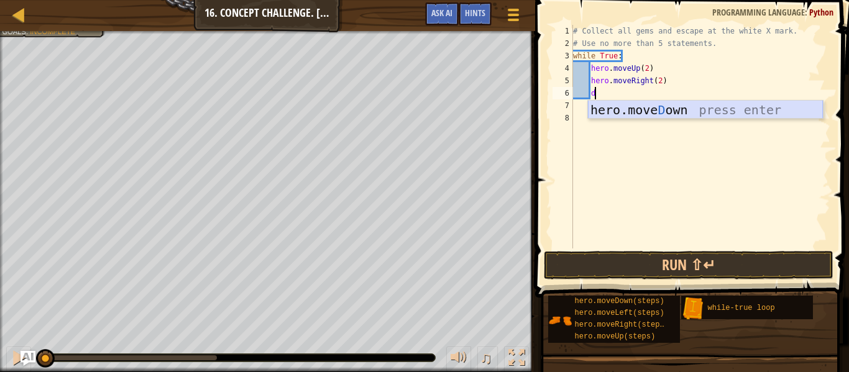
scroll to position [6, 2]
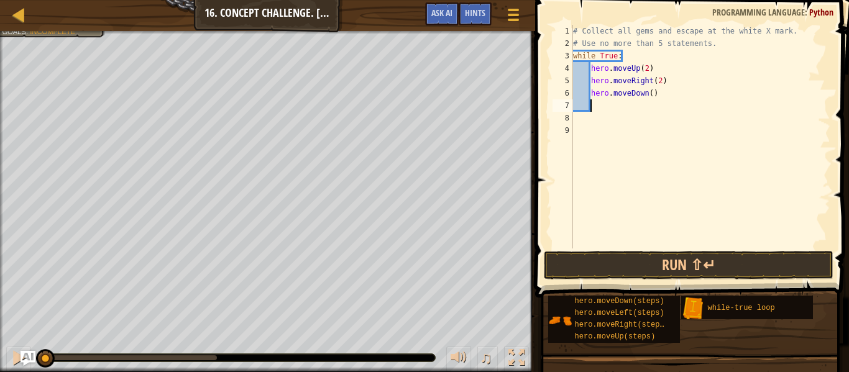
type textarea "l"
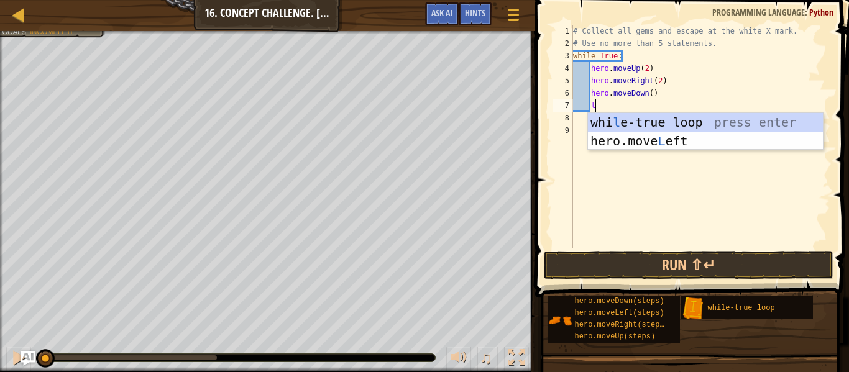
scroll to position [6, 2]
click at [666, 135] on div "whi l e-true loop press enter hero.move L eft press enter" at bounding box center [705, 150] width 235 height 75
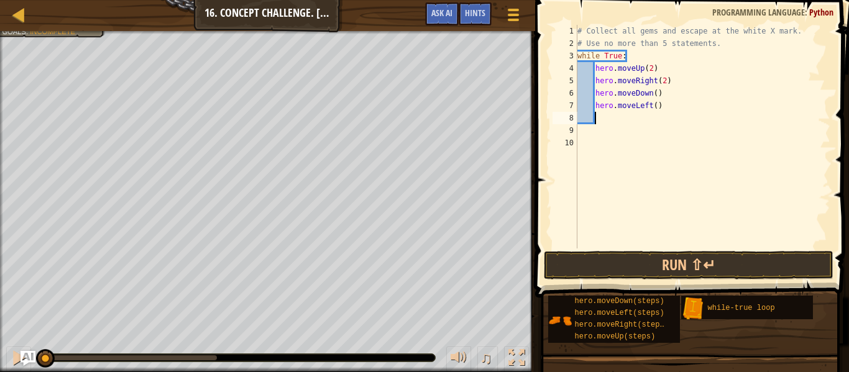
scroll to position [6, 2]
click at [674, 258] on button "Run ⇧↵" at bounding box center [689, 265] width 290 height 29
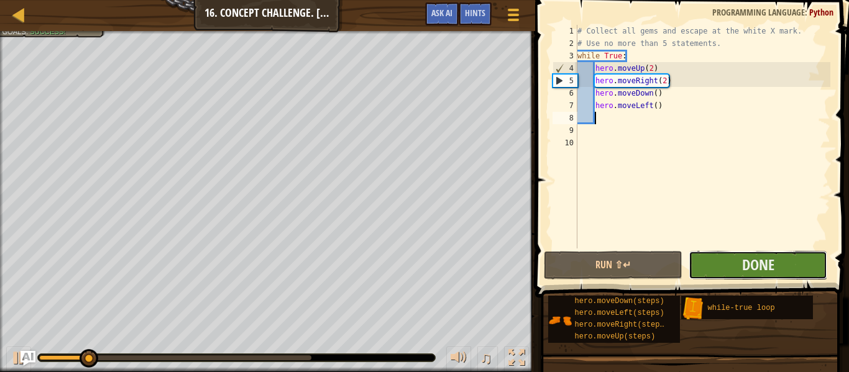
click at [718, 274] on button "Done" at bounding box center [758, 265] width 139 height 29
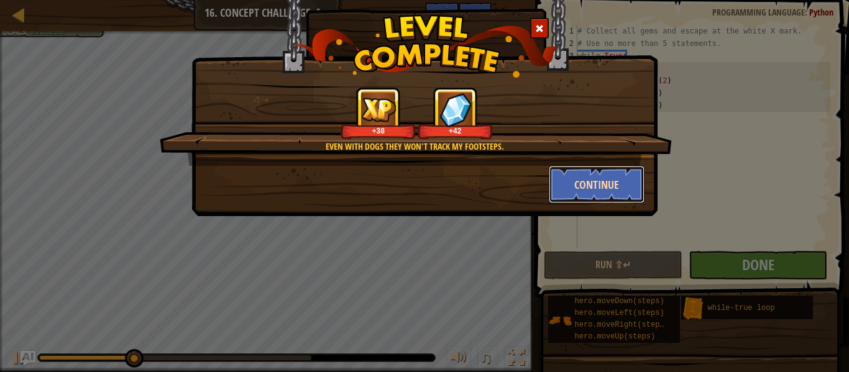
click at [573, 184] on button "Continue" at bounding box center [597, 184] width 96 height 37
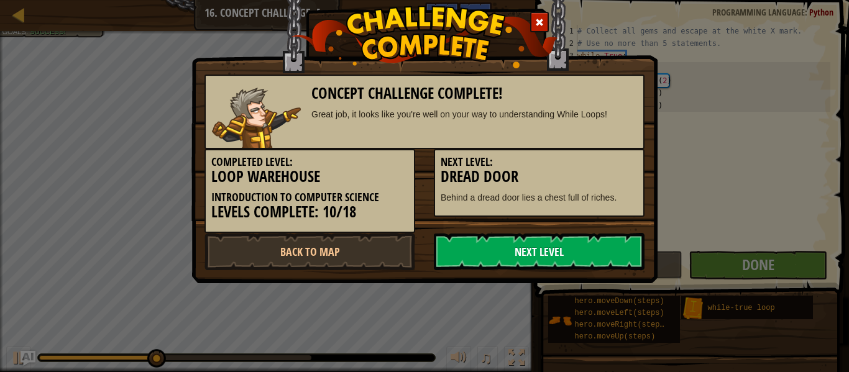
click at [557, 244] on link "Next Level" at bounding box center [539, 251] width 211 height 37
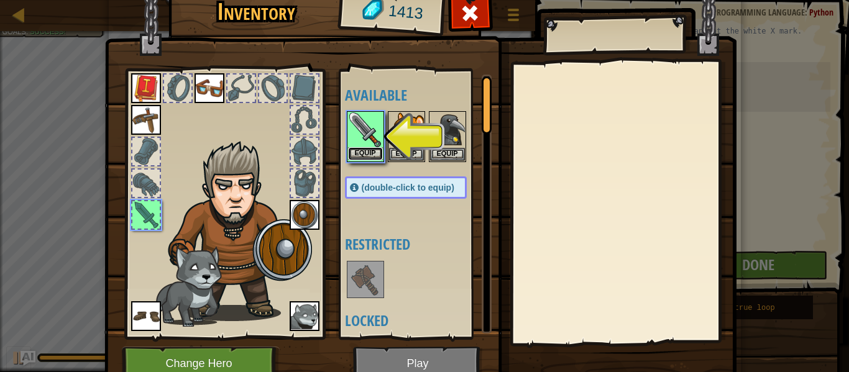
click at [377, 152] on button "Equip" at bounding box center [365, 153] width 35 height 13
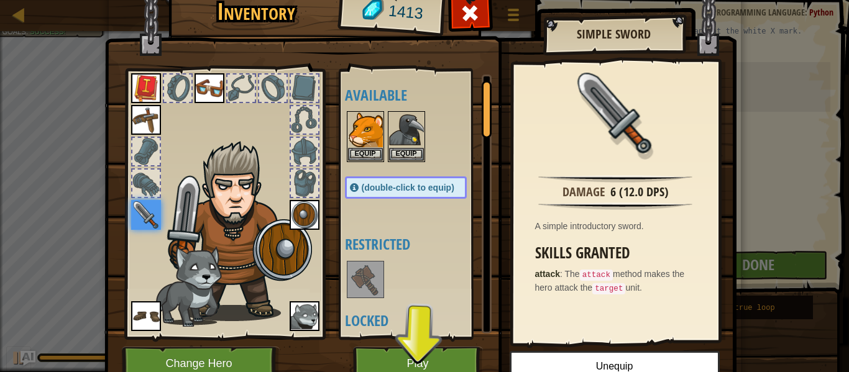
scroll to position [21, 0]
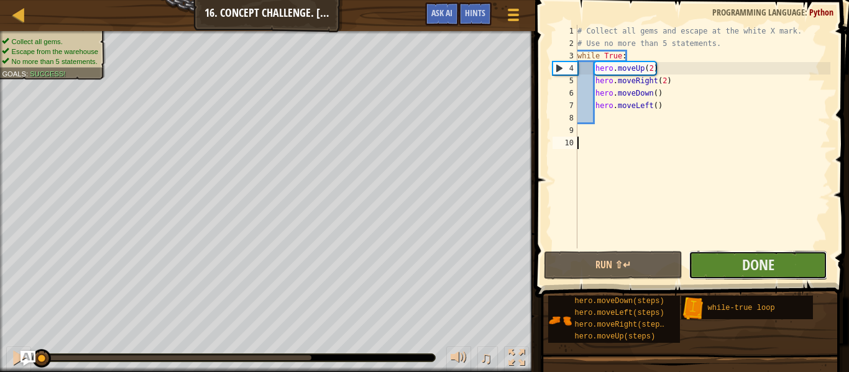
click at [778, 265] on button "Done" at bounding box center [758, 265] width 139 height 29
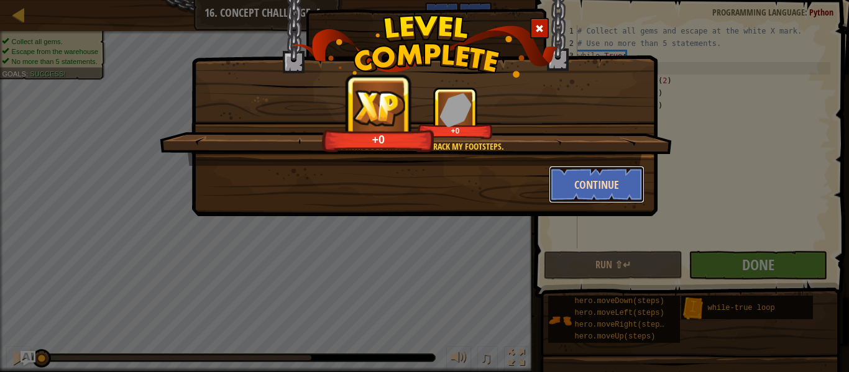
click at [596, 183] on button "Continue" at bounding box center [597, 184] width 96 height 37
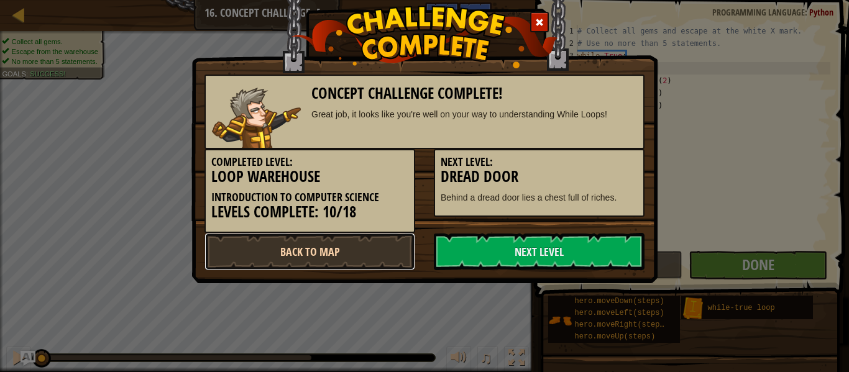
click at [334, 252] on link "Back to Map" at bounding box center [310, 251] width 211 height 37
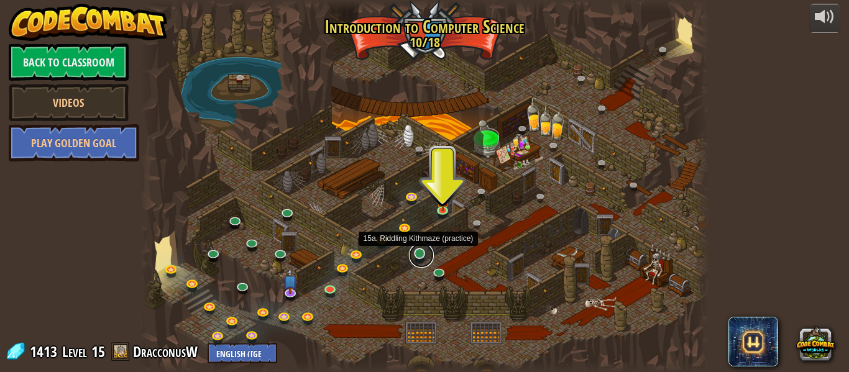
click at [422, 258] on link at bounding box center [421, 255] width 25 height 25
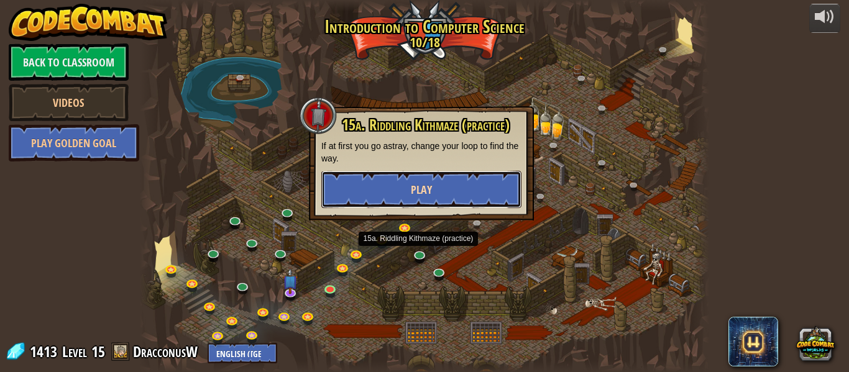
click at [395, 197] on button "Play" at bounding box center [421, 189] width 200 height 37
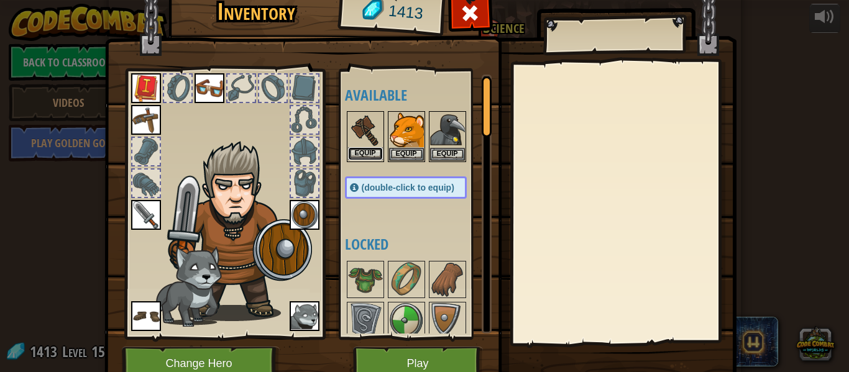
click at [375, 150] on button "Equip" at bounding box center [365, 153] width 35 height 13
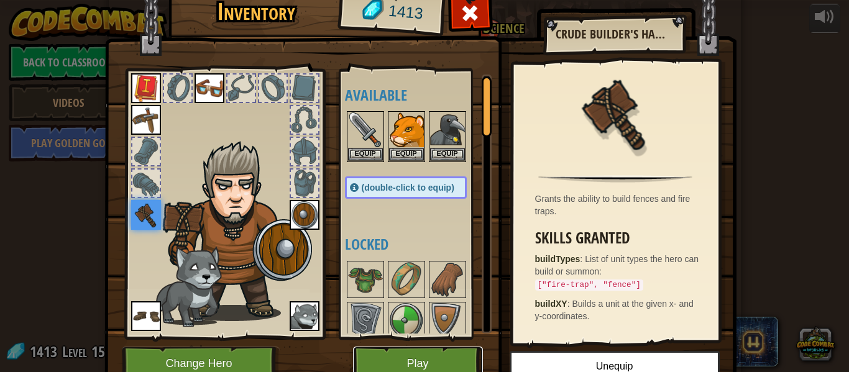
click at [399, 356] on button "Play" at bounding box center [418, 364] width 130 height 34
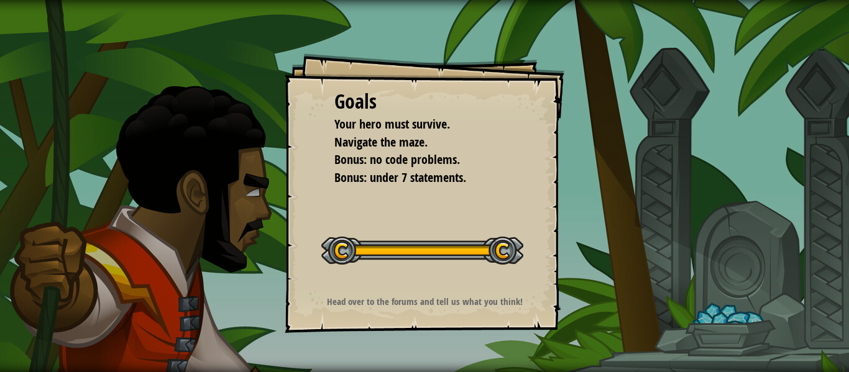
click at [445, 221] on div "Goals Your hero must survive. Navigate the maze. Bonus: no code problems. Bonus…" at bounding box center [425, 193] width 280 height 280
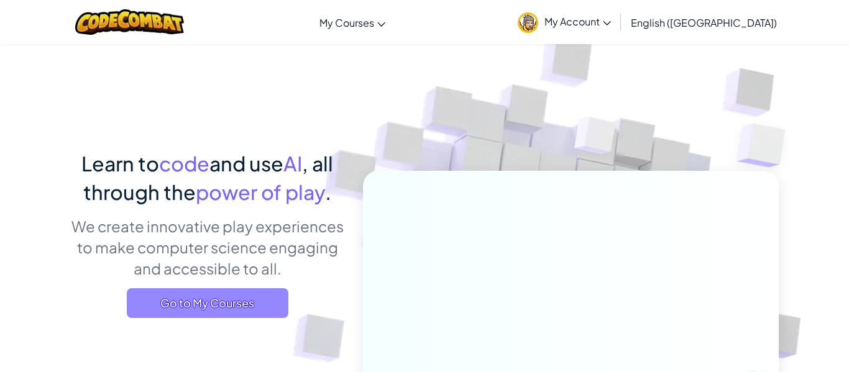
click at [275, 303] on span "Go to My Courses" at bounding box center [208, 303] width 162 height 30
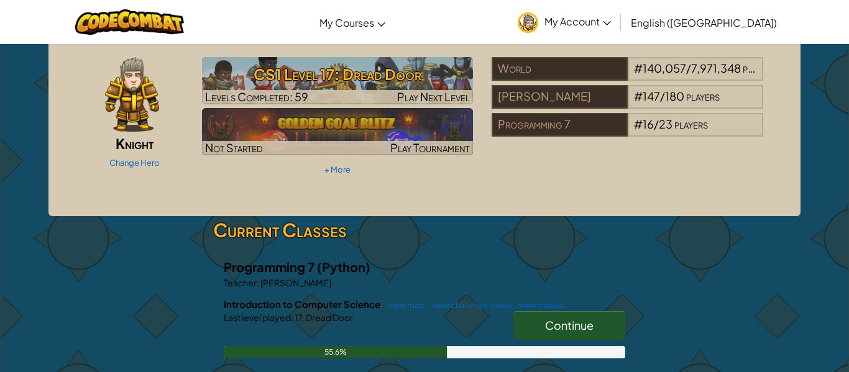
scroll to position [58, 0]
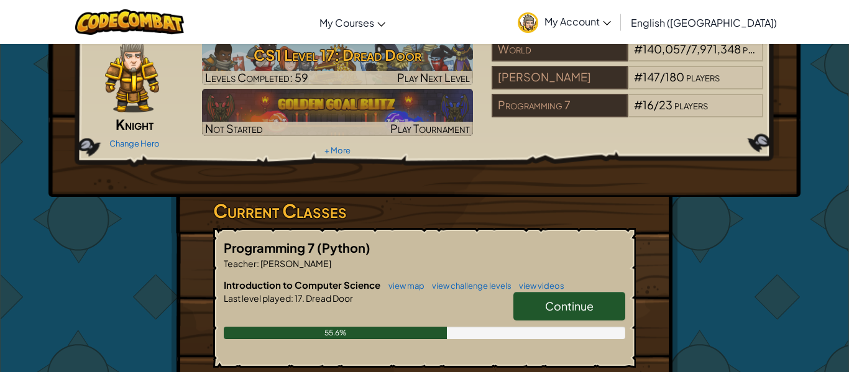
click at [589, 312] on span "Continue" at bounding box center [569, 306] width 48 height 14
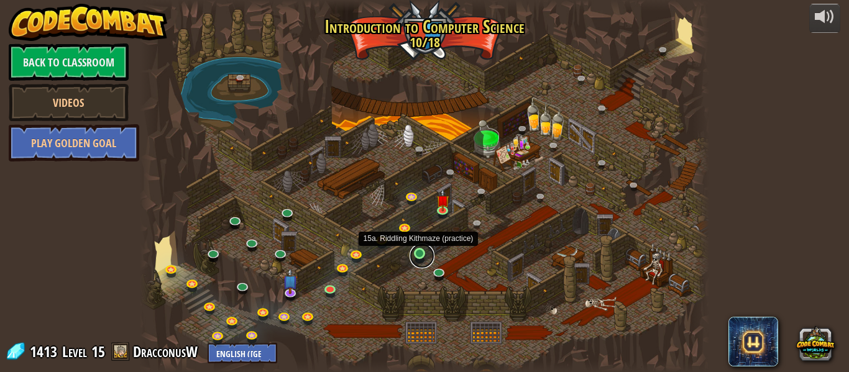
click at [417, 254] on link at bounding box center [422, 256] width 25 height 25
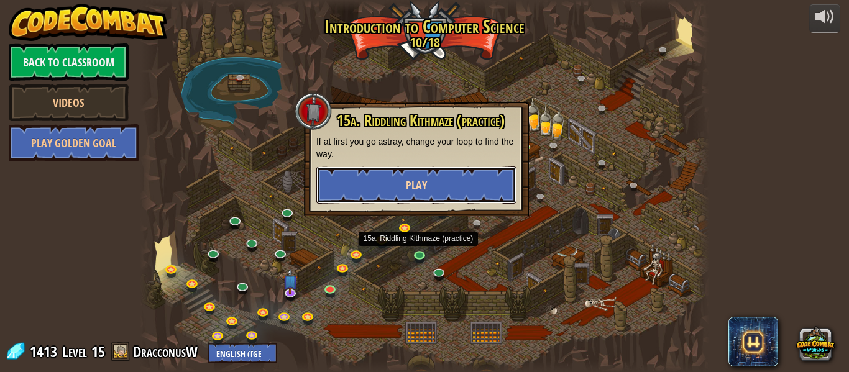
click at [400, 195] on button "Play" at bounding box center [416, 185] width 200 height 37
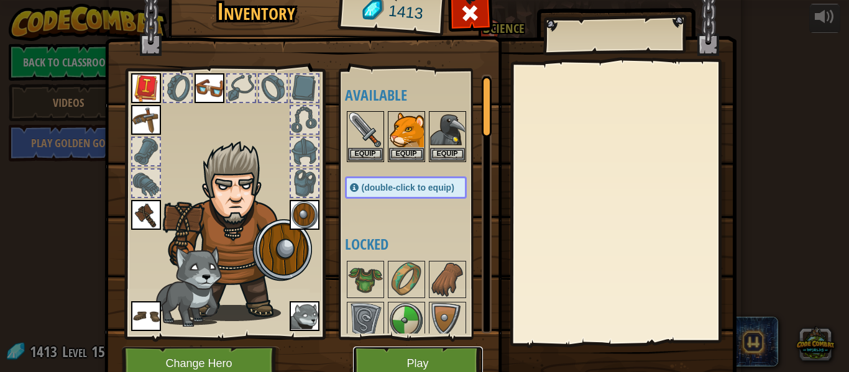
click at [440, 357] on button "Play" at bounding box center [418, 364] width 130 height 34
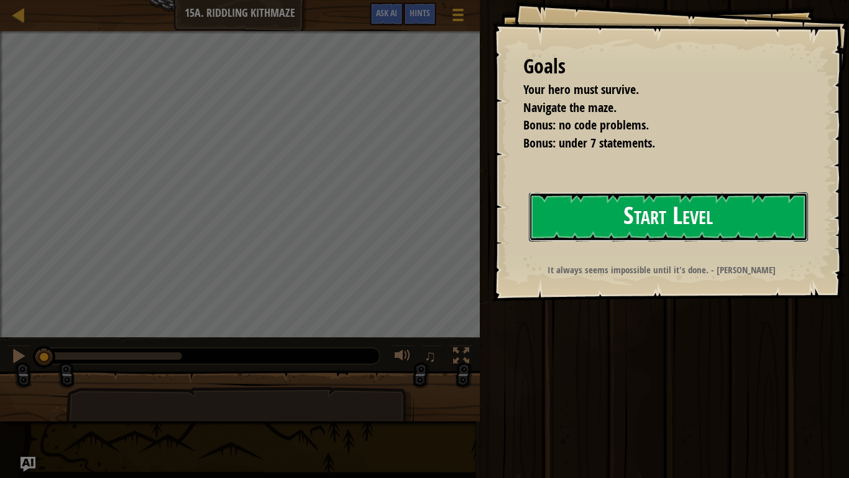
click at [631, 222] on button "Start Level" at bounding box center [668, 216] width 279 height 49
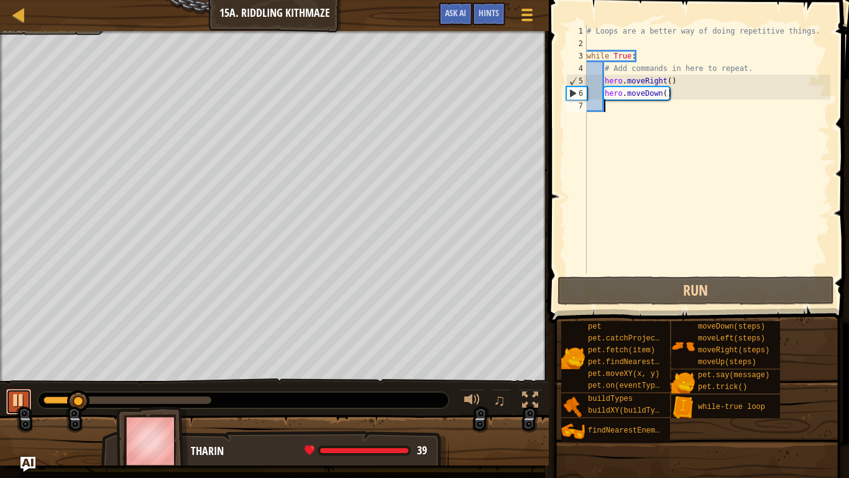
click at [22, 372] on div at bounding box center [19, 400] width 16 height 16
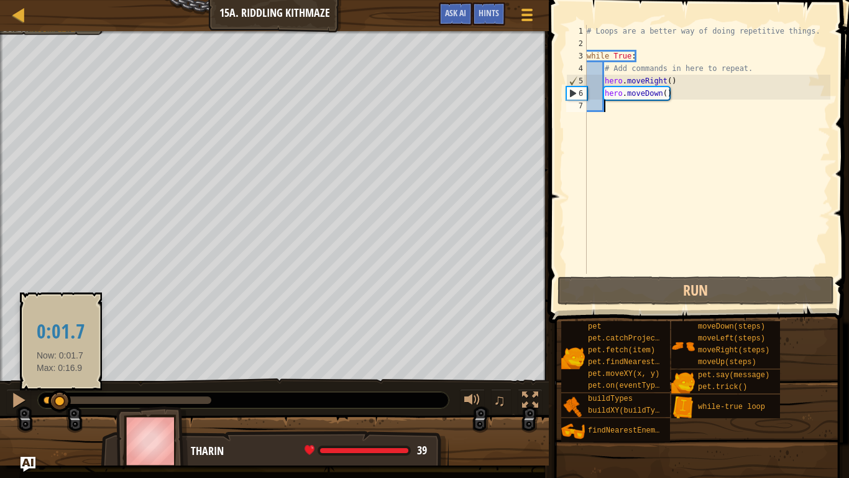
drag, startPoint x: 78, startPoint y: 397, endPoint x: 31, endPoint y: 395, distance: 46.7
click at [31, 372] on div "♫" at bounding box center [274, 396] width 549 height 37
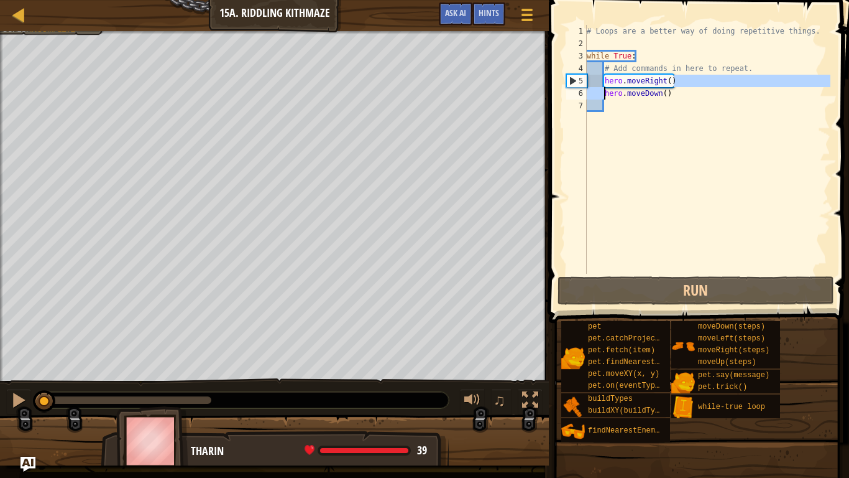
drag, startPoint x: 686, startPoint y: 83, endPoint x: 602, endPoint y: 90, distance: 83.6
click at [602, 90] on div "# Loops are a better way of doing repetitive things. while True : # Add command…" at bounding box center [707, 162] width 246 height 274
click at [621, 92] on div "# Loops are a better way of doing repetitive things. while True : # Add command…" at bounding box center [707, 162] width 246 height 274
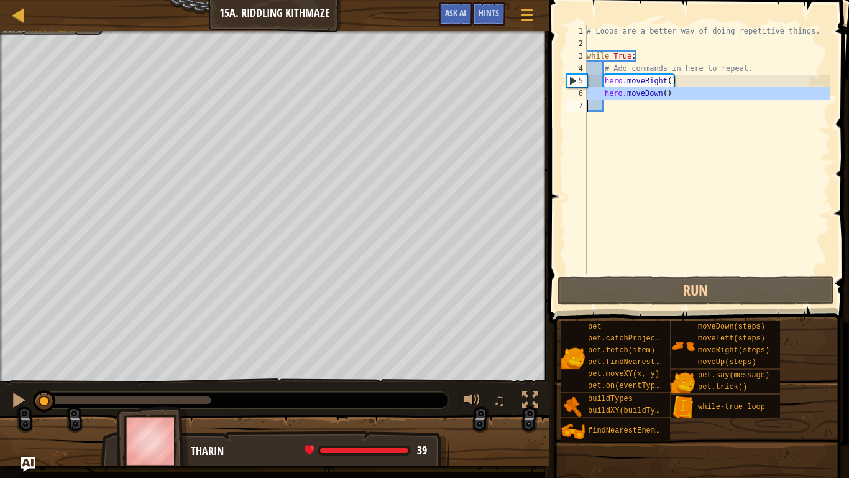
click at [621, 92] on div "# Loops are a better way of doing repetitive things. while True : # Add command…" at bounding box center [707, 149] width 246 height 249
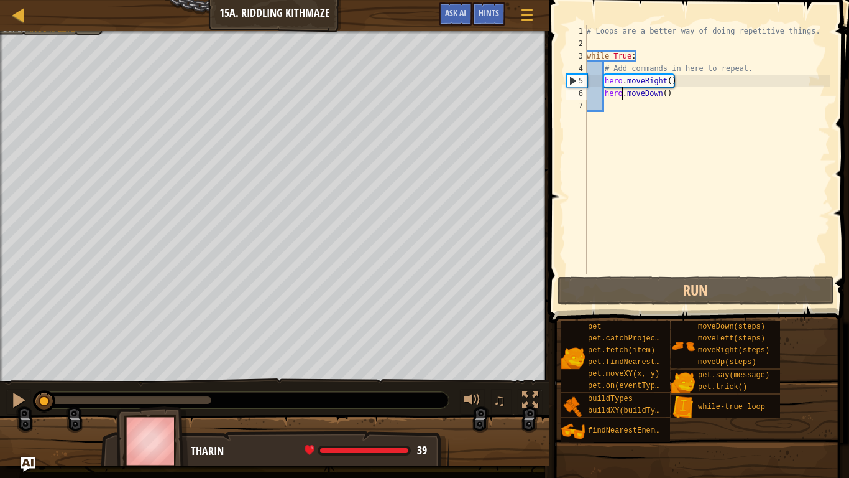
click at [621, 92] on div "# Loops are a better way of doing repetitive things. while True : # Add command…" at bounding box center [707, 162] width 246 height 274
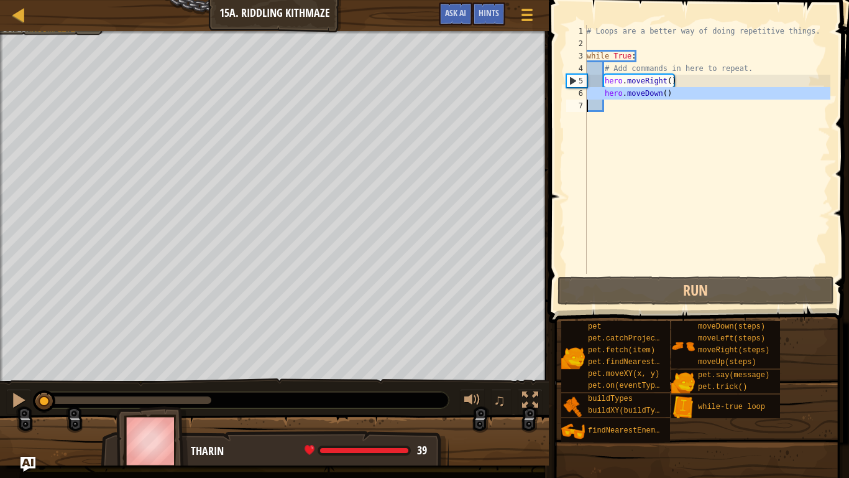
click at [621, 92] on div "# Loops are a better way of doing repetitive things. while True : # Add command…" at bounding box center [707, 149] width 246 height 249
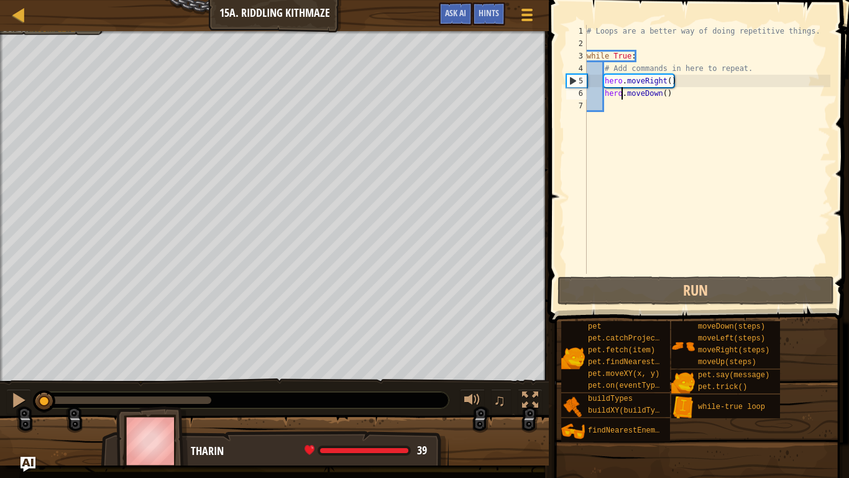
click at [621, 92] on div "# Loops are a better way of doing repetitive things. while True : # Add command…" at bounding box center [707, 162] width 246 height 274
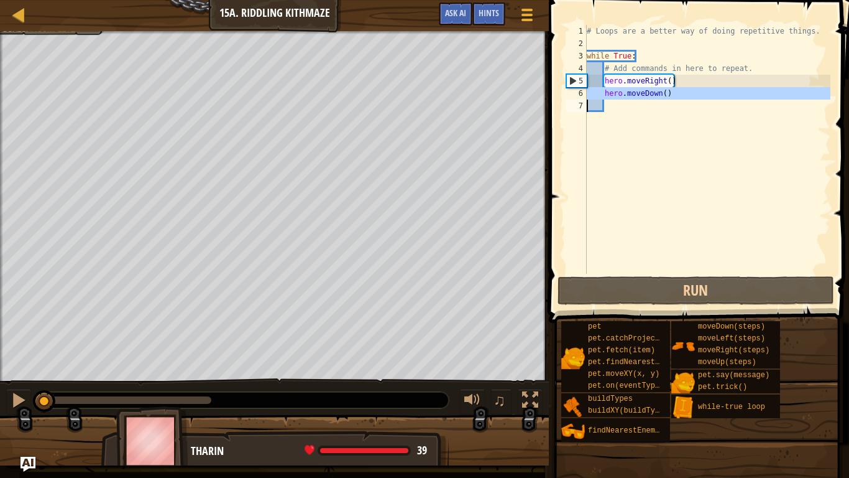
click at [621, 92] on div "# Loops are a better way of doing repetitive things. while True : # Add command…" at bounding box center [707, 149] width 246 height 249
click at [621, 92] on div "# Loops are a better way of doing repetitive things. while True : # Add command…" at bounding box center [707, 162] width 246 height 274
click at [682, 92] on div "# Loops are a better way of doing repetitive things. while True : # Add command…" at bounding box center [707, 149] width 246 height 249
type textarea "hero.moveDown()"
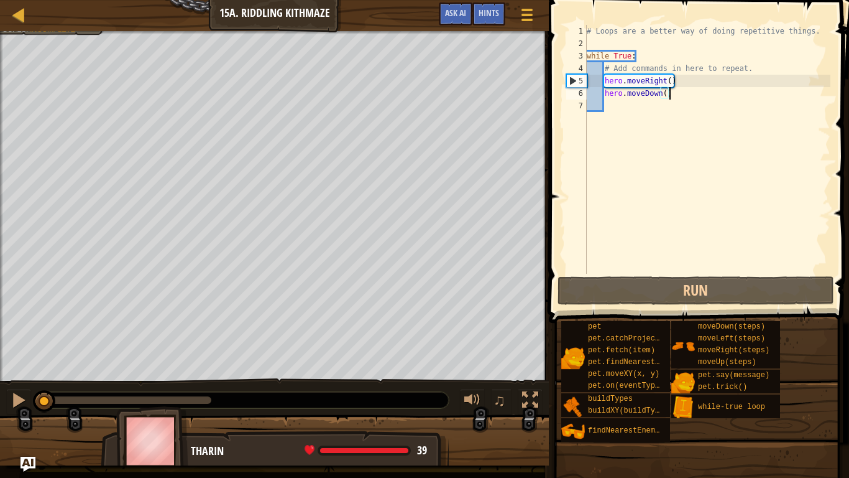
click at [675, 103] on div "# Loops are a better way of doing repetitive things. while True : # Add command…" at bounding box center [707, 162] width 246 height 274
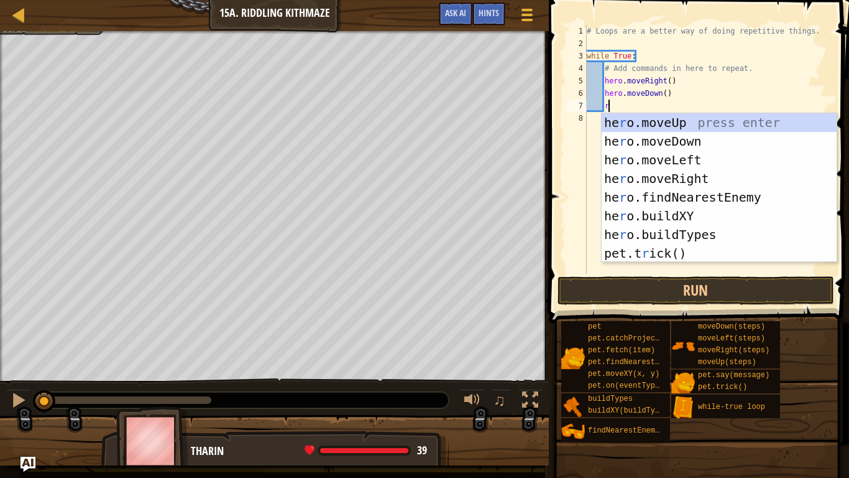
type textarea "ri"
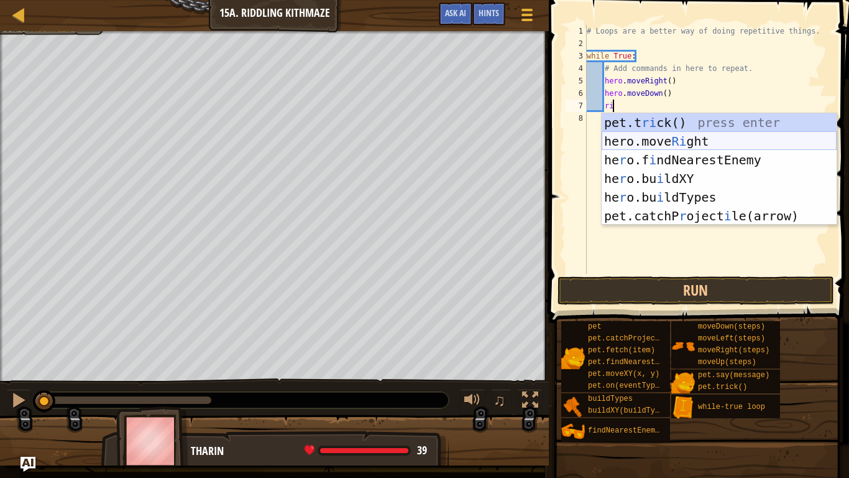
click at [717, 141] on div "pet.t ri ck() press enter hero.move Ri ght press enter he r o.f i ndNearestEnem…" at bounding box center [719, 187] width 235 height 149
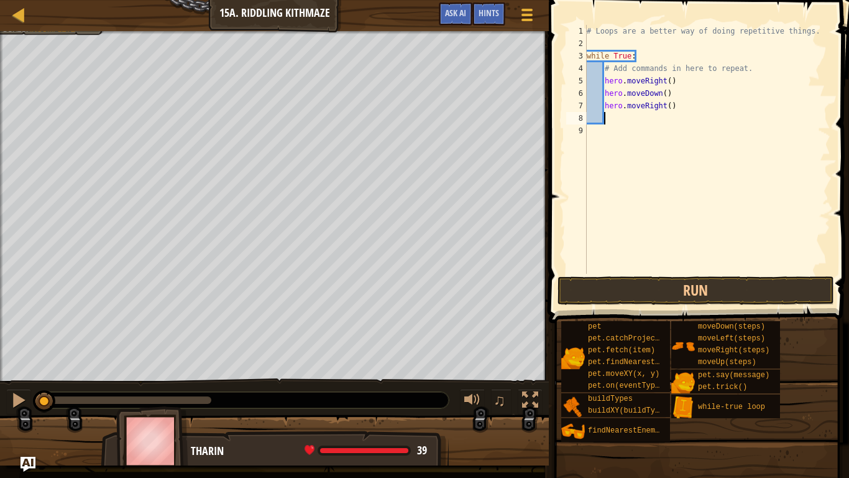
click at [668, 107] on div "# Loops are a better way of doing repetitive things. while True : # Add command…" at bounding box center [707, 162] width 246 height 274
type textarea "hero.moveRight(2)"
click at [714, 282] on button "Run" at bounding box center [696, 290] width 277 height 29
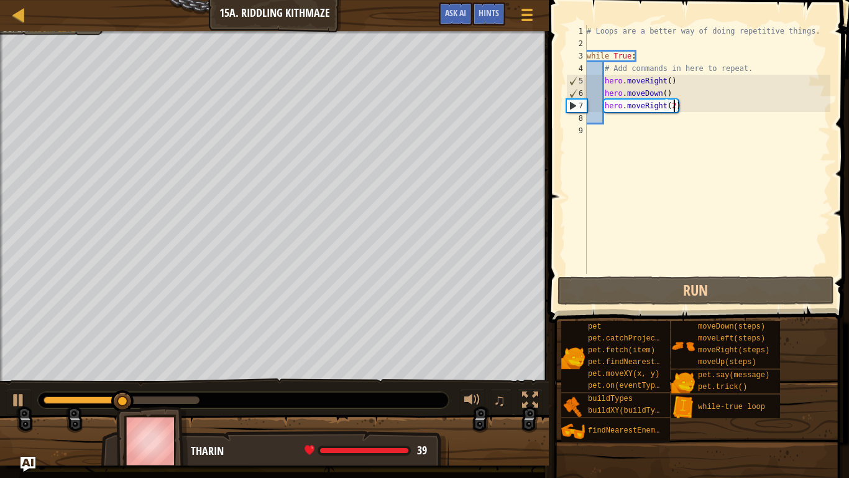
click at [642, 125] on div "# Loops are a better way of doing repetitive things. while True : # Add command…" at bounding box center [707, 162] width 246 height 274
click at [629, 119] on div "# Loops are a better way of doing repetitive things. while True : # Add command…" at bounding box center [707, 162] width 246 height 274
type textarea "u"
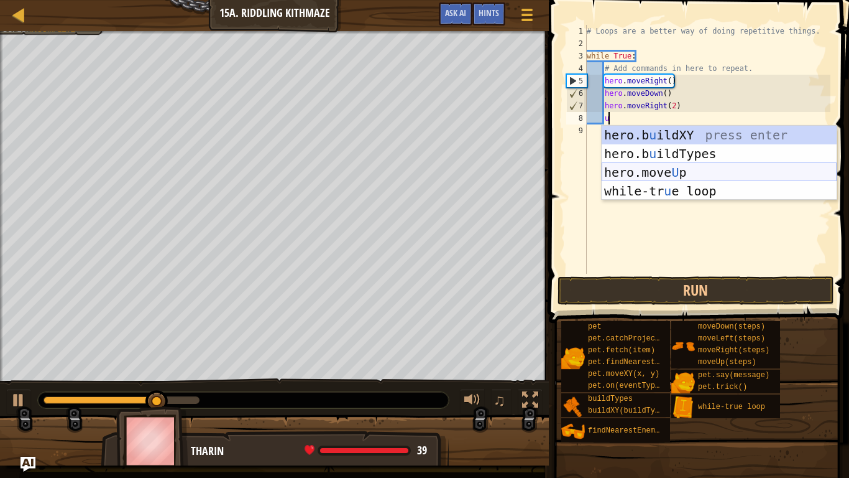
click at [639, 166] on div "hero.b u ildXY press enter hero.b u ildTypes press enter hero.move U p press en…" at bounding box center [719, 182] width 235 height 112
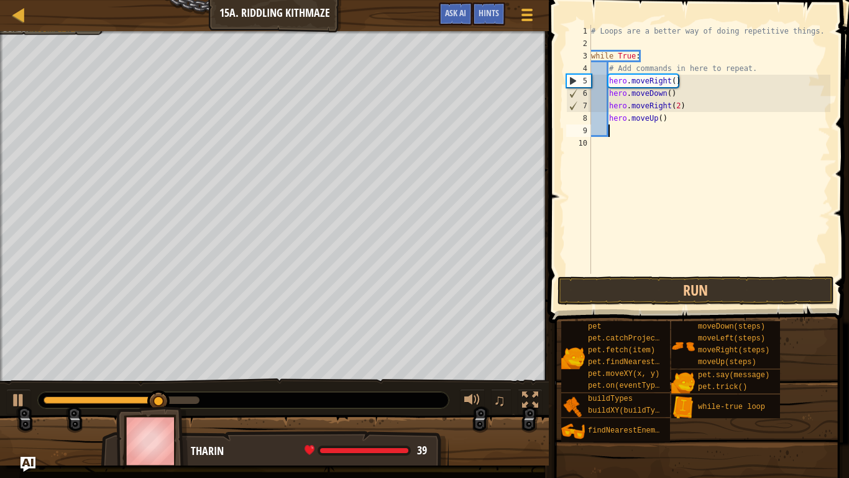
scroll to position [6, 2]
click at [708, 290] on button "Run" at bounding box center [696, 290] width 277 height 29
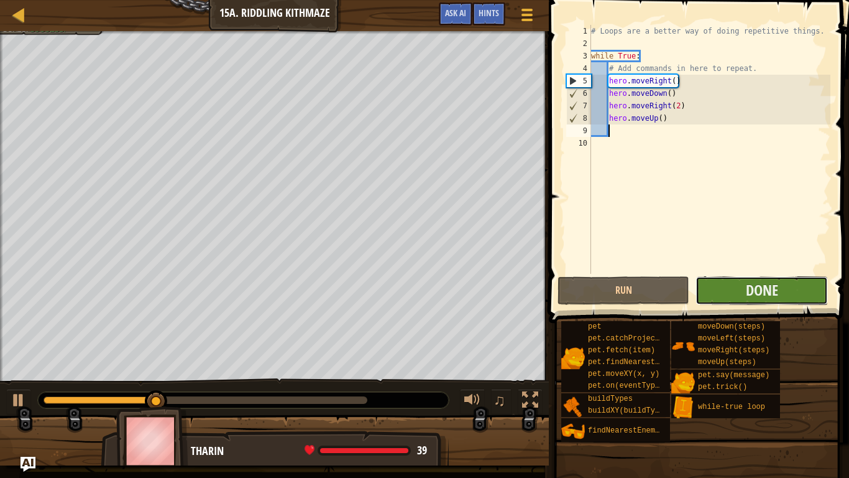
click at [787, 283] on button "Done" at bounding box center [762, 290] width 132 height 29
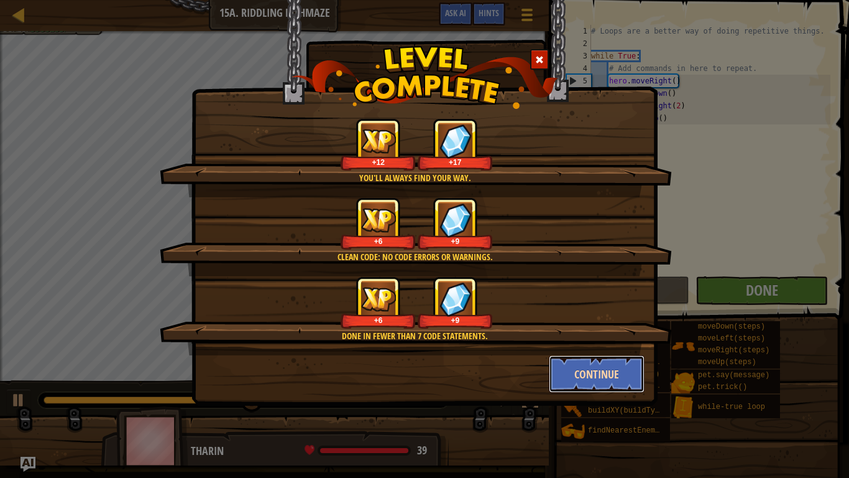
click at [603, 372] on button "Continue" at bounding box center [597, 373] width 96 height 37
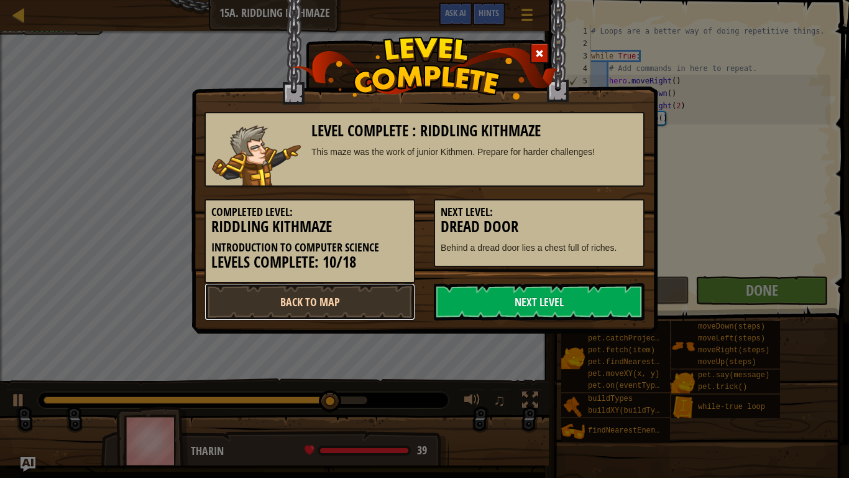
click at [316, 301] on link "Back to Map" at bounding box center [310, 301] width 211 height 37
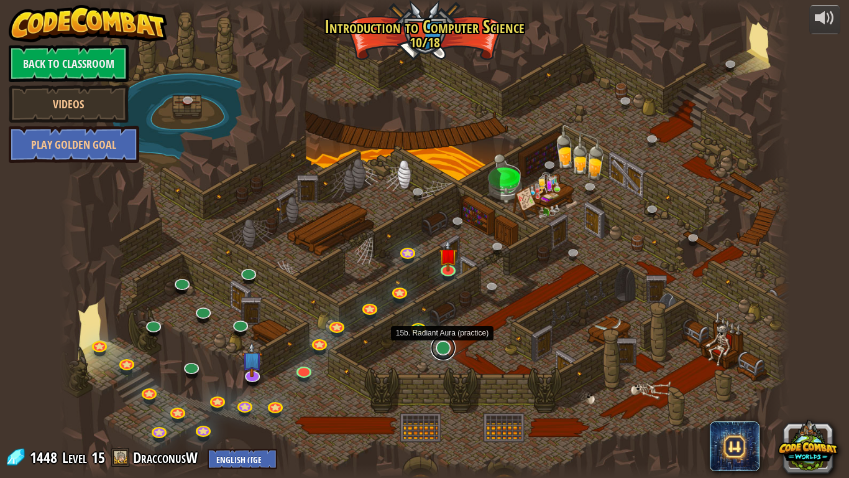
click at [446, 349] on link at bounding box center [443, 347] width 25 height 25
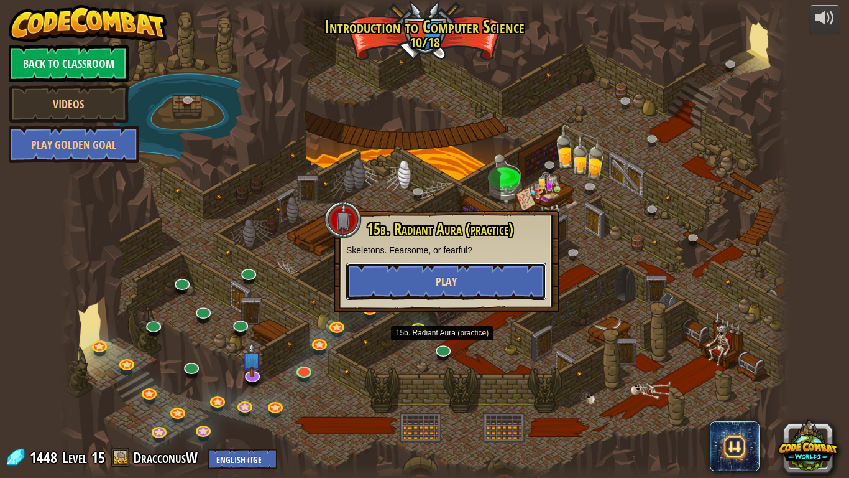
click at [433, 283] on button "Play" at bounding box center [446, 280] width 200 height 37
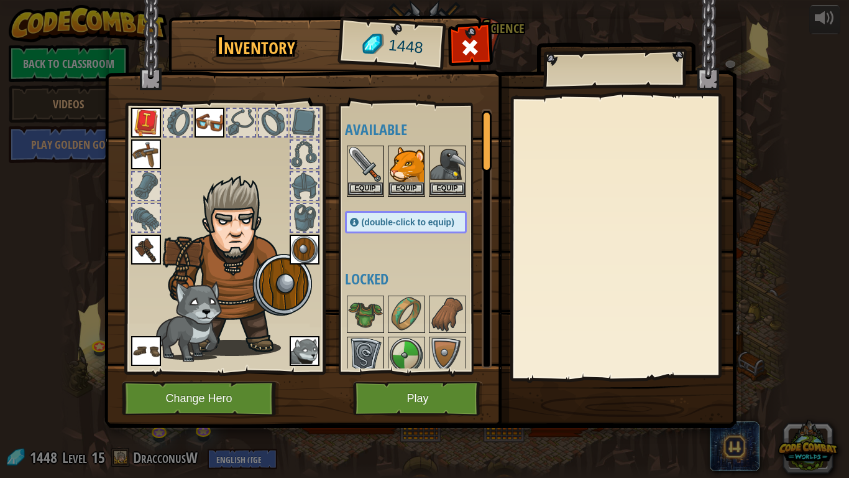
click at [381, 346] on img at bounding box center [365, 355] width 35 height 35
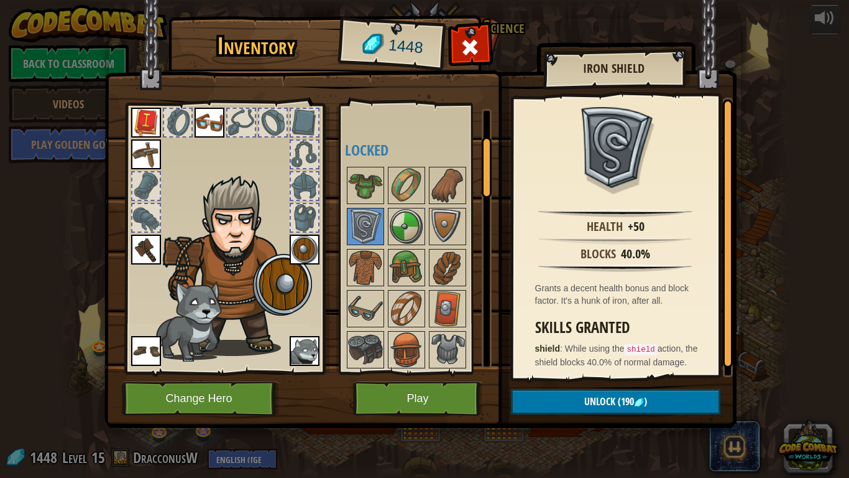
scroll to position [130, 0]
click at [407, 239] on img at bounding box center [406, 225] width 35 height 35
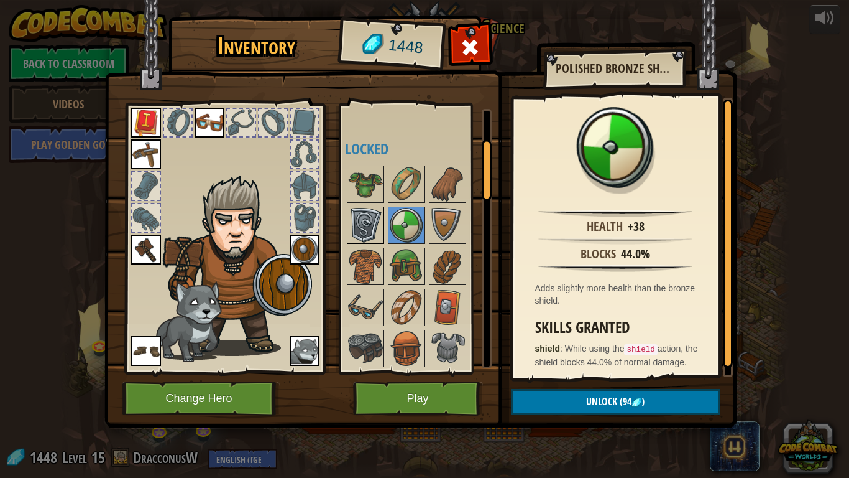
click at [367, 218] on img at bounding box center [365, 225] width 35 height 35
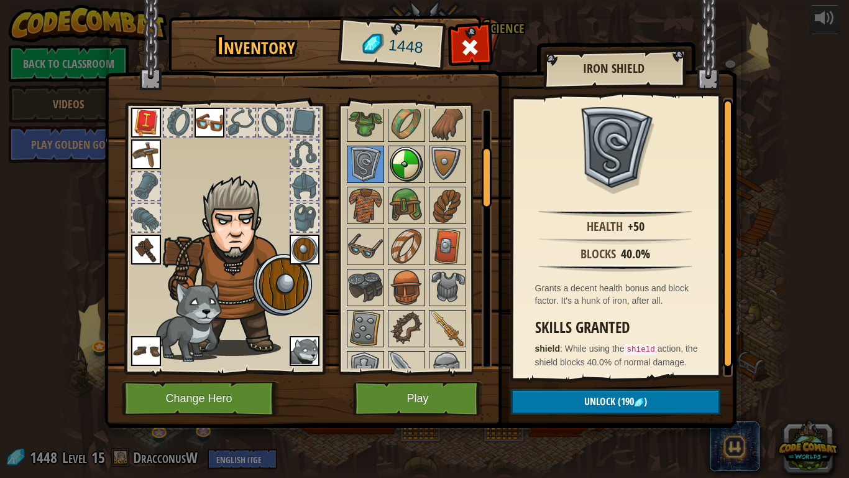
scroll to position [145, 0]
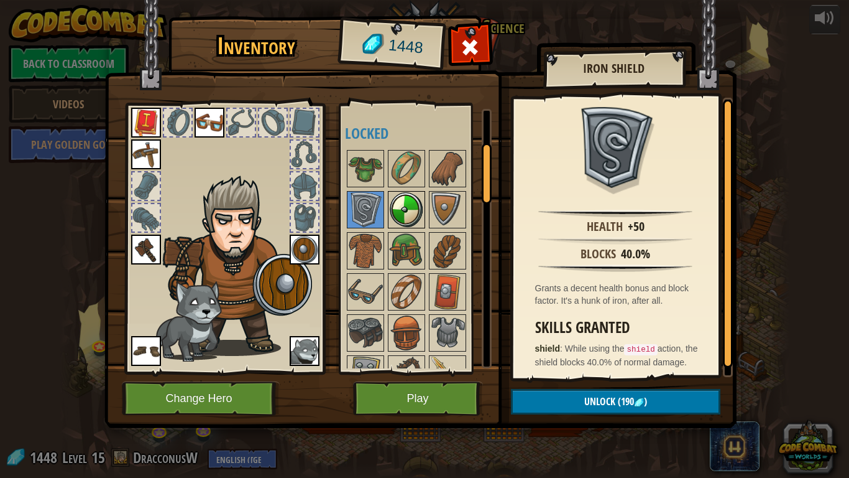
click at [394, 218] on img at bounding box center [406, 209] width 35 height 35
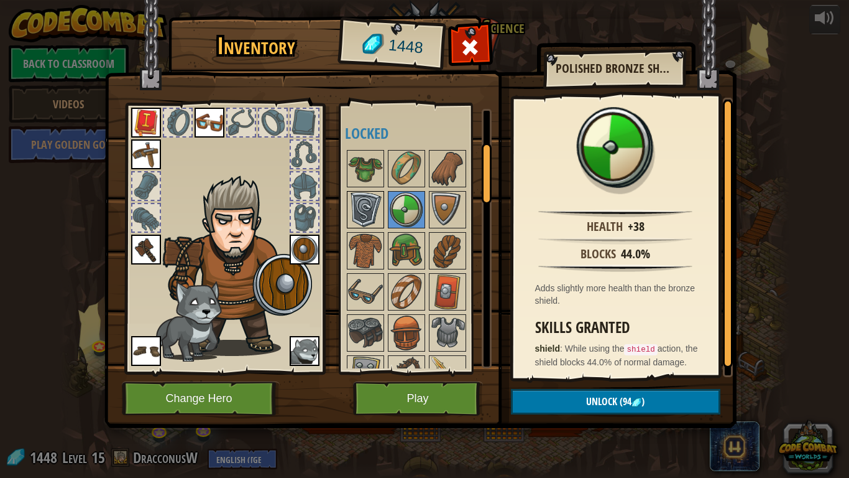
click at [377, 211] on img at bounding box center [365, 209] width 35 height 35
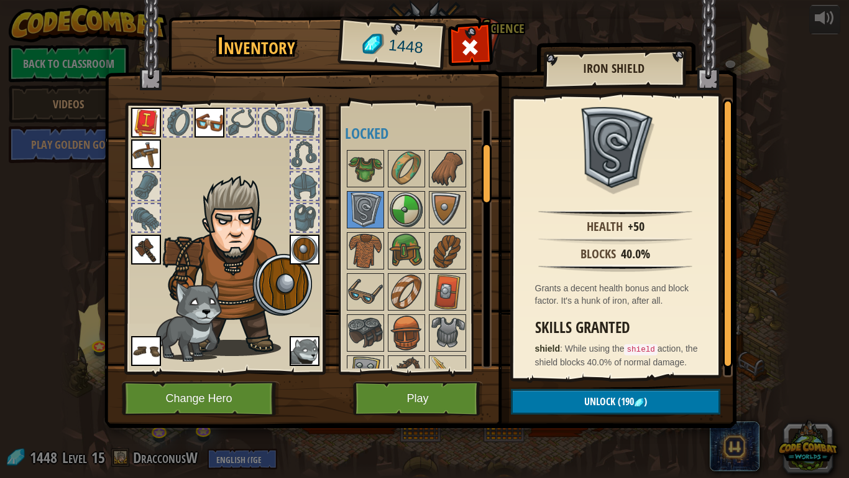
click at [458, 206] on img at bounding box center [447, 209] width 35 height 35
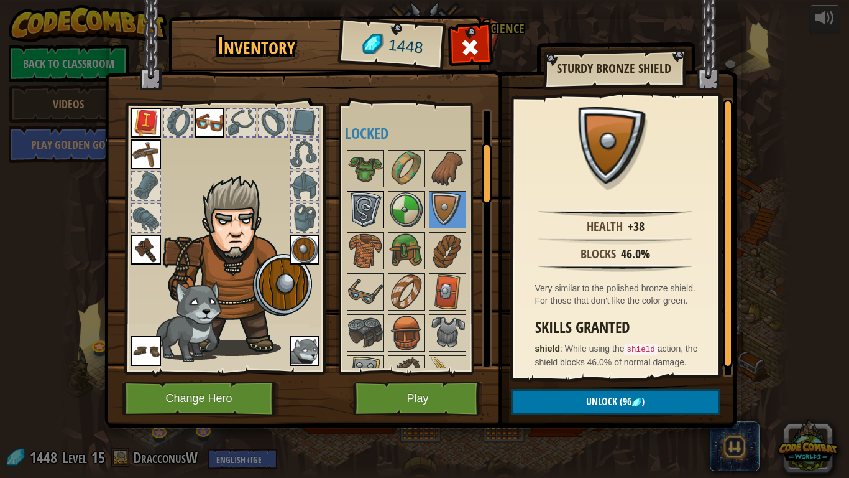
click at [373, 206] on img at bounding box center [365, 209] width 35 height 35
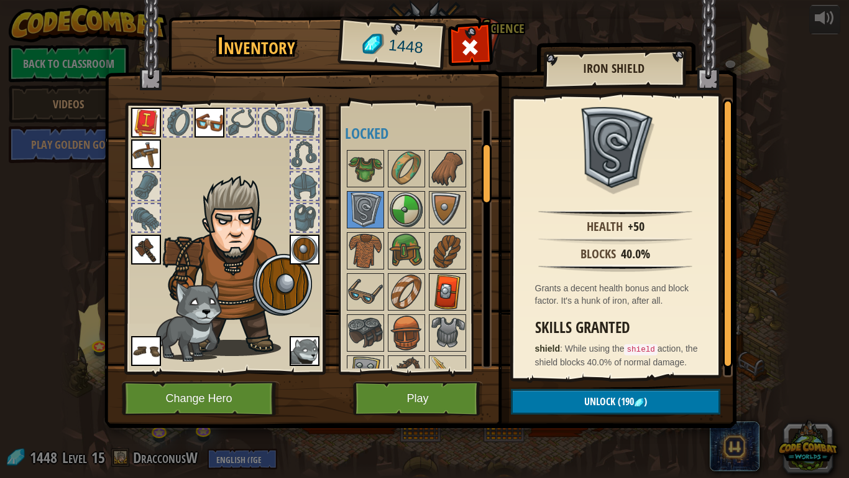
click at [454, 288] on img at bounding box center [447, 291] width 35 height 35
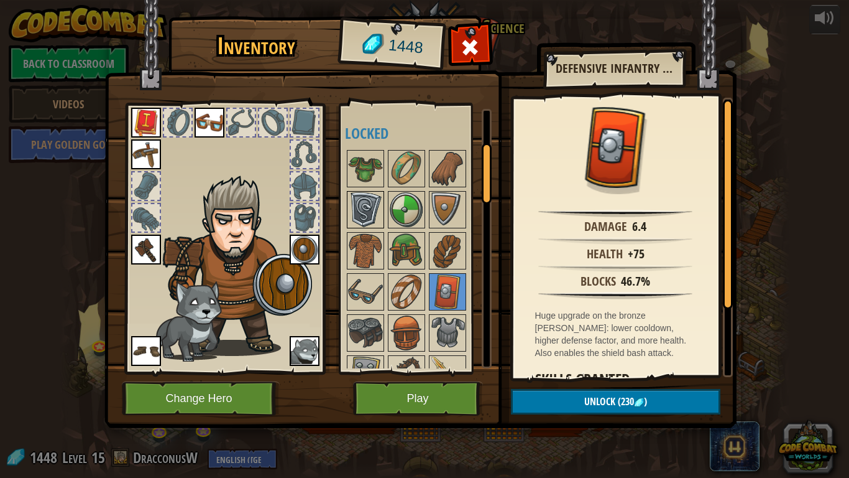
click at [361, 200] on img at bounding box center [365, 209] width 35 height 35
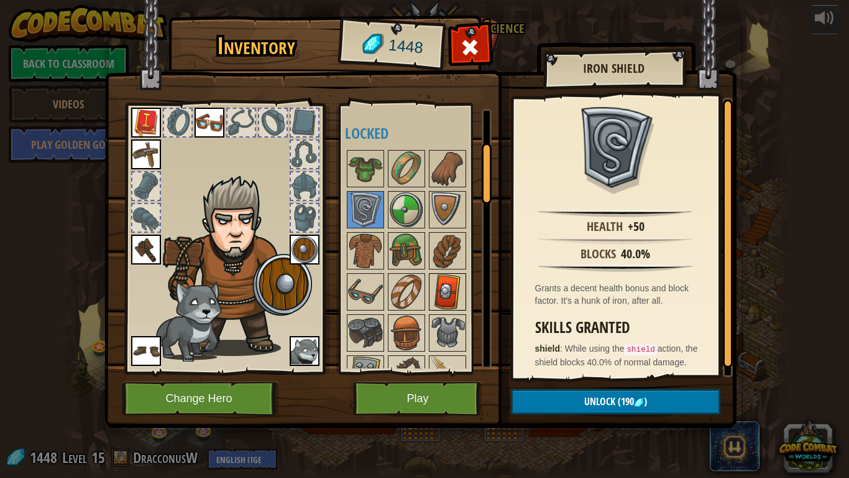
click at [456, 290] on img at bounding box center [447, 291] width 35 height 35
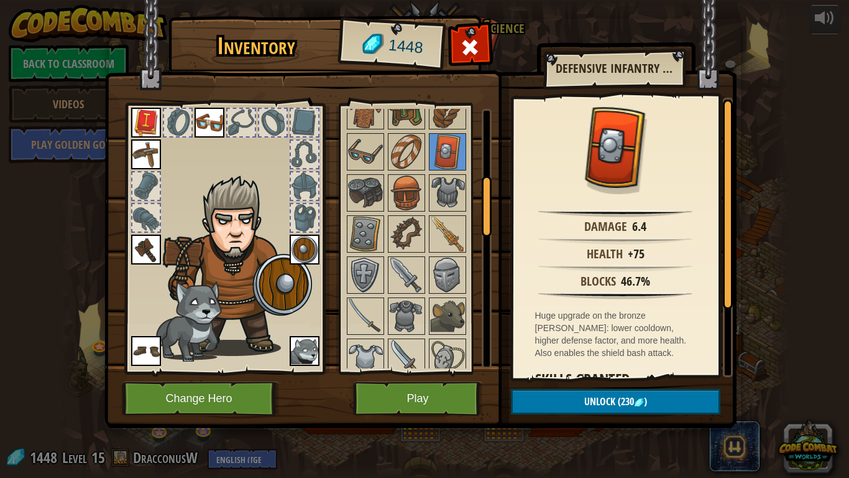
scroll to position [295, 0]
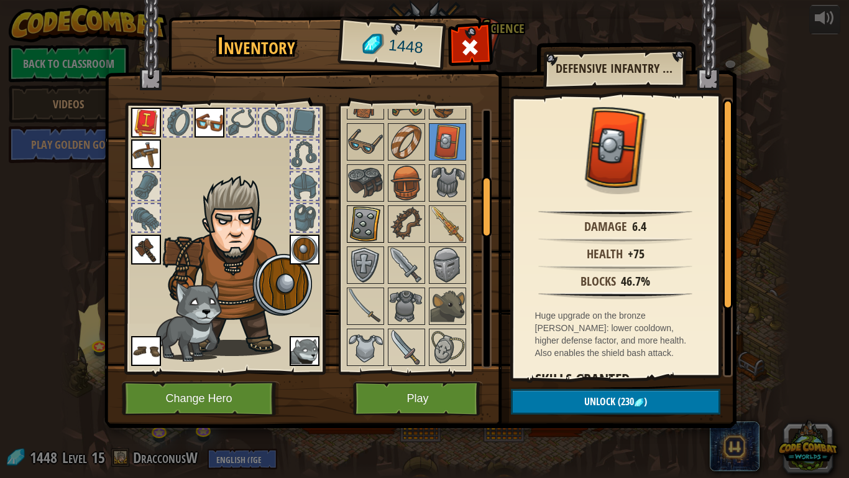
click at [365, 231] on img at bounding box center [365, 223] width 35 height 35
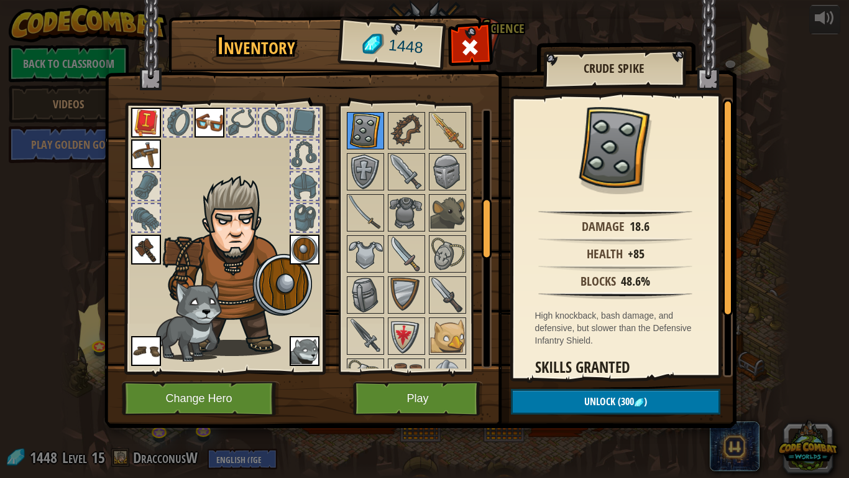
scroll to position [394, 0]
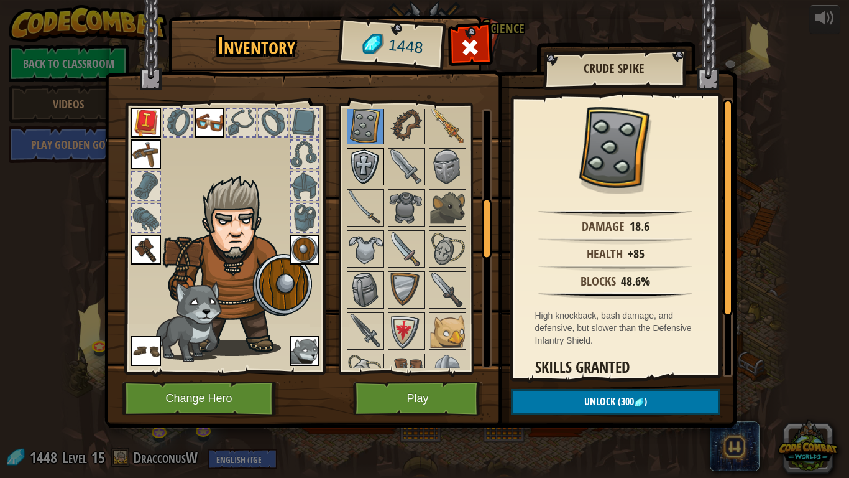
click at [363, 165] on img at bounding box center [365, 166] width 35 height 35
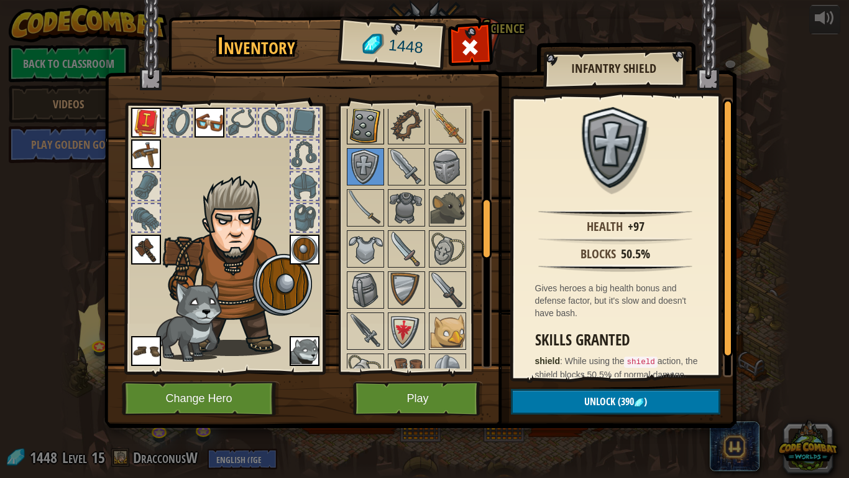
click at [368, 123] on img at bounding box center [365, 125] width 35 height 35
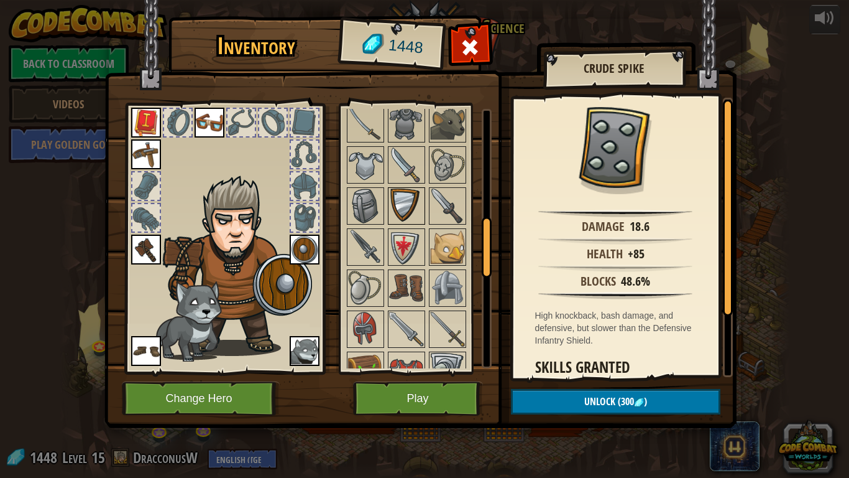
scroll to position [482, 0]
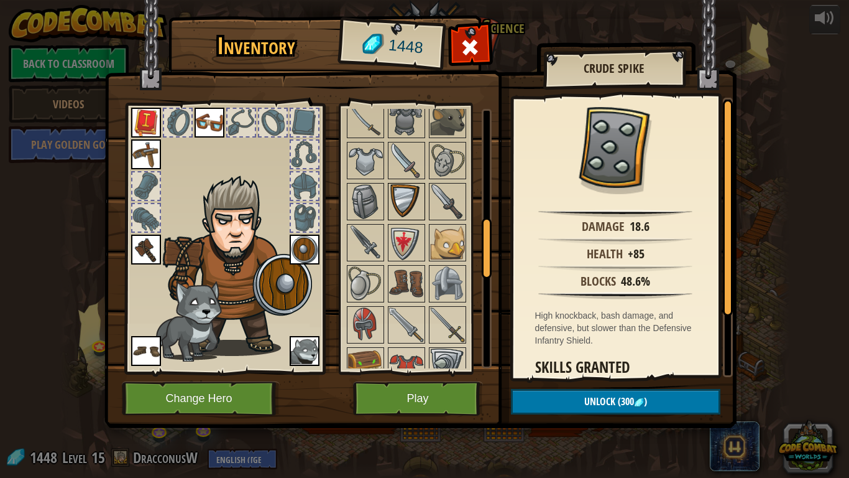
click at [403, 198] on img at bounding box center [406, 201] width 35 height 35
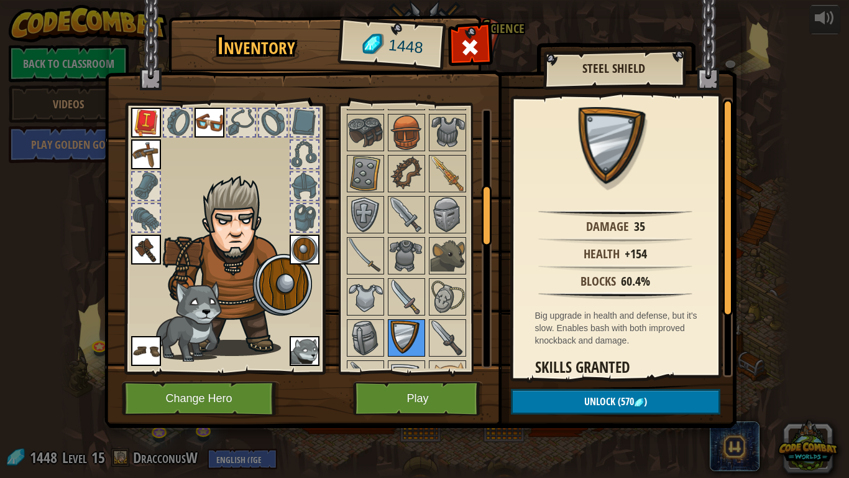
scroll to position [323, 0]
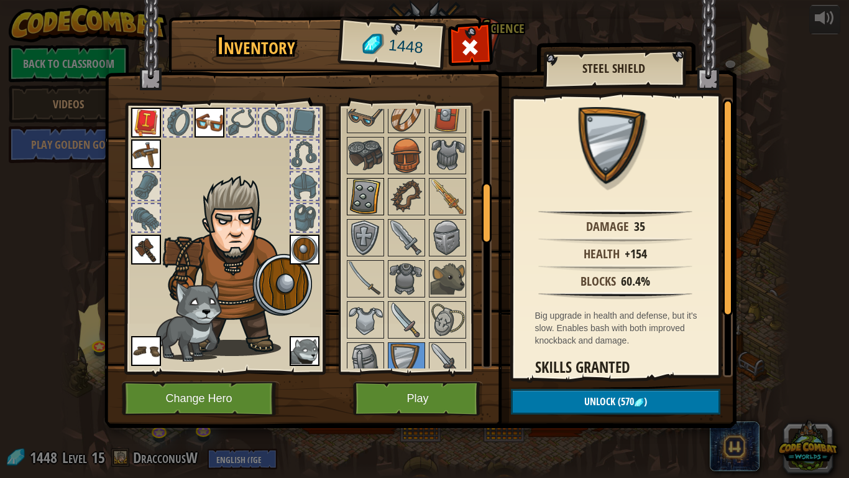
click at [359, 185] on img at bounding box center [365, 196] width 35 height 35
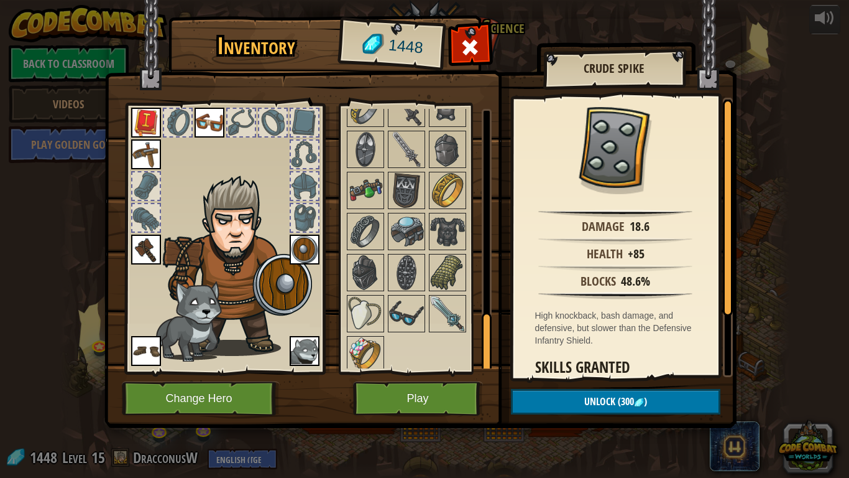
scroll to position [910, 0]
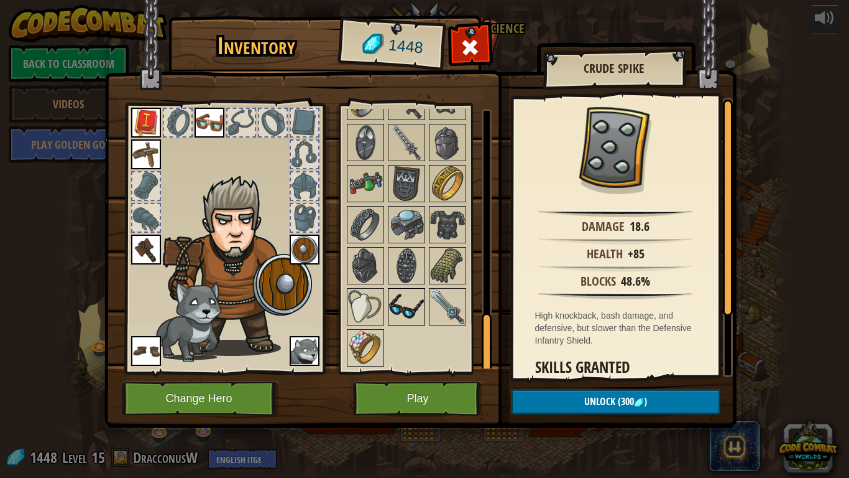
click at [397, 311] on img at bounding box center [406, 306] width 35 height 35
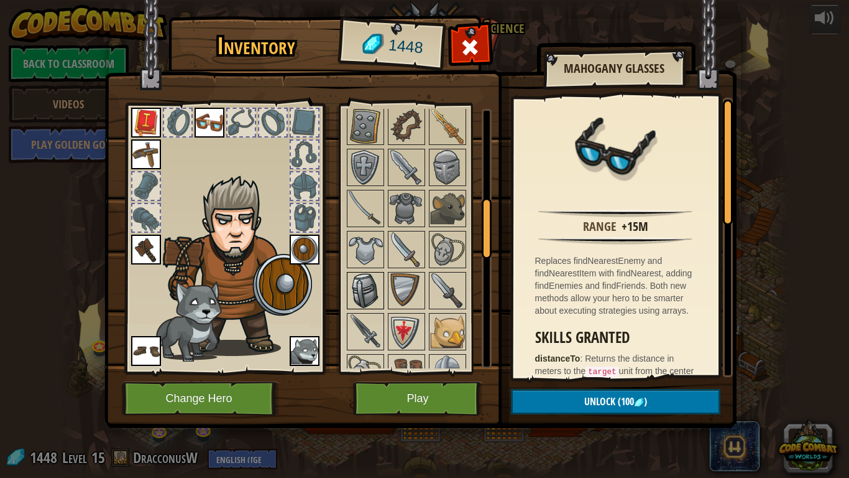
scroll to position [390, 0]
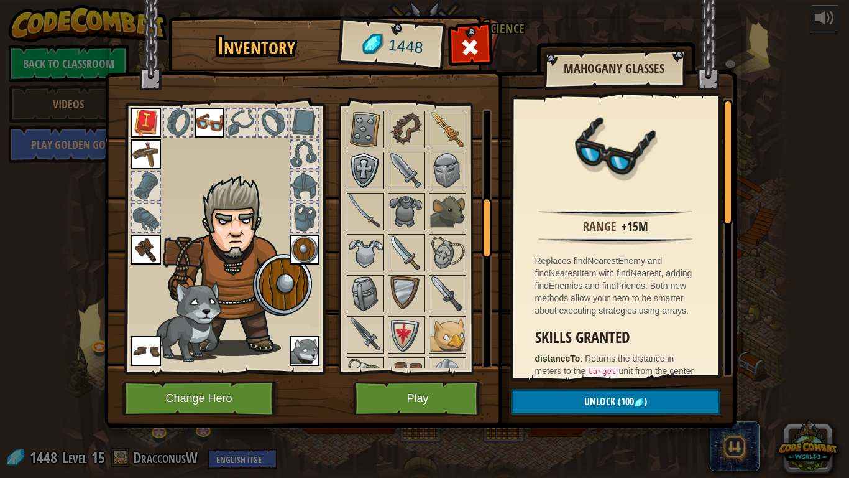
click at [363, 154] on img at bounding box center [365, 170] width 35 height 35
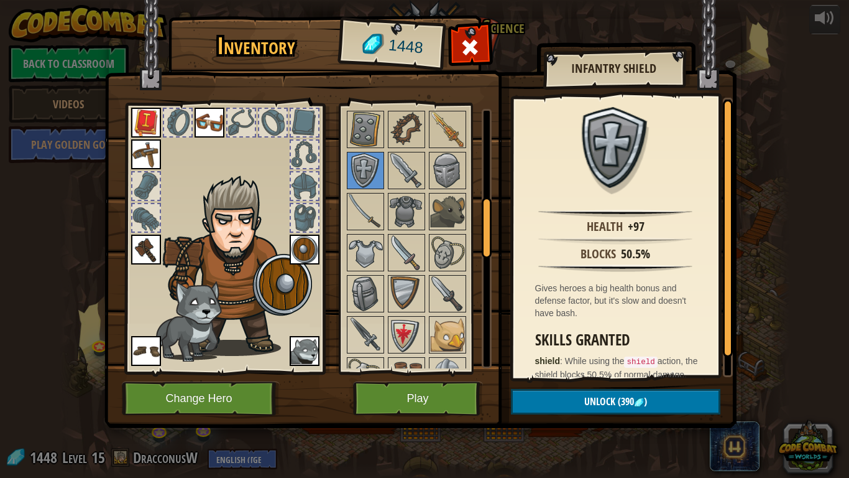
click at [362, 147] on div at bounding box center [418, 396] width 147 height 985
click at [362, 147] on div at bounding box center [365, 129] width 37 height 37
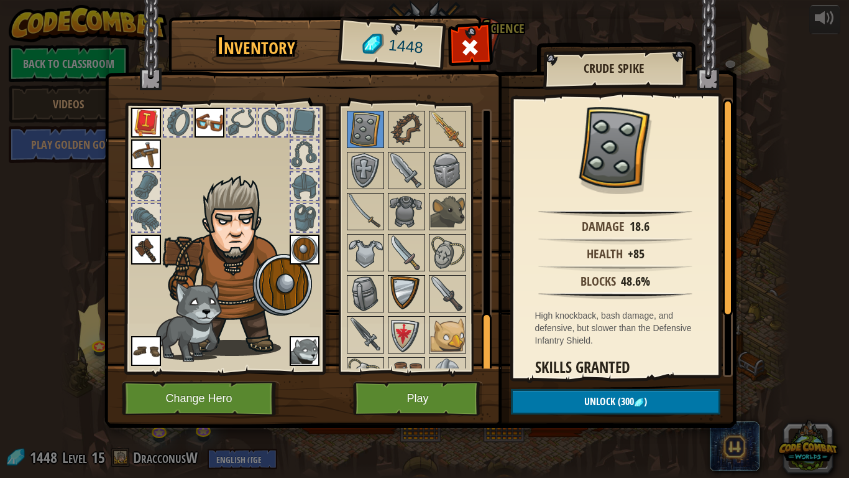
scroll to position [910, 0]
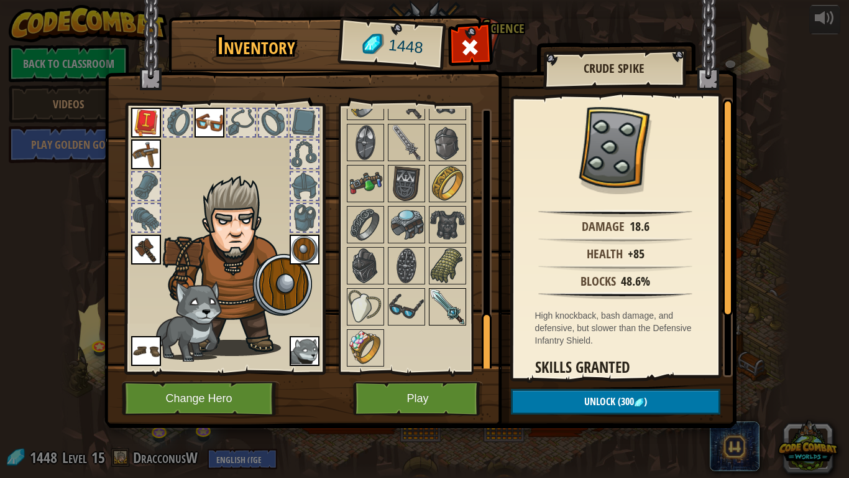
click at [450, 303] on img at bounding box center [447, 306] width 35 height 35
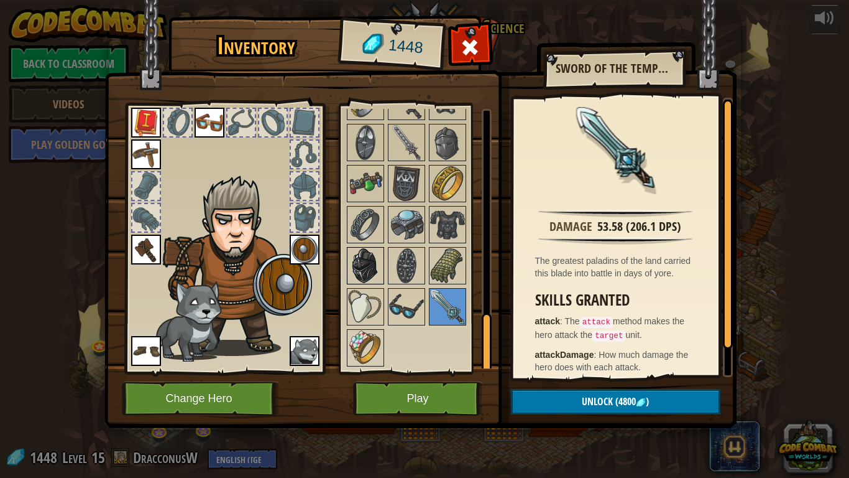
click at [379, 274] on img at bounding box center [365, 265] width 35 height 35
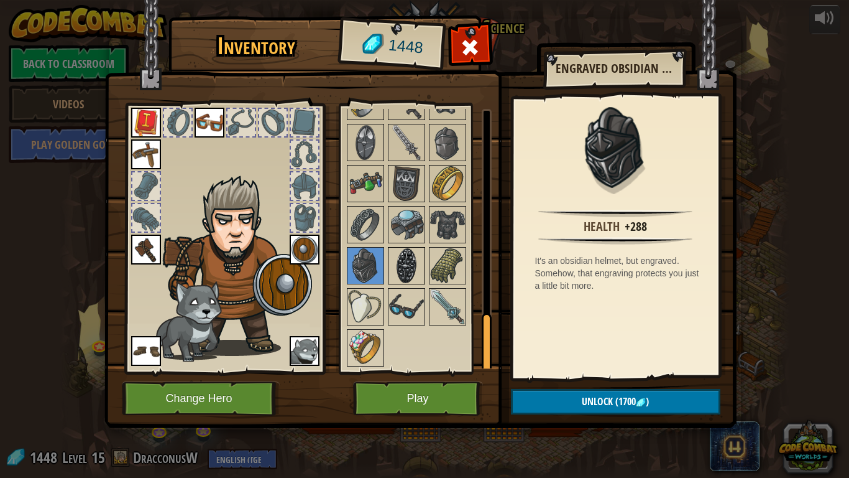
click at [401, 267] on img at bounding box center [406, 265] width 35 height 35
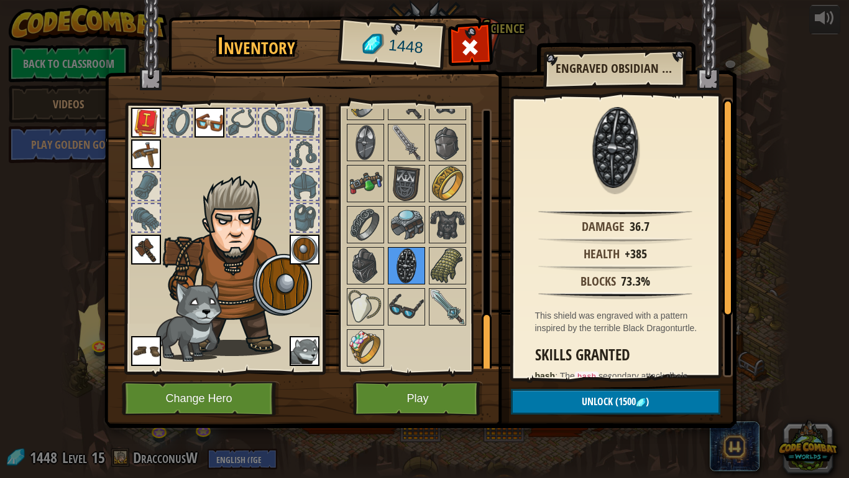
click at [422, 265] on img at bounding box center [406, 265] width 35 height 35
click at [440, 265] on img at bounding box center [447, 265] width 35 height 35
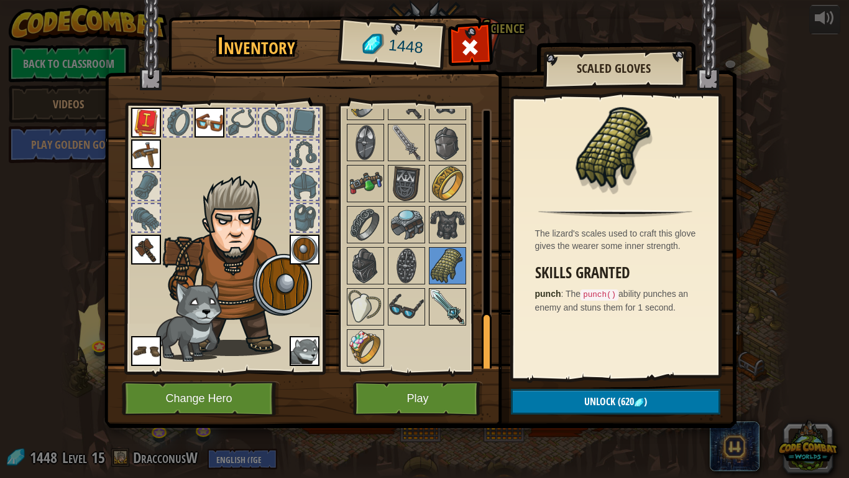
click at [440, 315] on img at bounding box center [447, 306] width 35 height 35
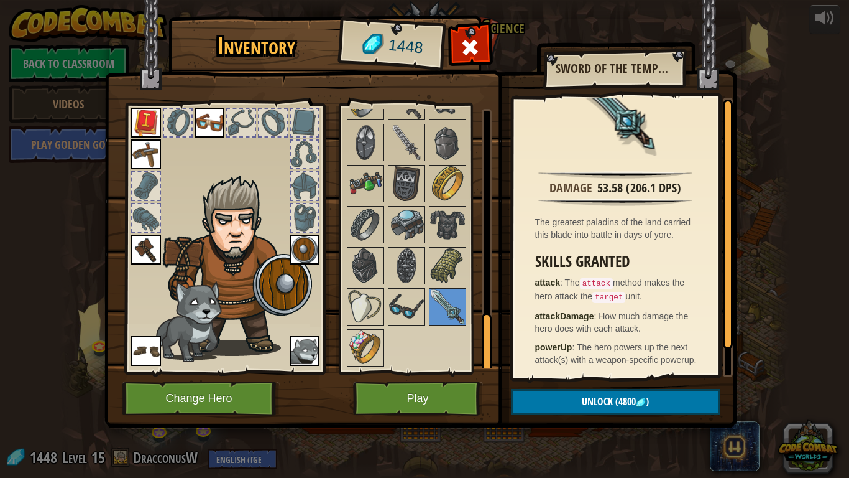
scroll to position [0, 0]
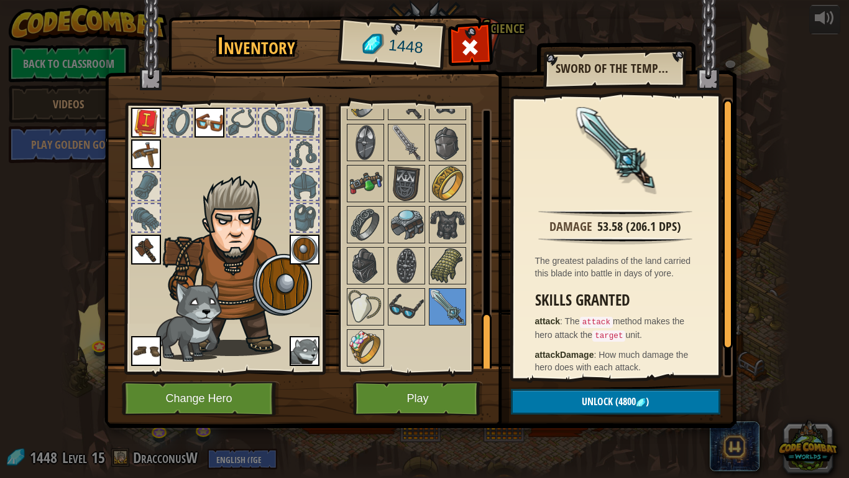
click at [365, 353] on img at bounding box center [365, 347] width 35 height 35
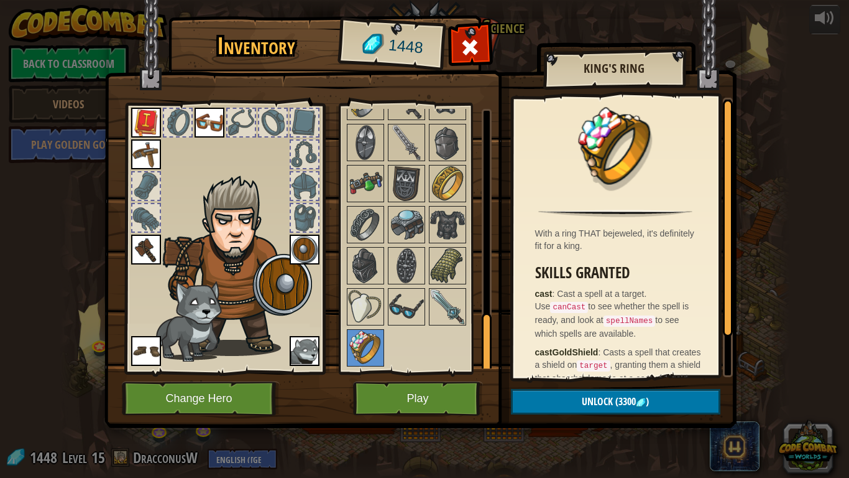
click at [456, 300] on img at bounding box center [447, 306] width 35 height 35
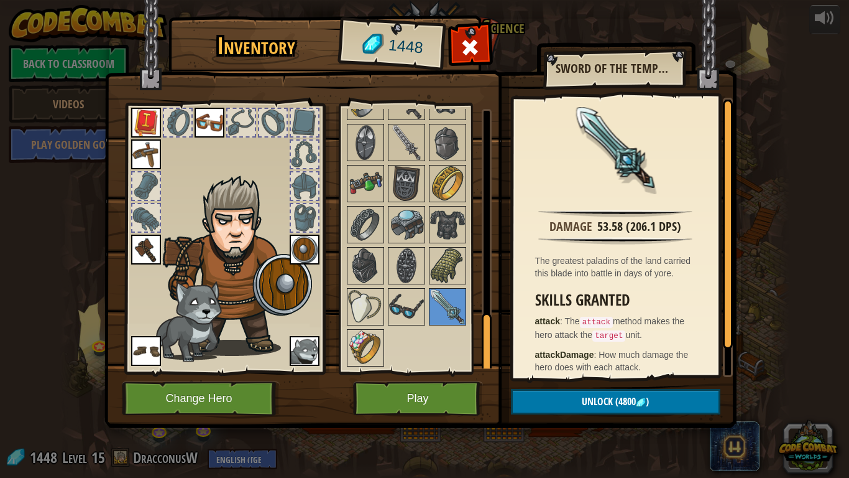
click at [584, 83] on div "Sword of the Temple Guard" at bounding box center [614, 69] width 142 height 31
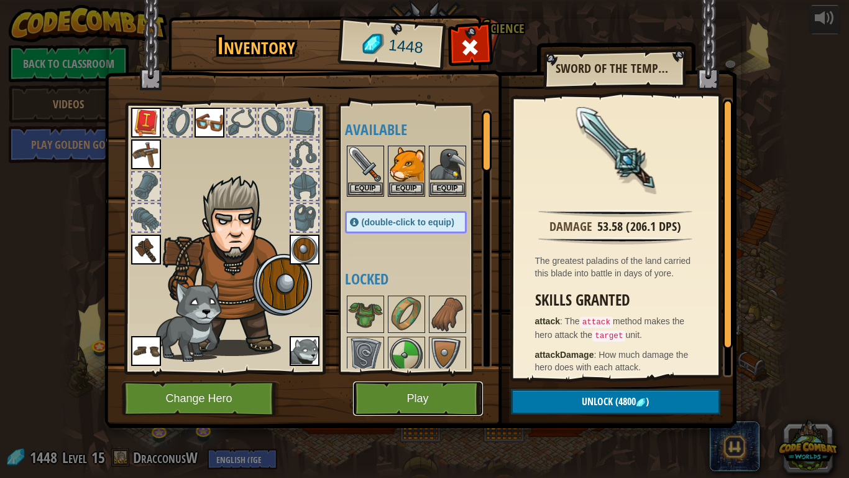
click at [471, 372] on button "Play" at bounding box center [418, 398] width 130 height 34
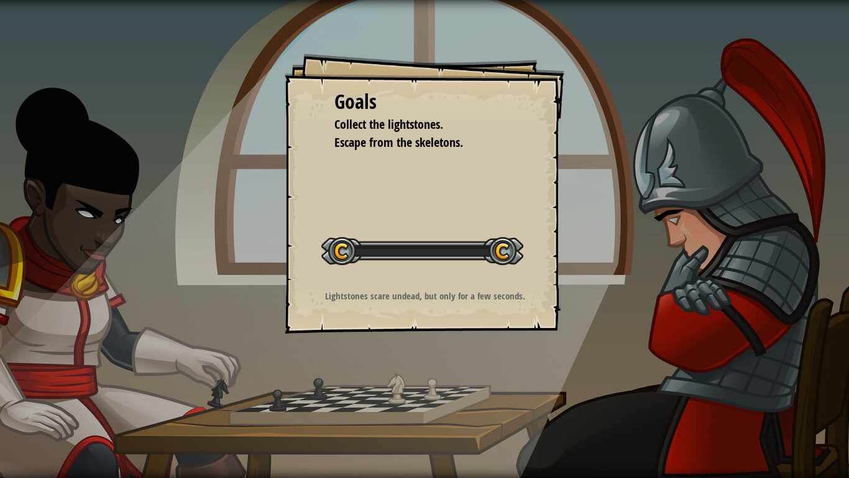
click at [465, 372] on div "Goals Collect the lightstones. Escape from the skeletons. Start Level Error loa…" at bounding box center [424, 239] width 849 height 478
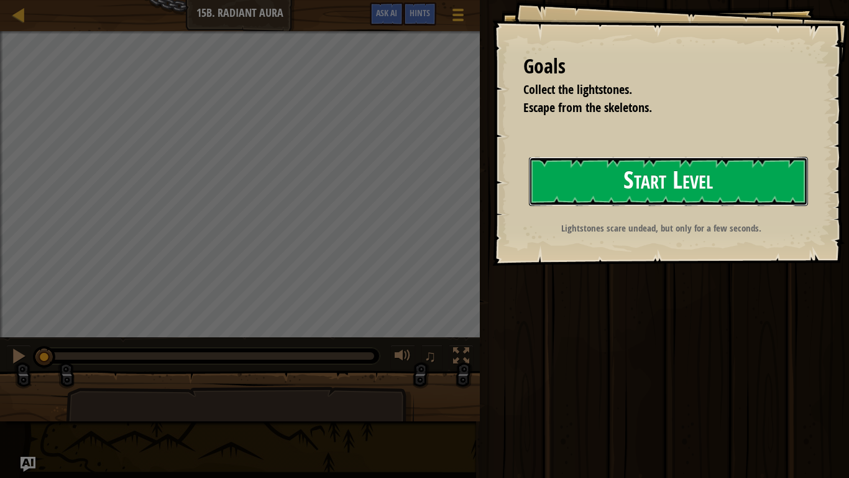
click at [687, 168] on button "Start Level" at bounding box center [668, 181] width 279 height 49
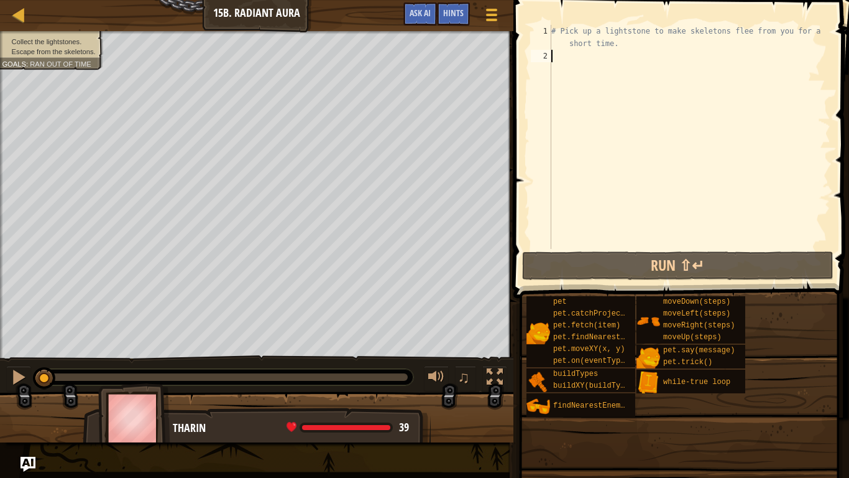
type textarea "l"
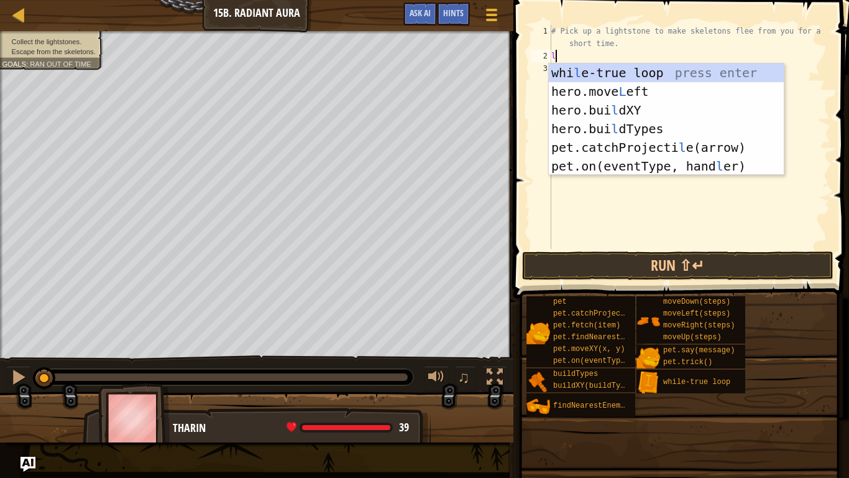
scroll to position [6, 0]
click at [583, 72] on div "whi l e-true loop press enter hero.move L eft press enter hero.bui l dXY press …" at bounding box center [666, 137] width 235 height 149
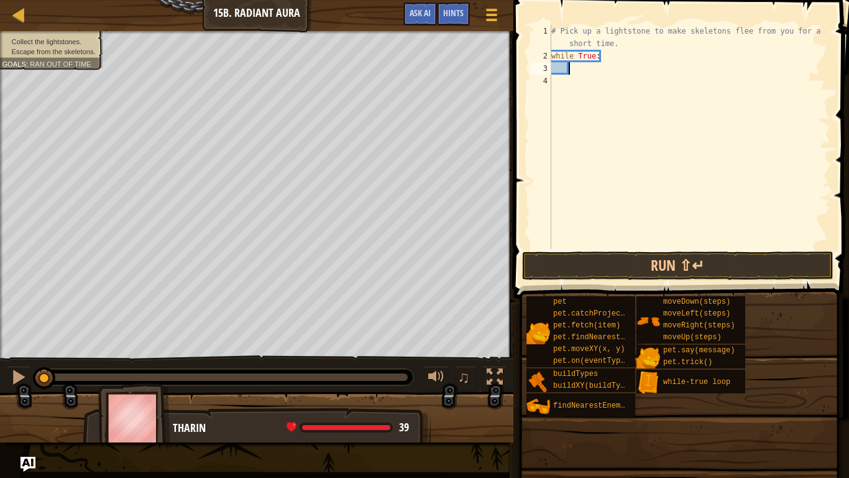
type textarea "u"
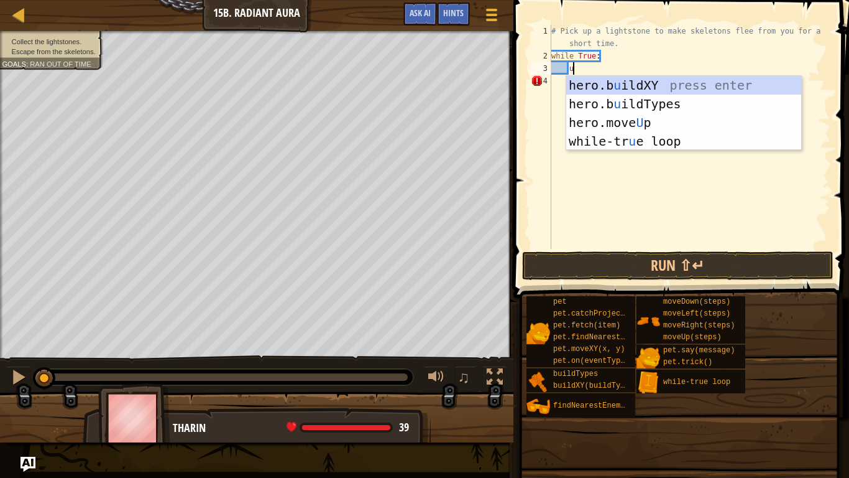
scroll to position [6, 2]
click at [602, 116] on div "hero.b u ildXY press enter hero.b u ildTypes press enter hero.move U p press en…" at bounding box center [683, 132] width 235 height 112
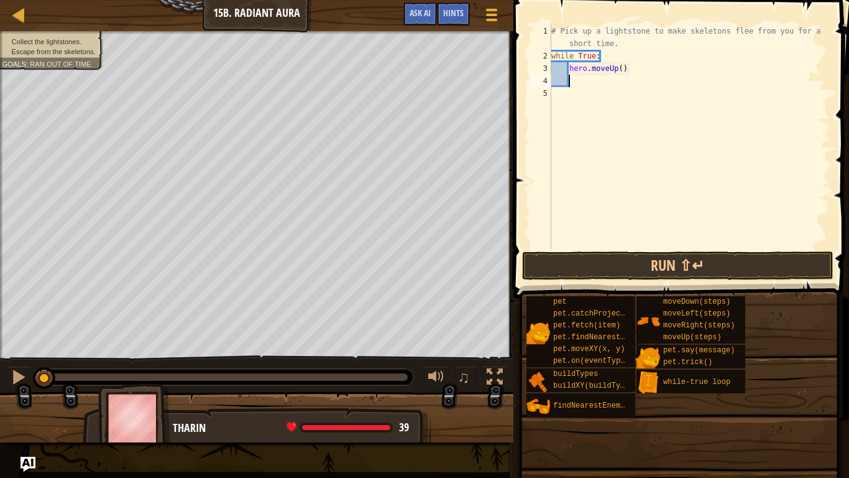
type textarea "d"
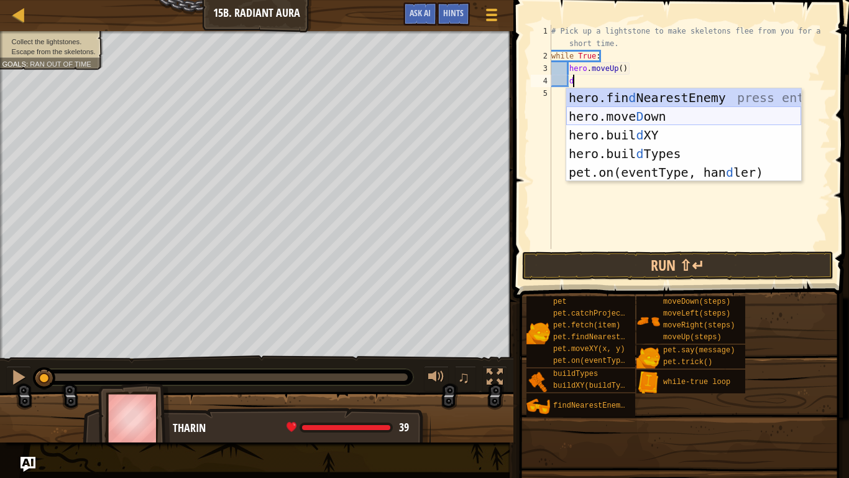
click at [617, 118] on div "hero.fin d NearestEnemy press enter hero.[PERSON_NAME] own press enter hero.bui…" at bounding box center [683, 153] width 235 height 131
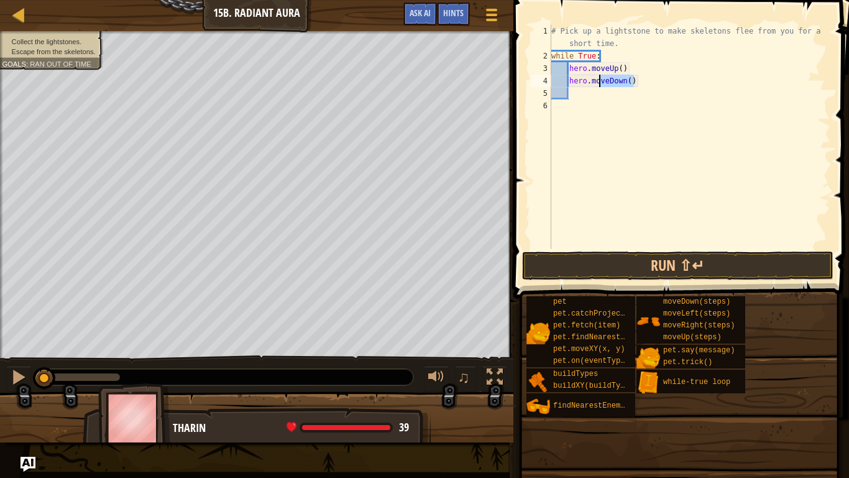
drag, startPoint x: 640, startPoint y: 82, endPoint x: 576, endPoint y: 75, distance: 65.1
click at [576, 75] on div "# Pick up a lightstone to make skeletons flee from you for a short time. while …" at bounding box center [690, 155] width 282 height 261
click at [572, 68] on div "# Pick up a lightstone to make skeletons flee from you for a short time. while …" at bounding box center [690, 155] width 282 height 261
click at [570, 68] on div "# Pick up a lightstone to make skeletons flee from you for a short time. while …" at bounding box center [690, 155] width 282 height 261
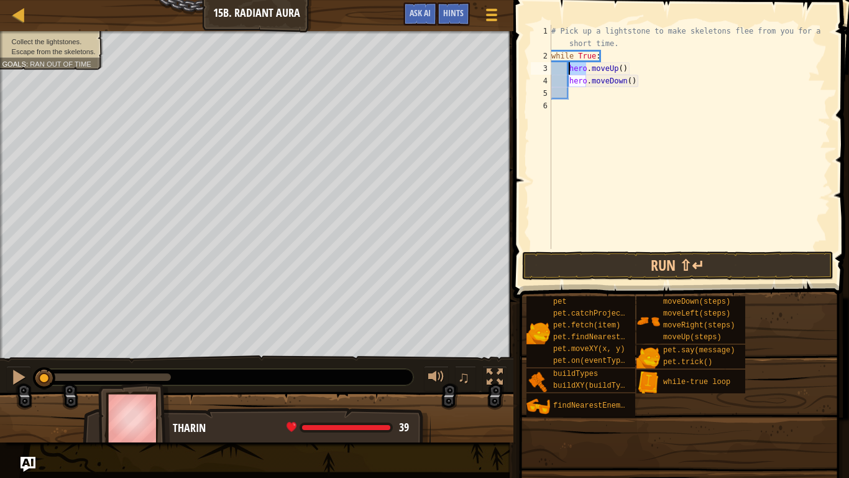
click at [570, 68] on div "# Pick up a lightstone to make skeletons flee from you for a short time. while …" at bounding box center [690, 155] width 282 height 261
click at [652, 69] on div "# Pick up a lightstone to make skeletons flee from you for a short time. while …" at bounding box center [690, 155] width 282 height 261
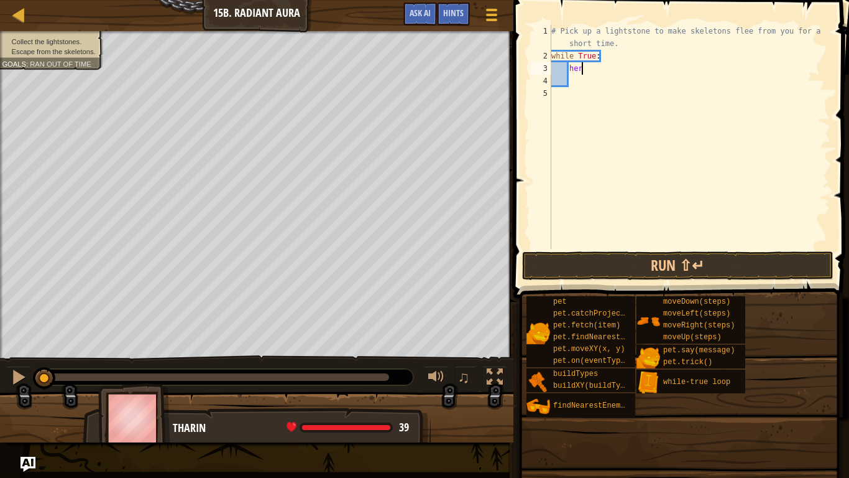
type textarea "h"
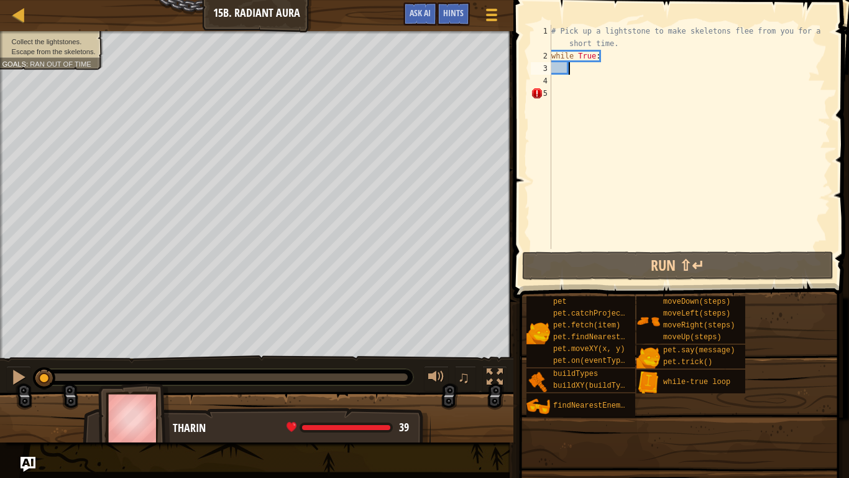
type textarea "u"
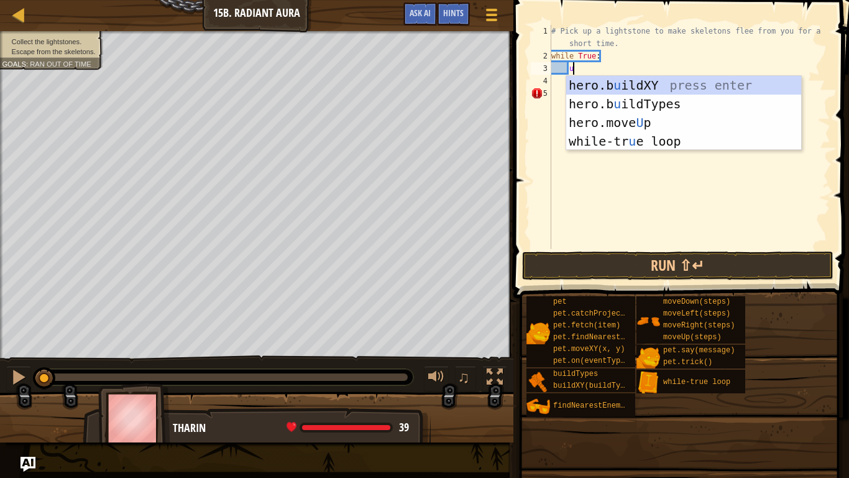
scroll to position [6, 2]
click at [664, 126] on div "hero.b u ildXY press enter hero.b u ildTypes press enter hero.move U p press en…" at bounding box center [683, 132] width 235 height 112
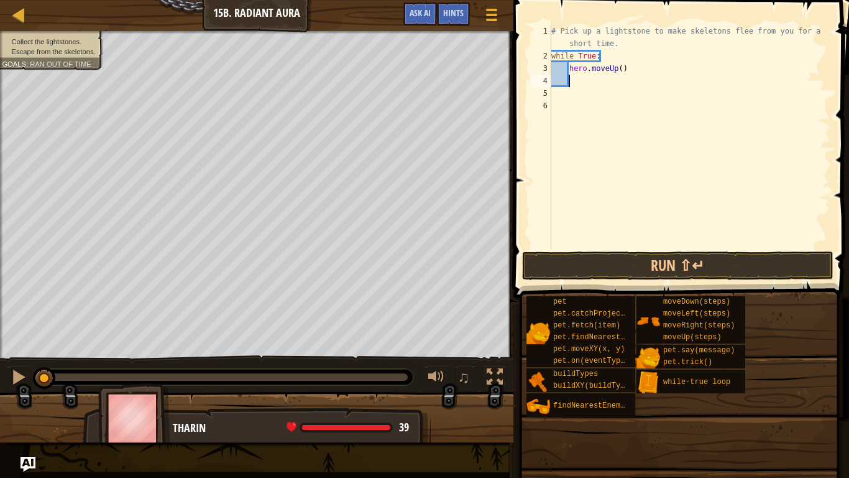
type textarea "d"
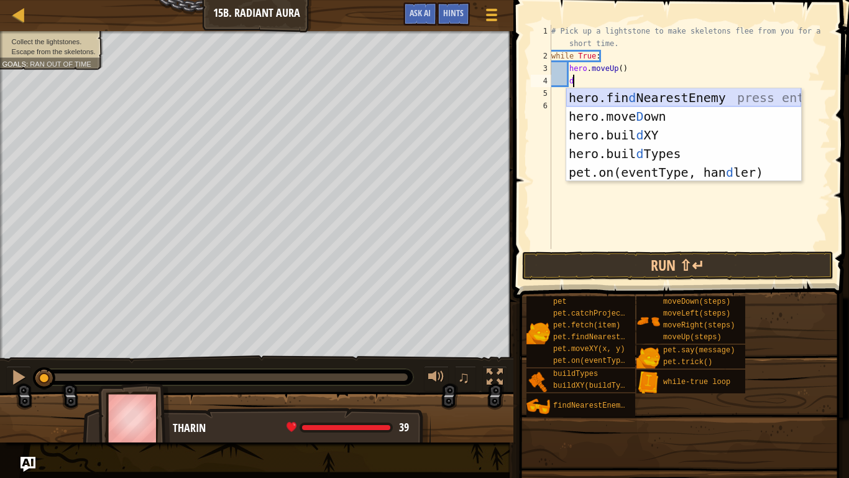
click at [653, 106] on div "hero.fin d NearestEnemy press enter hero.[PERSON_NAME] own press enter hero.bui…" at bounding box center [683, 153] width 235 height 131
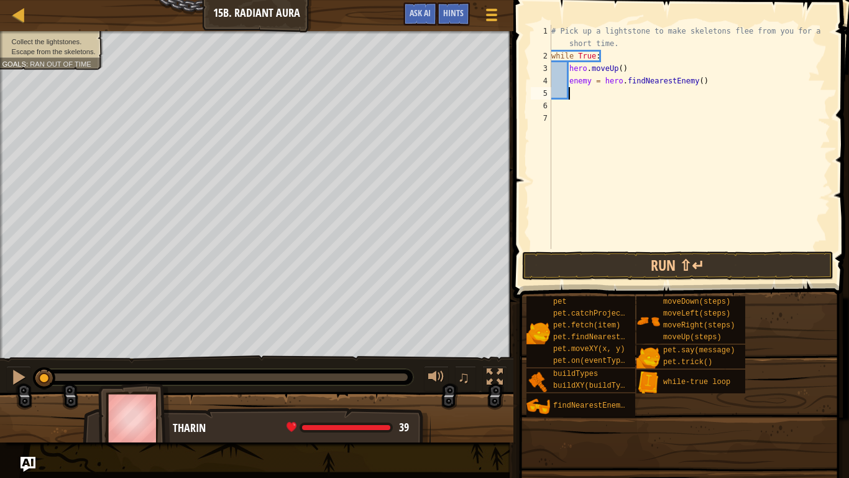
click at [643, 86] on div "# Pick up a lightstone to make skeletons flee from you for a short time. while …" at bounding box center [690, 155] width 282 height 261
type textarea "enemy = hero.findNearestEnemy()"
type textarea "d"
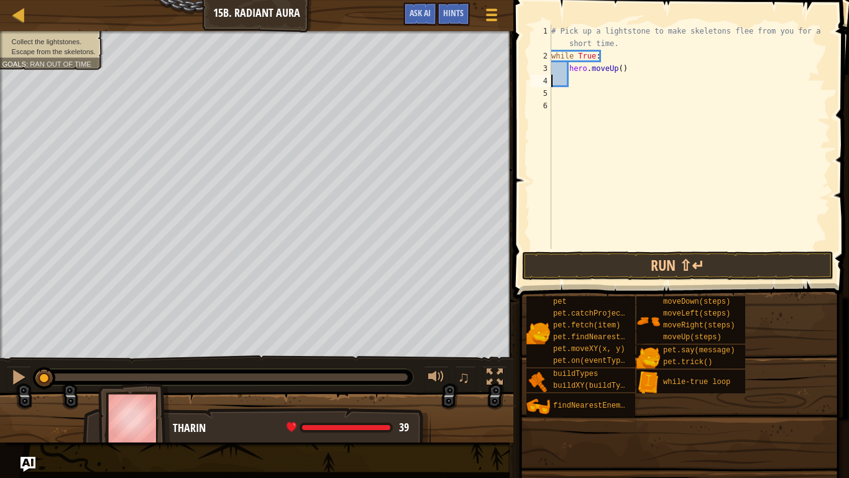
scroll to position [6, 1]
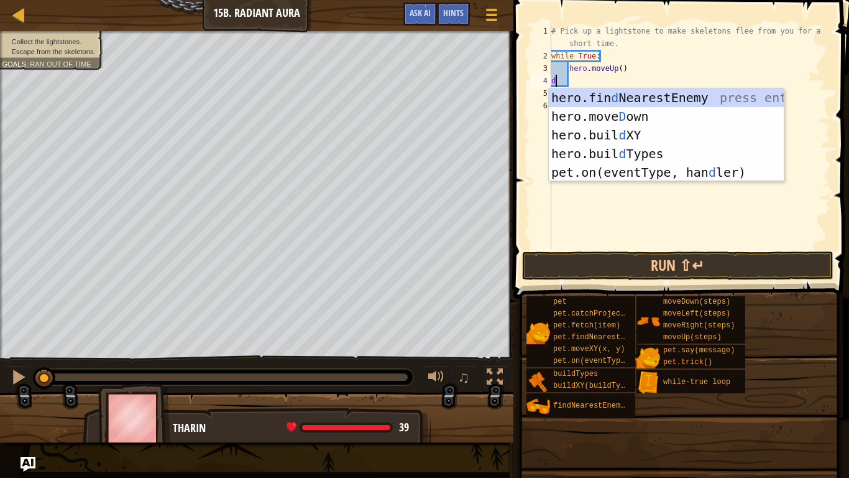
click at [649, 118] on div "hero.fin d NearestEnemy press enter hero.[PERSON_NAME] own press enter hero.bui…" at bounding box center [666, 153] width 235 height 131
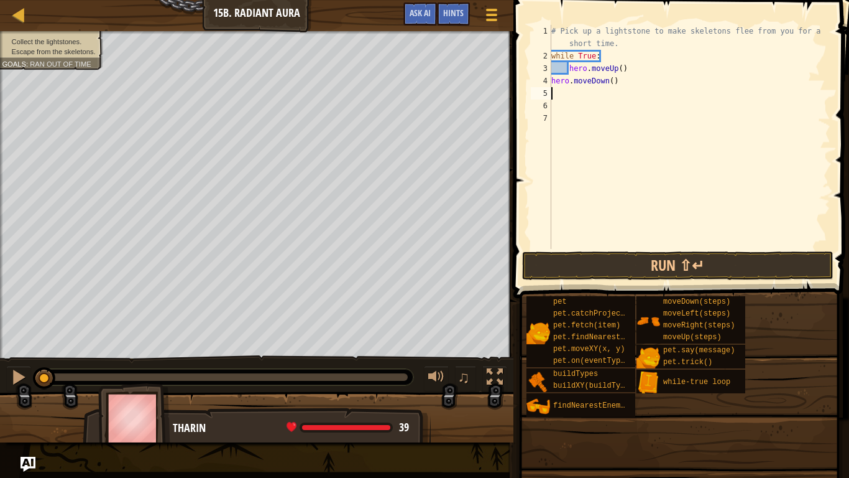
click at [599, 75] on div "# Pick up a lightstone to make skeletons flee from you for a short time. while …" at bounding box center [690, 155] width 282 height 261
type textarea "hero.moveDown()"
type textarea "d"
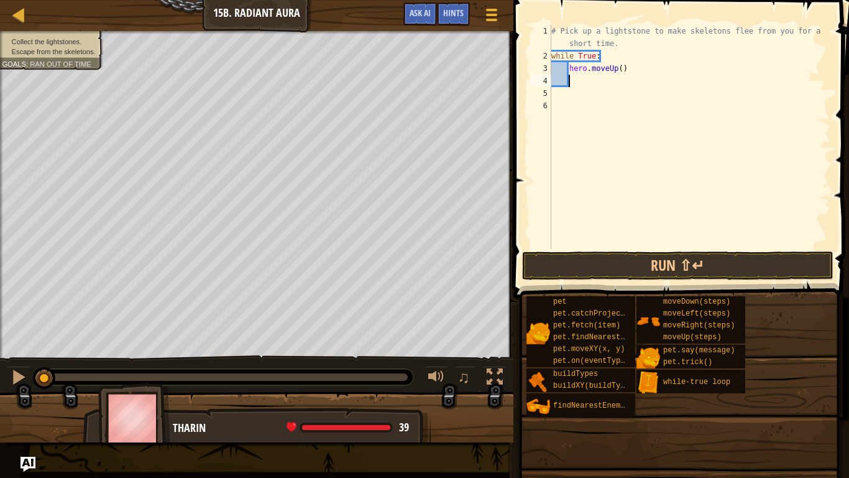
scroll to position [6, 2]
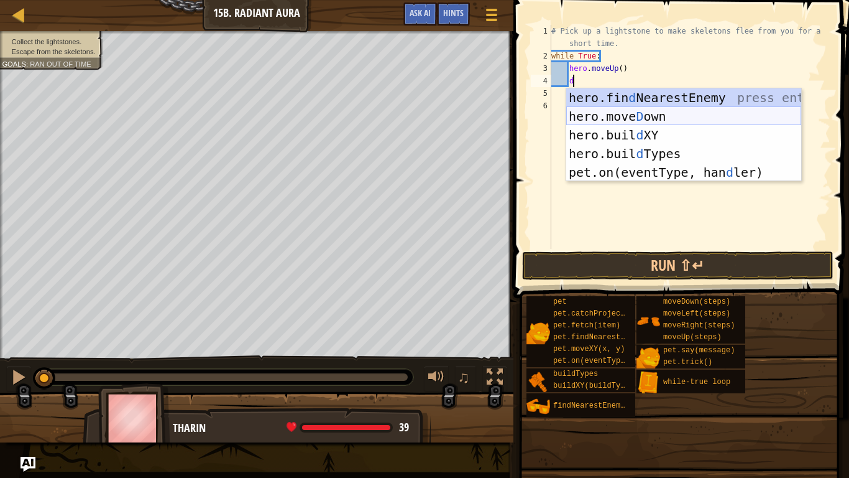
click at [621, 116] on div "hero.fin d NearestEnemy press enter hero.[PERSON_NAME] own press enter hero.bui…" at bounding box center [683, 153] width 235 height 131
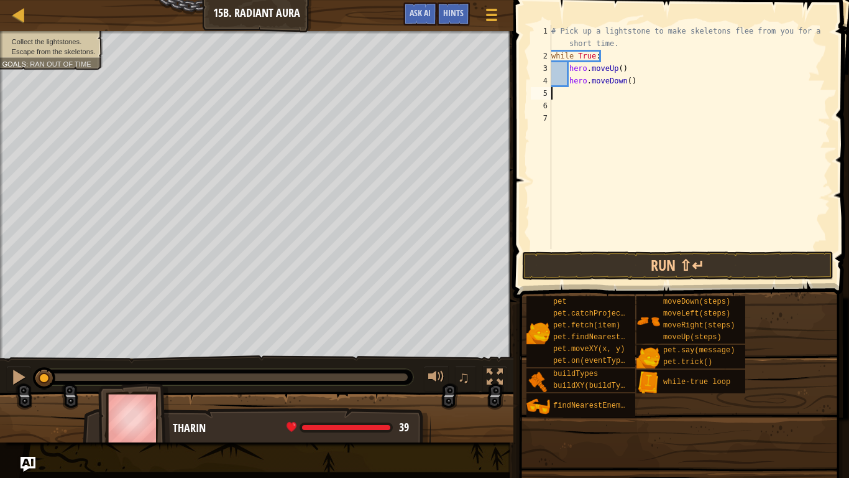
scroll to position [6, 0]
type textarea "h"
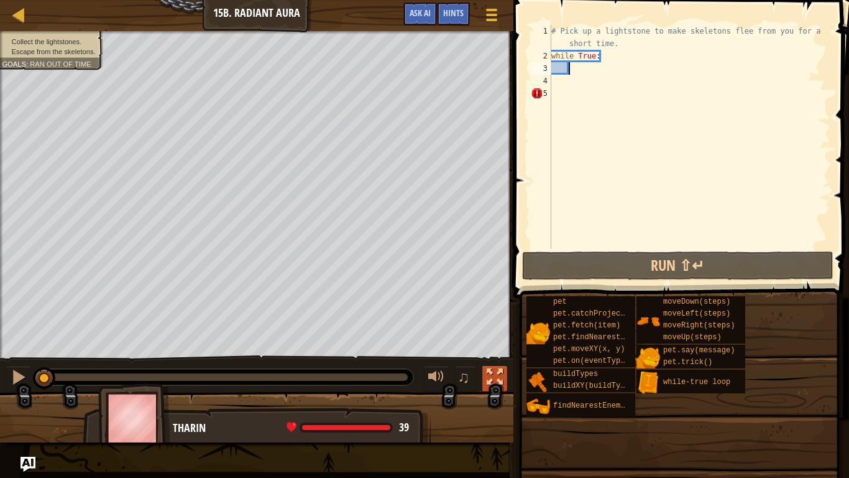
click at [494, 372] on div at bounding box center [495, 377] width 16 height 16
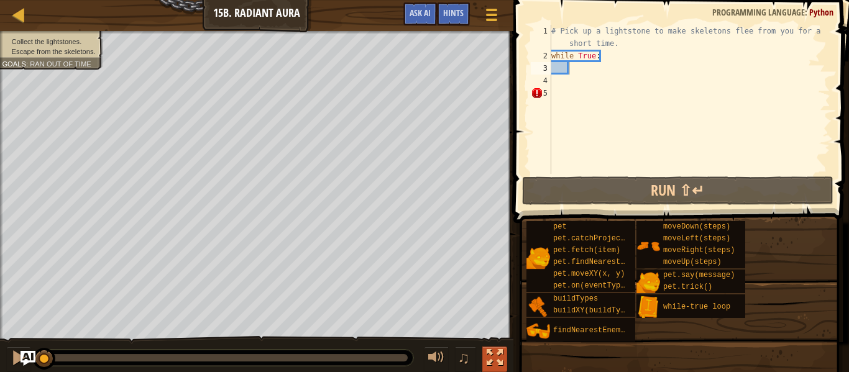
click at [487, 351] on div at bounding box center [495, 358] width 16 height 16
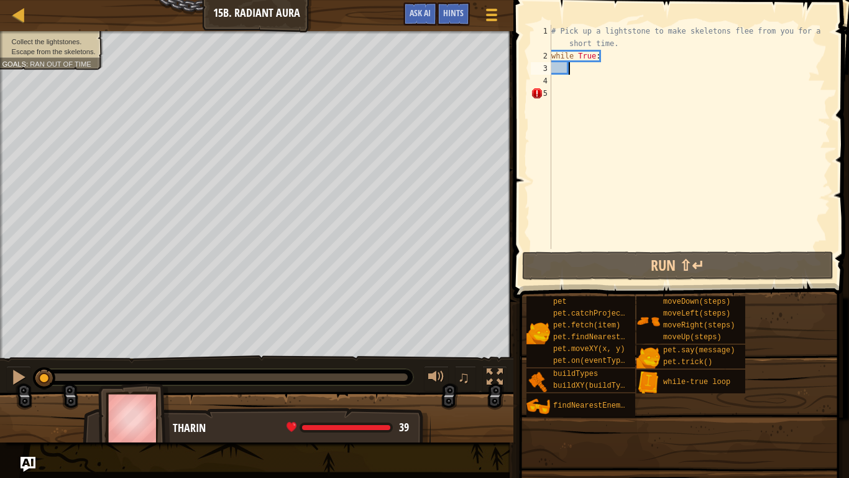
click at [641, 168] on div "Map Introduction to Computer Science 15b. Radiant Aura Game Menu Done Hints Ask…" at bounding box center [424, 239] width 849 height 478
click at [590, 83] on div "# Pick up a lightstone to make skeletons flee from you for a short time. while …" at bounding box center [690, 155] width 282 height 261
click at [583, 75] on div "# Pick up a lightstone to make skeletons flee from you for a short time. while …" at bounding box center [690, 155] width 282 height 261
click at [580, 71] on div "# Pick up a lightstone to make skeletons flee from you for a short time. while …" at bounding box center [690, 155] width 282 height 261
type textarea "u"
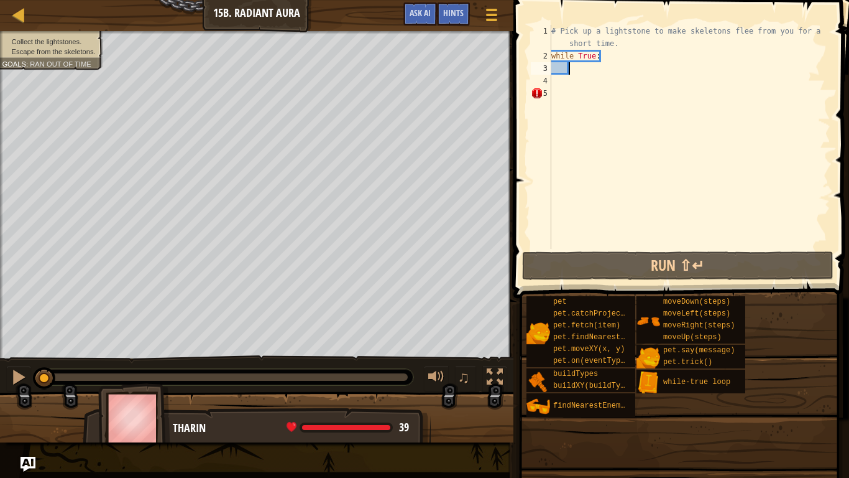
scroll to position [6, 2]
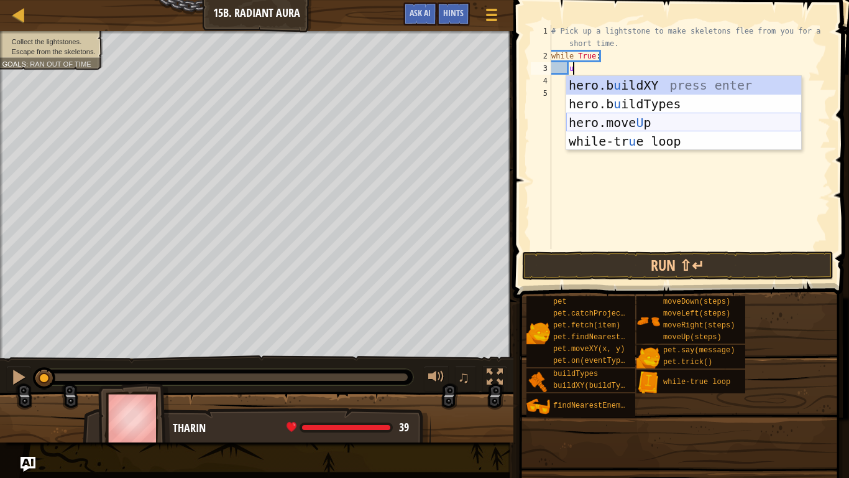
click at [647, 130] on div "hero.b u ildXY press enter hero.b u ildTypes press enter hero.move U p press en…" at bounding box center [683, 132] width 235 height 112
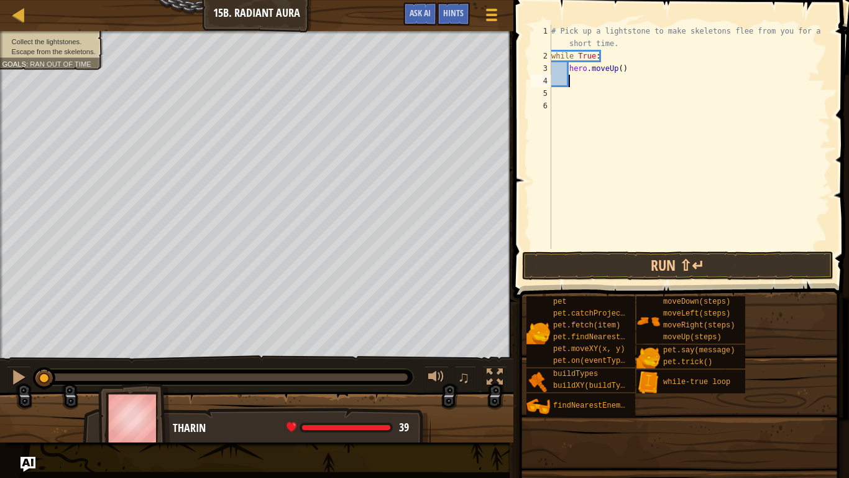
scroll to position [6, 2]
type textarea "d"
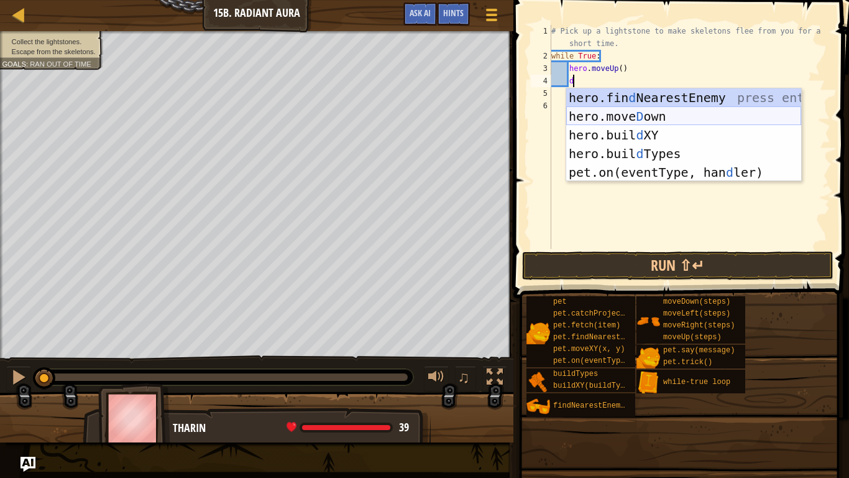
click at [630, 115] on div "hero.fin d NearestEnemy press enter hero.[PERSON_NAME] own press enter hero.bui…" at bounding box center [683, 153] width 235 height 131
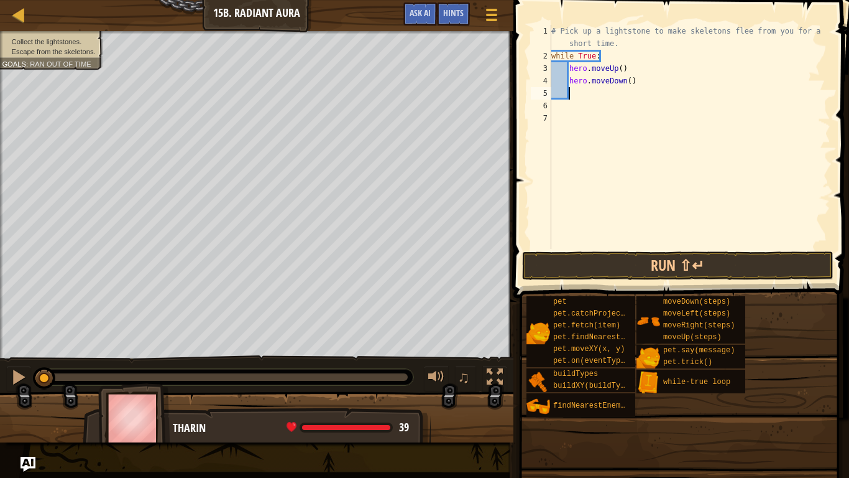
type textarea "t"
type textarea "r"
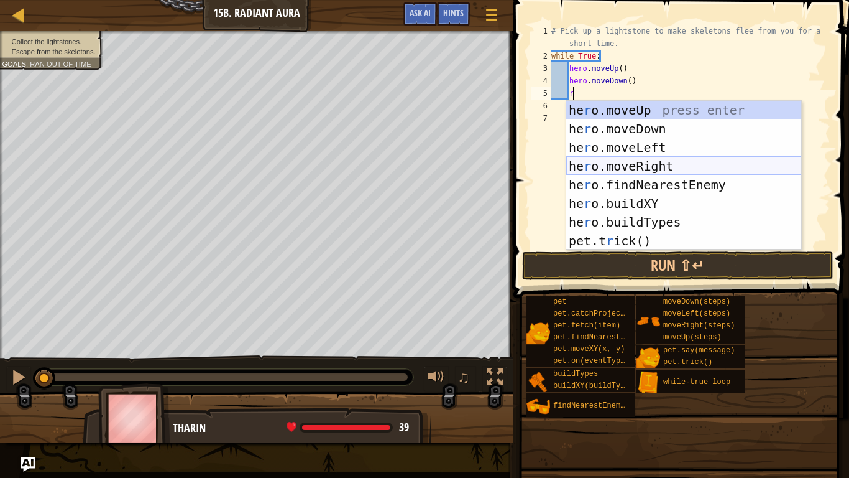
click at [653, 160] on div "he r o.moveUp press enter he r o.moveDown press enter he r o.moveLeft press ent…" at bounding box center [683, 194] width 235 height 187
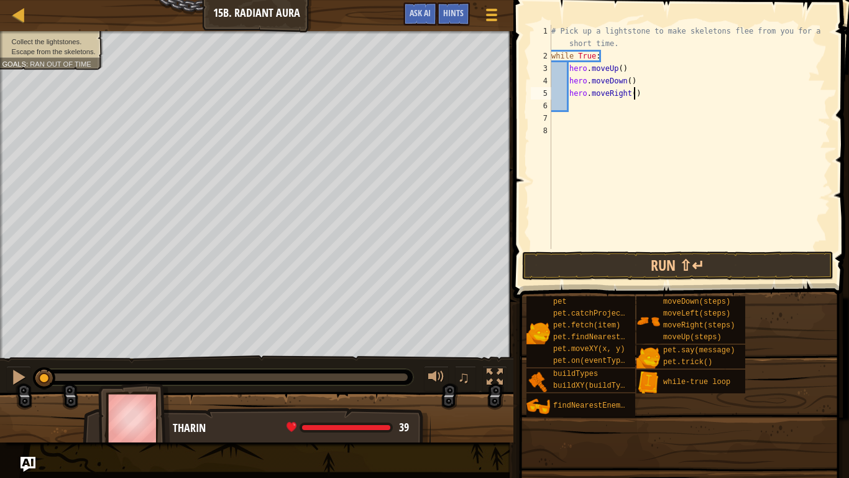
click at [634, 88] on div "# Pick up a lightstone to make skeletons flee from you for a short time. while …" at bounding box center [690, 155] width 282 height 261
type textarea "hero.moveRight(2)"
click at [641, 256] on button "Run ⇧↵" at bounding box center [678, 265] width 312 height 29
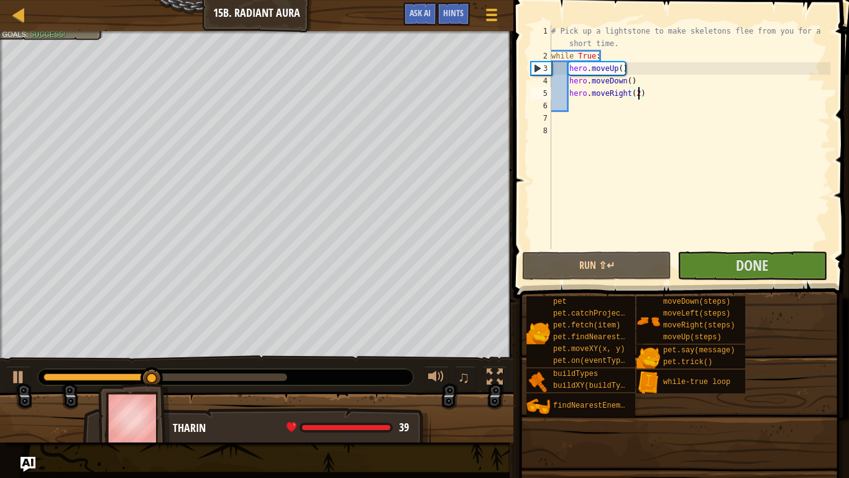
click at [738, 246] on div "# Pick up a lightstone to make skeletons flee from you for a short time. while …" at bounding box center [690, 155] width 282 height 261
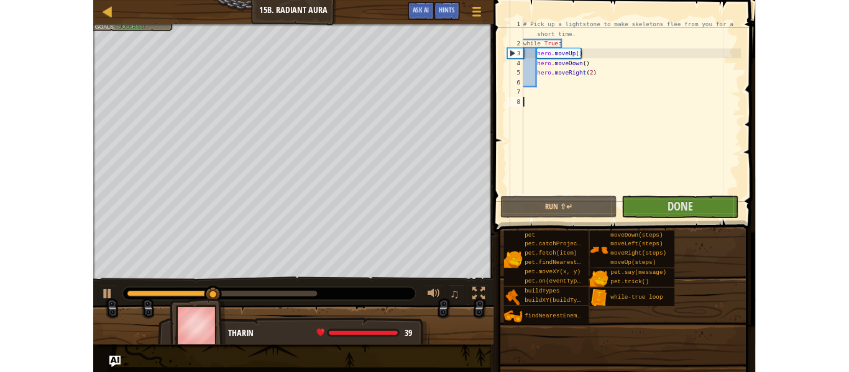
scroll to position [6, 0]
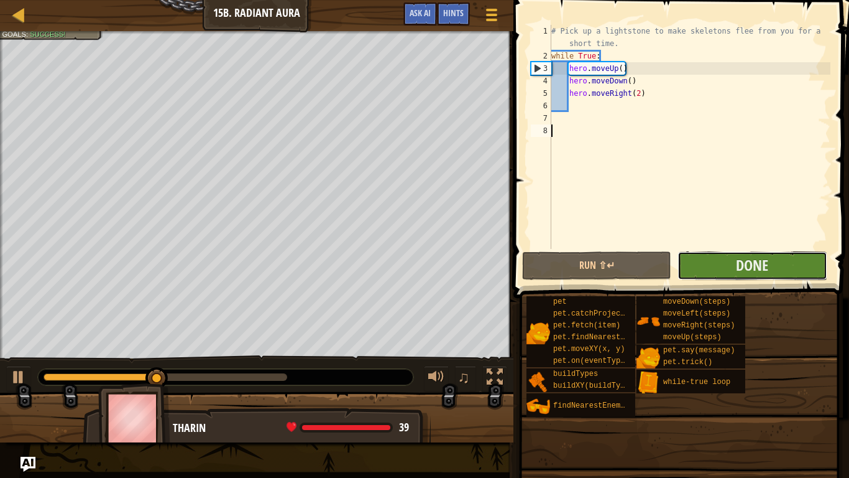
click at [731, 272] on button "Done" at bounding box center [752, 265] width 149 height 29
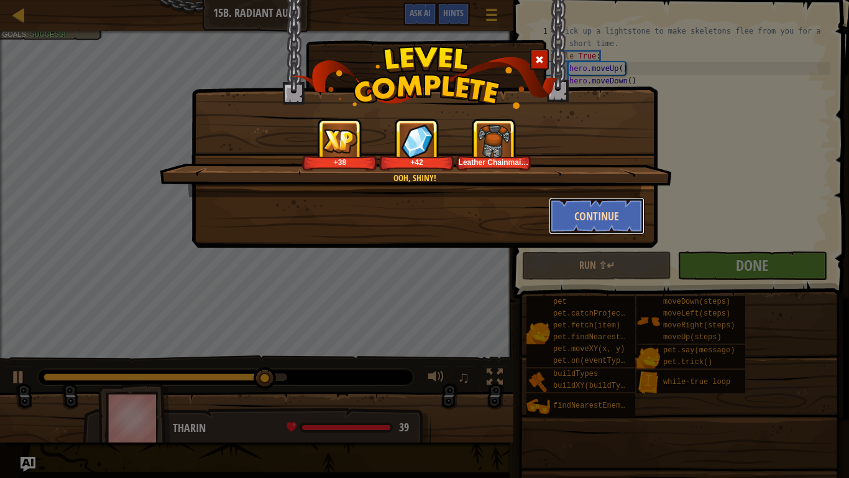
click at [617, 206] on button "Continue" at bounding box center [597, 215] width 96 height 37
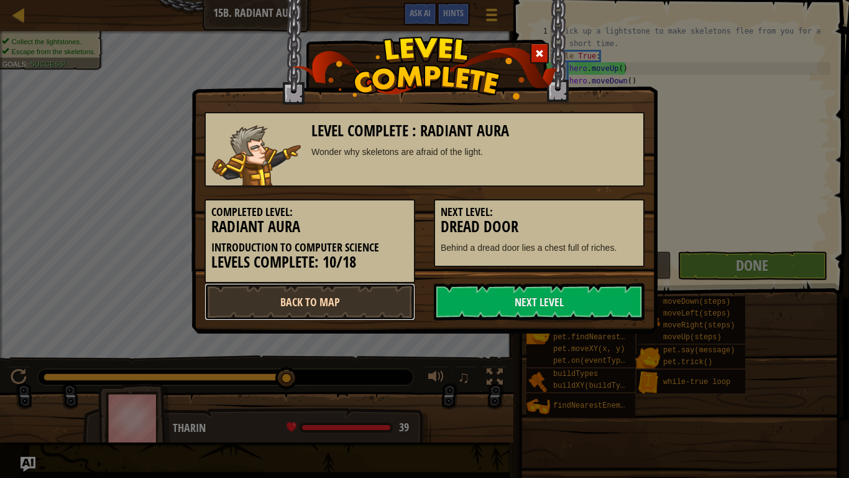
click at [412, 295] on link "Back to Map" at bounding box center [310, 301] width 211 height 37
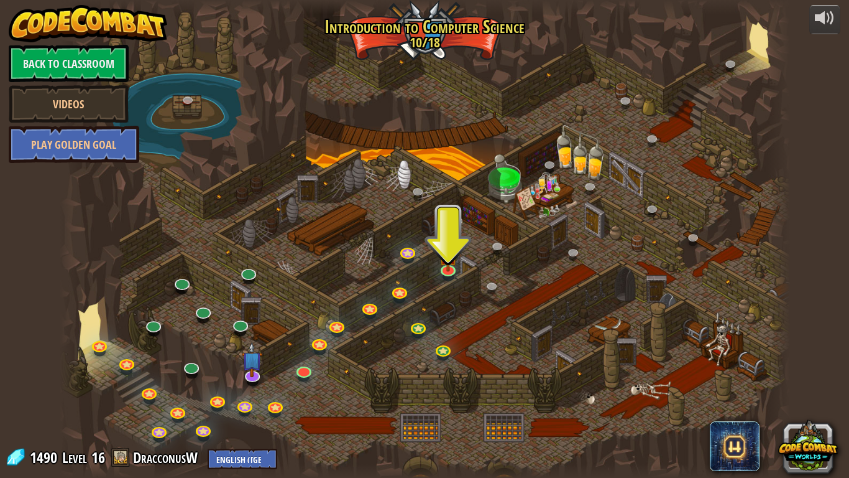
drag, startPoint x: 514, startPoint y: 175, endPoint x: 255, endPoint y: 194, distance: 259.3
click at [255, 194] on div at bounding box center [425, 239] width 731 height 478
drag, startPoint x: 568, startPoint y: 198, endPoint x: 459, endPoint y: 202, distance: 108.9
click at [459, 202] on div at bounding box center [425, 239] width 731 height 478
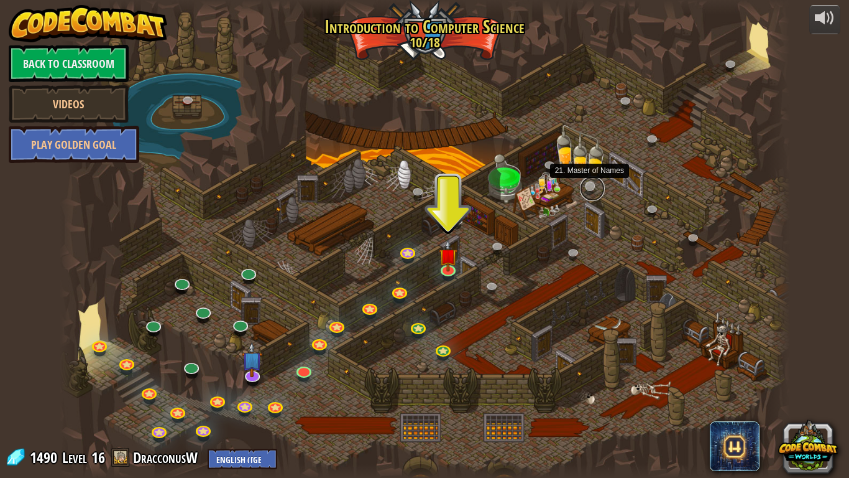
click at [591, 189] on link at bounding box center [592, 188] width 25 height 25
